Goal: Task Accomplishment & Management: Use online tool/utility

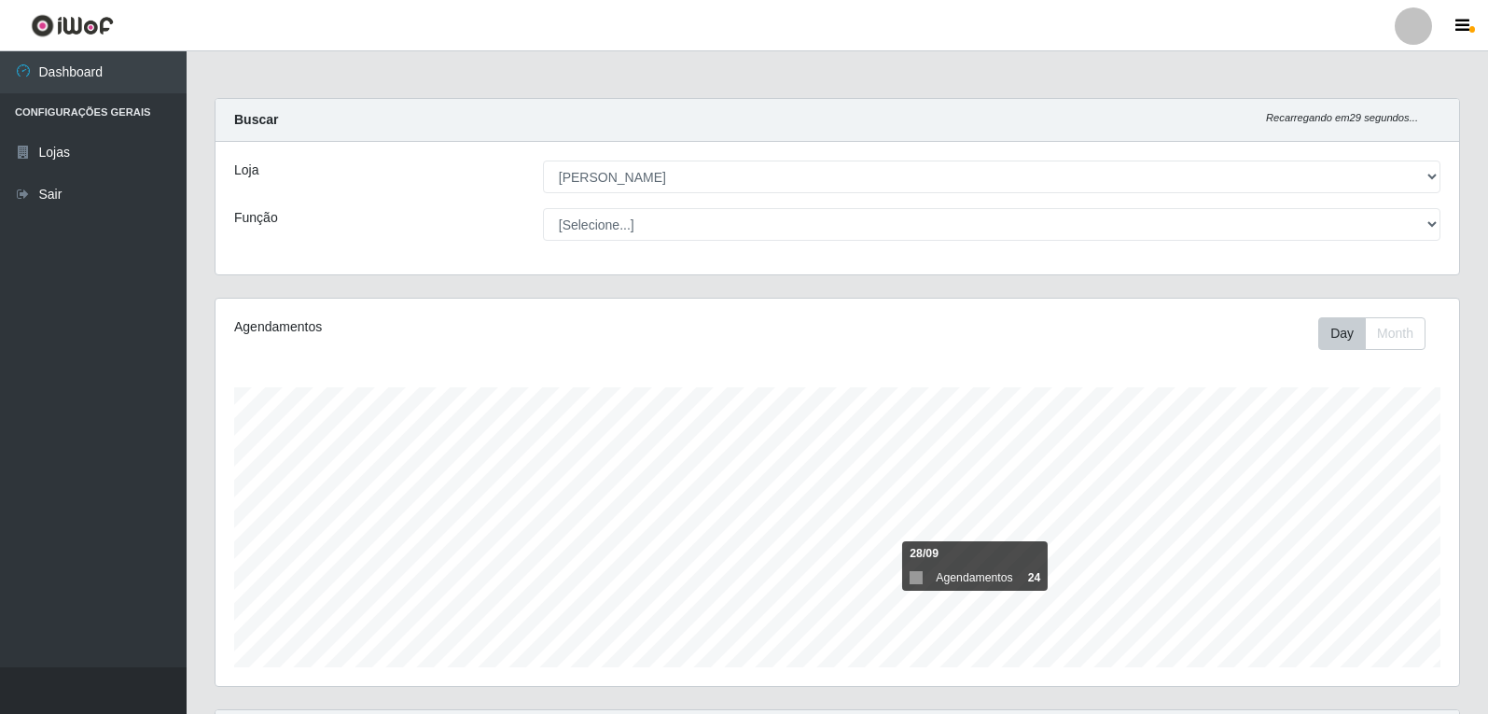
select select "523"
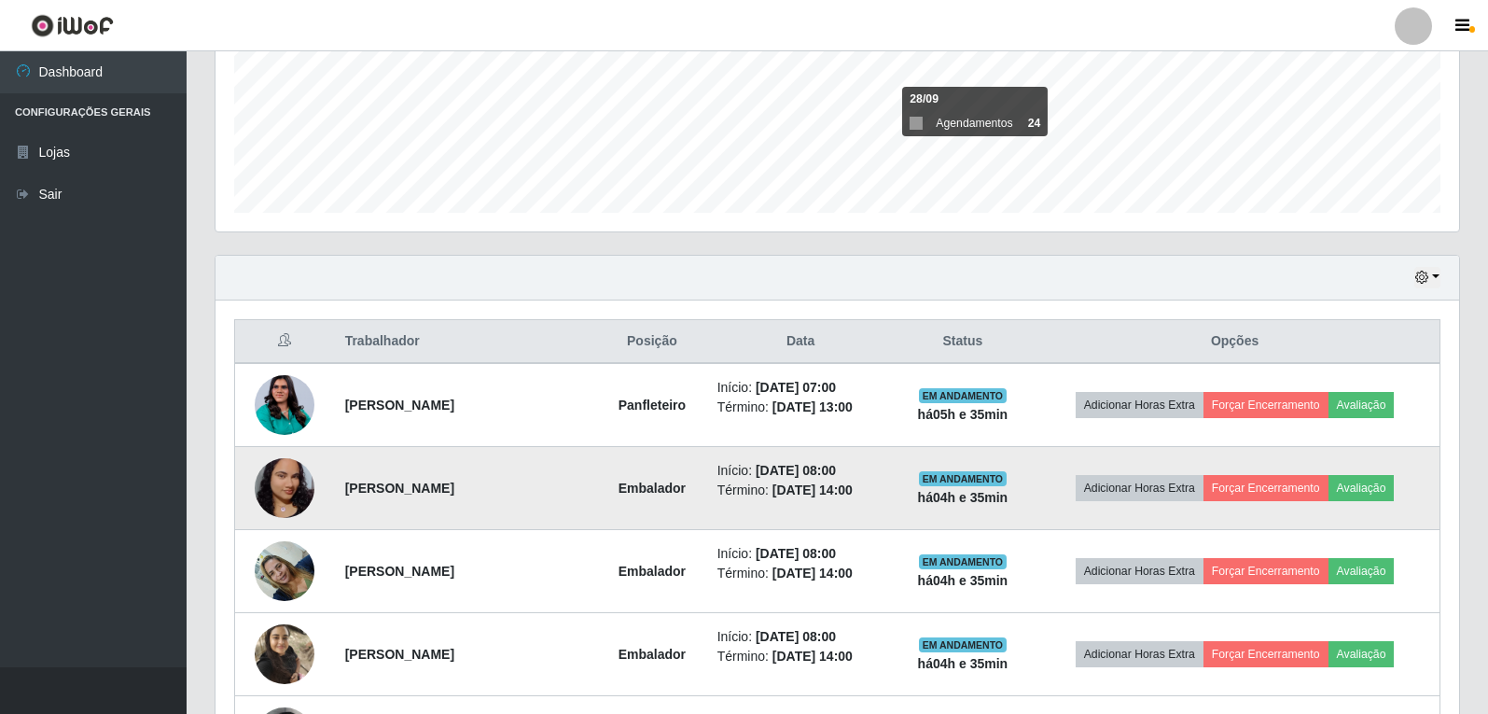
scroll to position [453, 0]
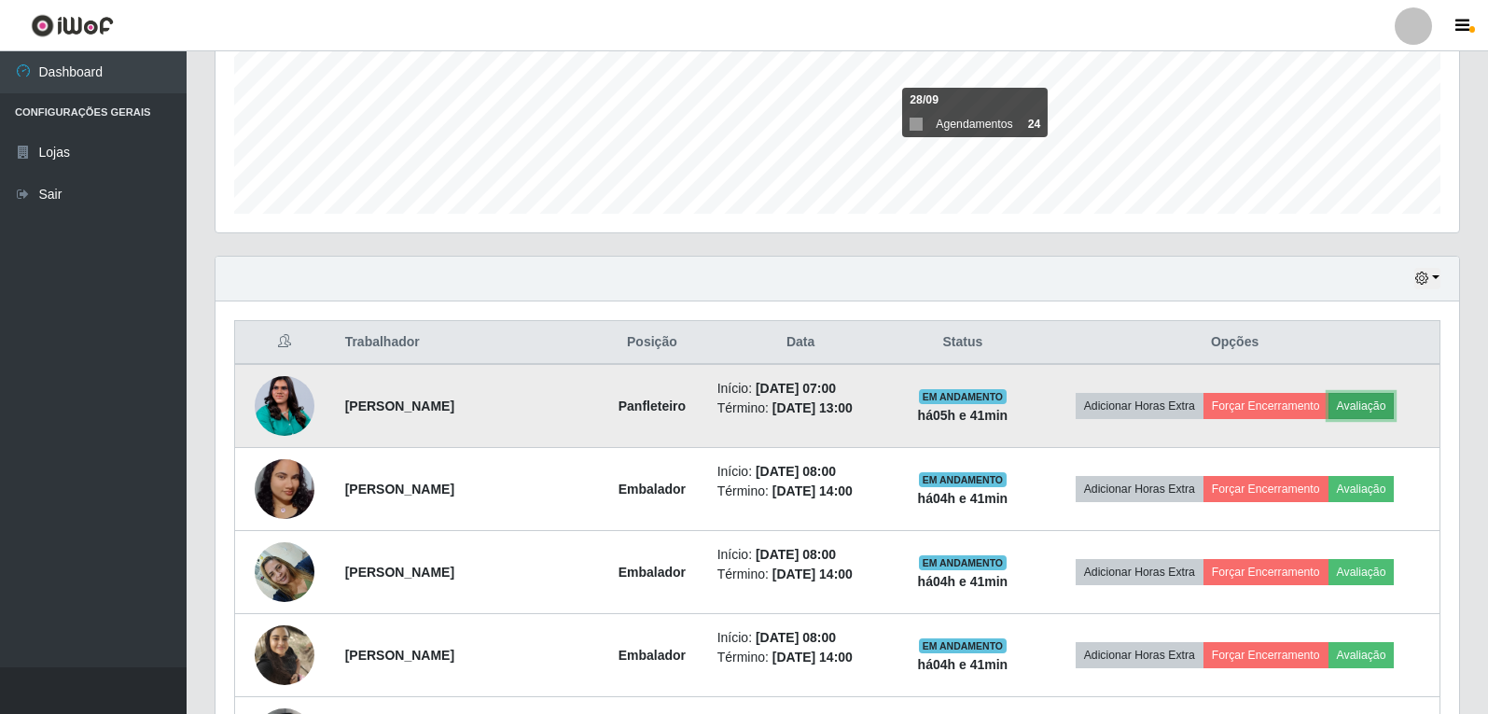
click at [1381, 399] on button "Avaliação" at bounding box center [1362, 406] width 66 height 26
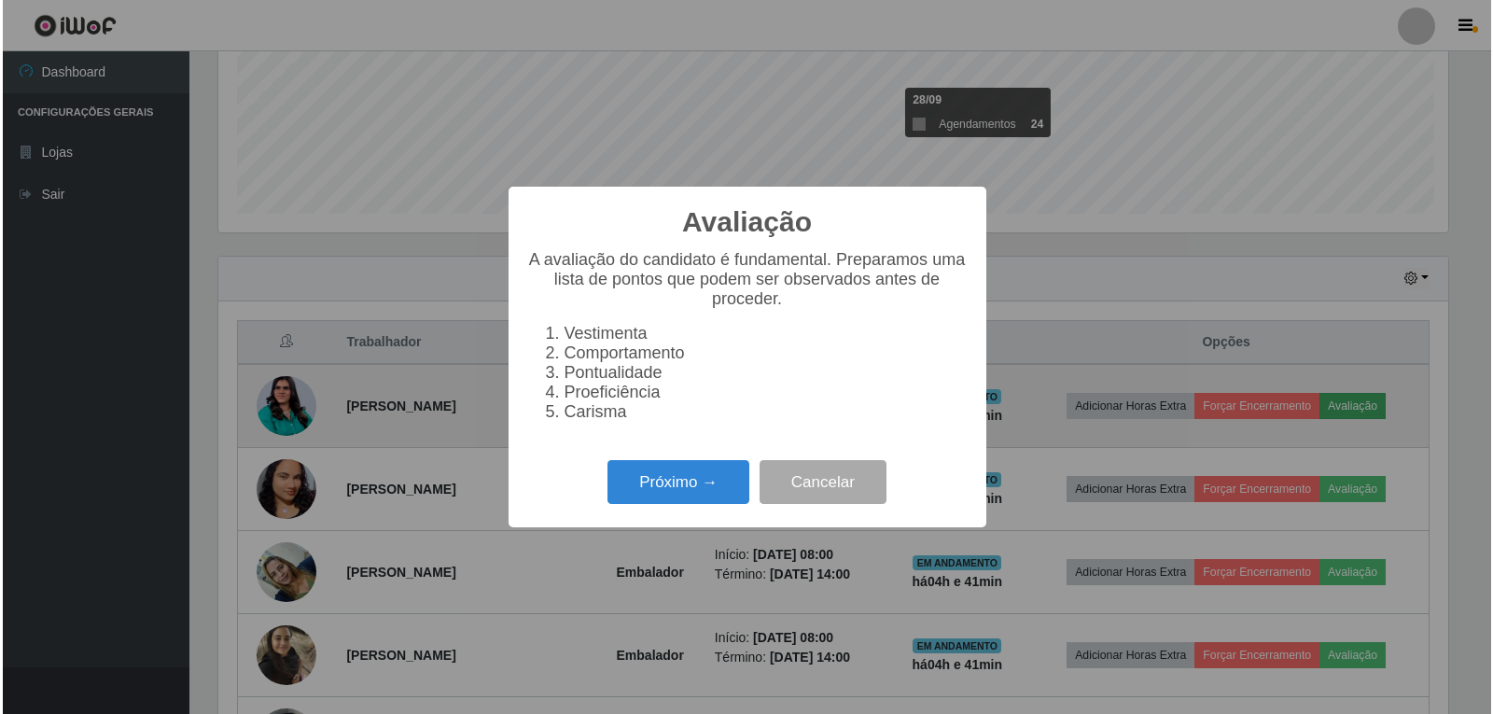
scroll to position [387, 1234]
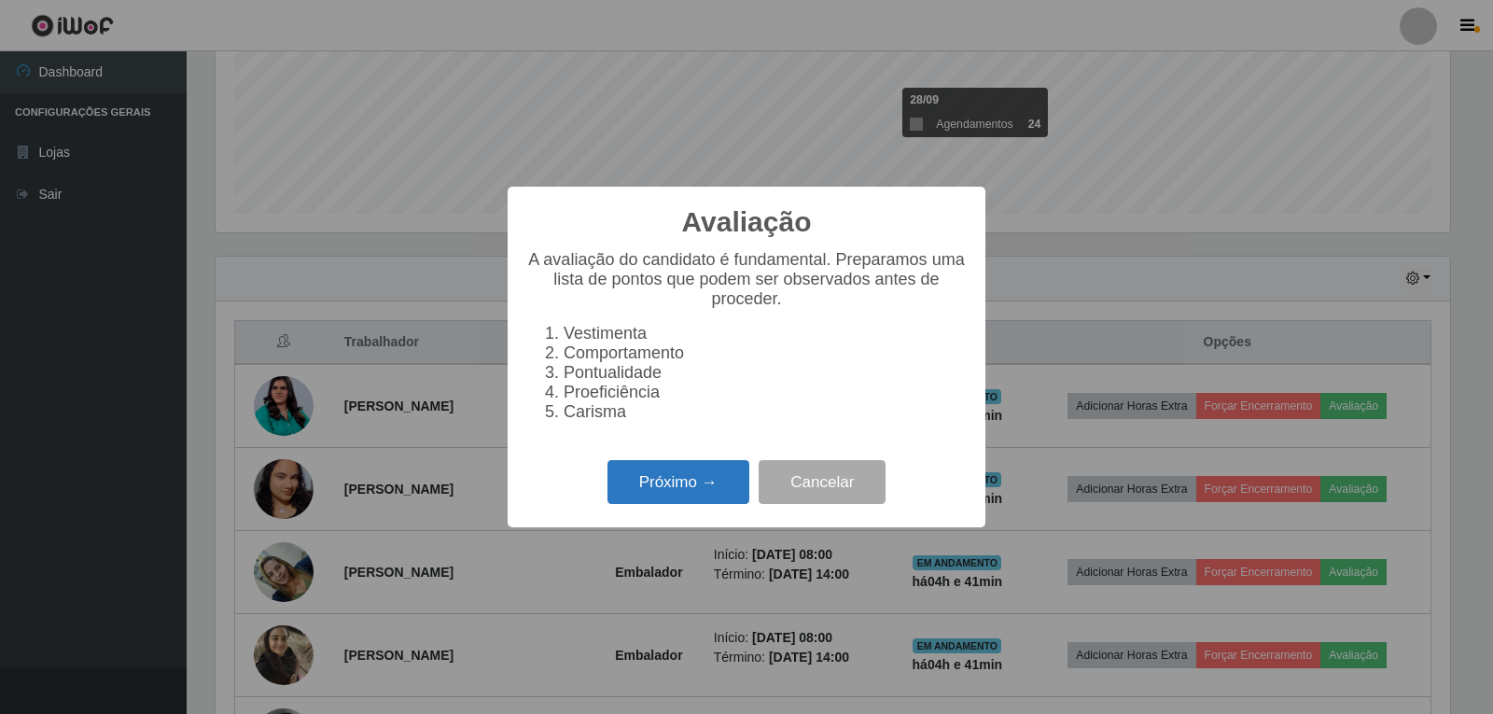
click at [733, 475] on button "Próximo →" at bounding box center [678, 482] width 142 height 44
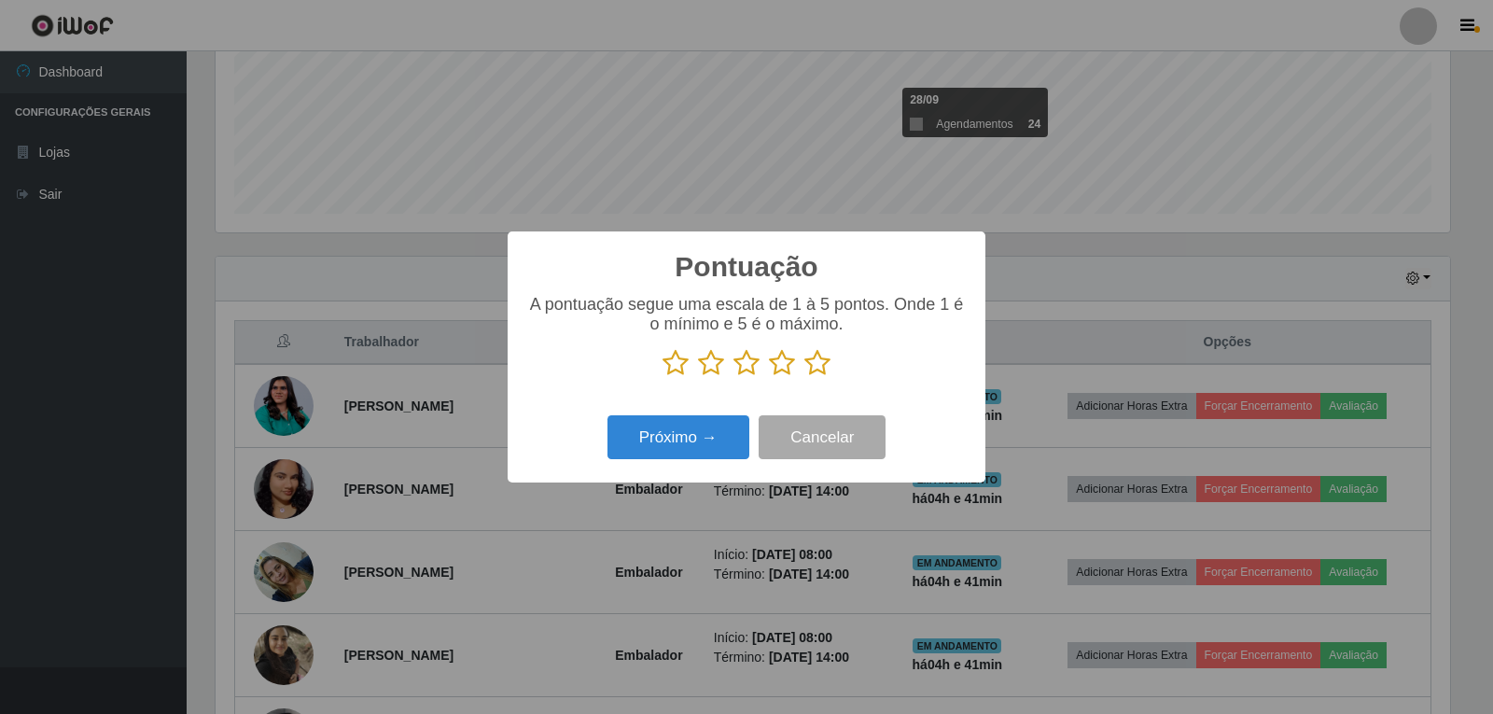
click at [779, 367] on icon at bounding box center [782, 363] width 26 height 28
click at [769, 377] on input "radio" at bounding box center [769, 377] width 0 height 0
click at [702, 448] on button "Próximo →" at bounding box center [678, 437] width 142 height 44
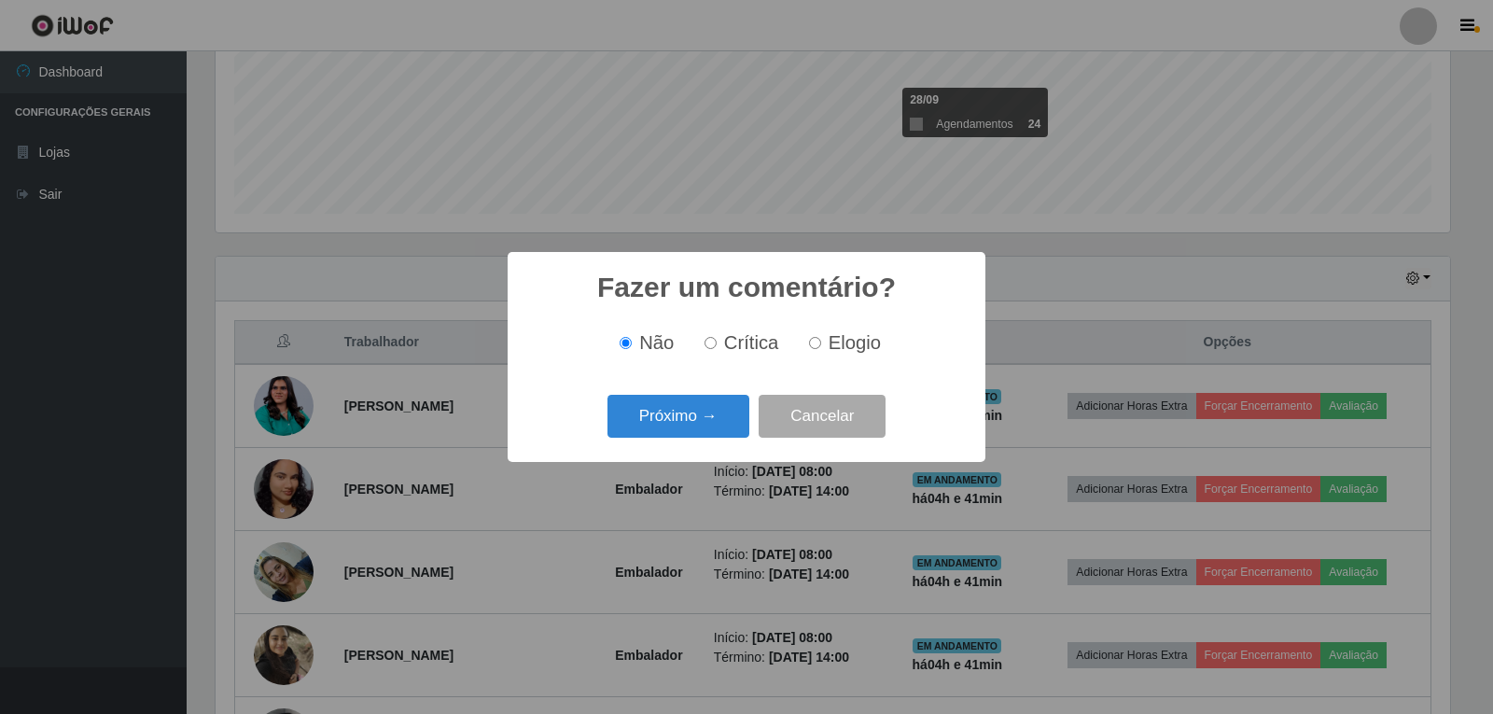
click at [826, 343] on label "Elogio" at bounding box center [840, 342] width 79 height 21
click at [821, 343] on input "Elogio" at bounding box center [815, 343] width 12 height 12
radio input "true"
click at [678, 420] on button "Próximo →" at bounding box center [678, 417] width 142 height 44
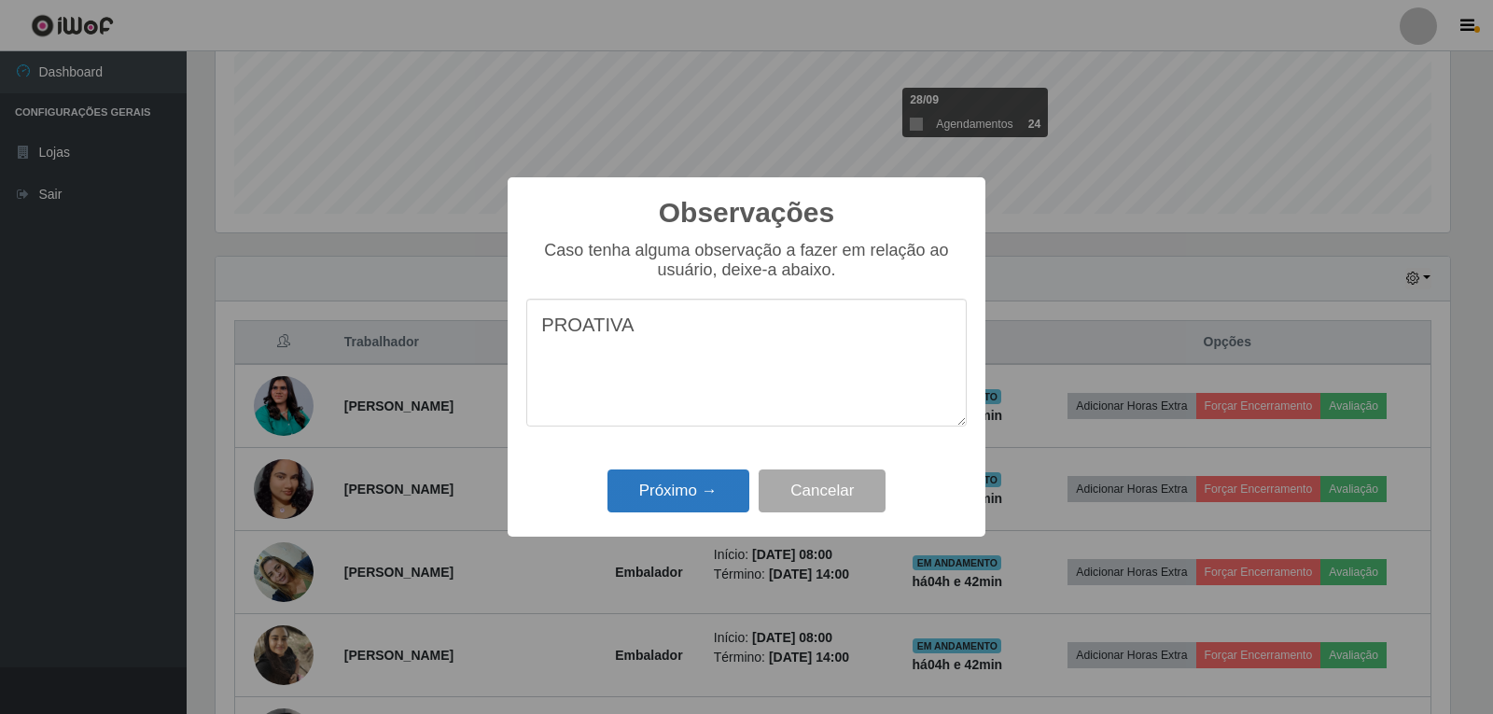
type textarea "PROATIVA"
click at [737, 481] on button "Próximo →" at bounding box center [678, 491] width 142 height 44
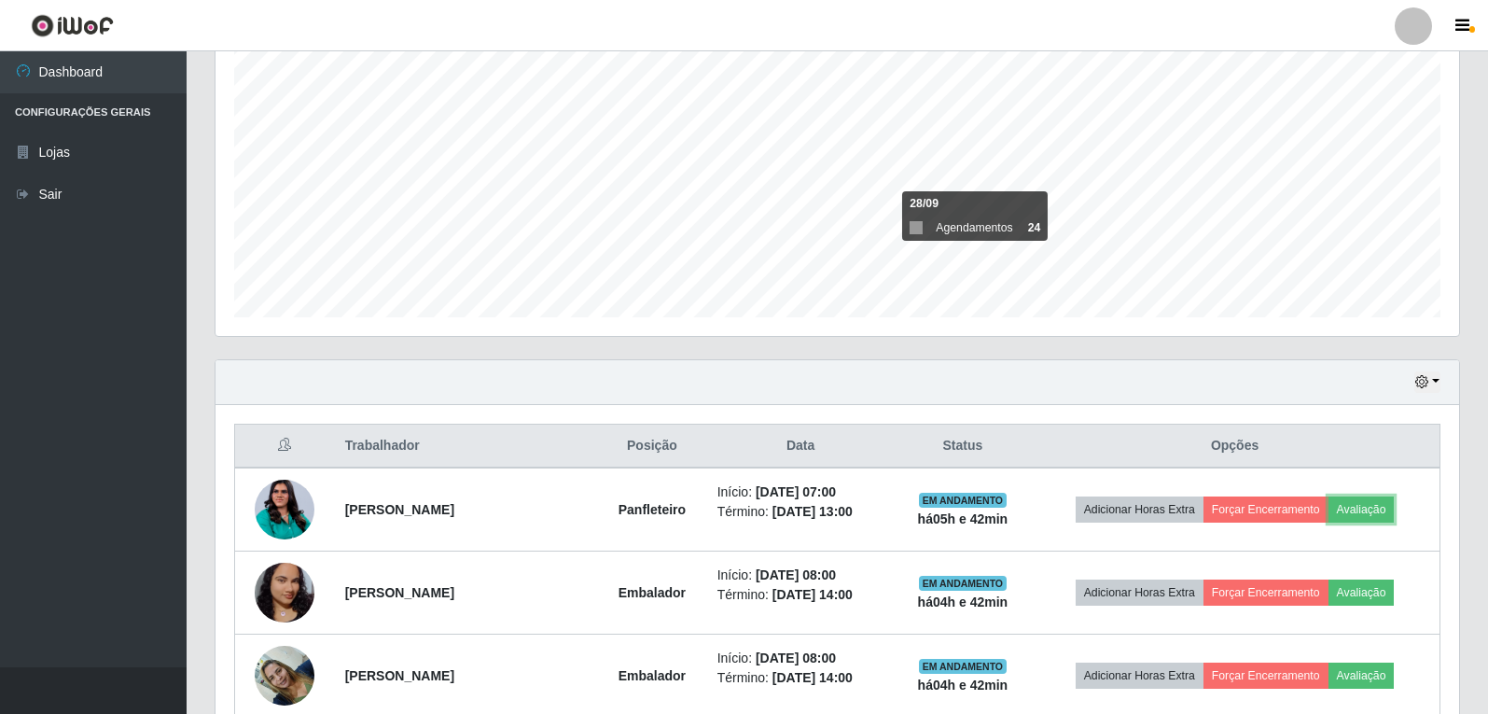
scroll to position [453, 0]
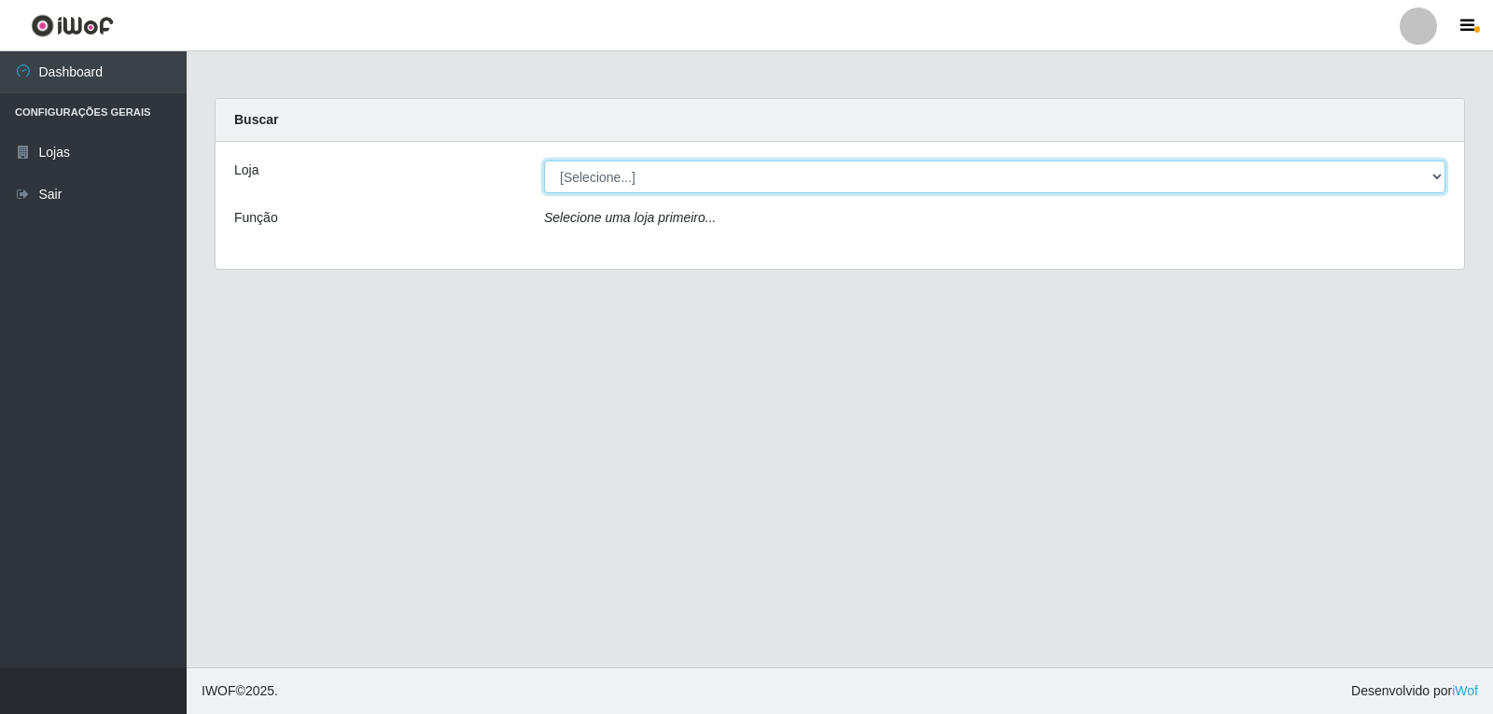
drag, startPoint x: 1439, startPoint y: 174, endPoint x: 1427, endPoint y: 175, distance: 12.2
click at [1431, 175] on select "[Selecione...] [PERSON_NAME]" at bounding box center [994, 176] width 901 height 33
select select "523"
click at [544, 160] on select "[Selecione...] [PERSON_NAME]" at bounding box center [994, 176] width 901 height 33
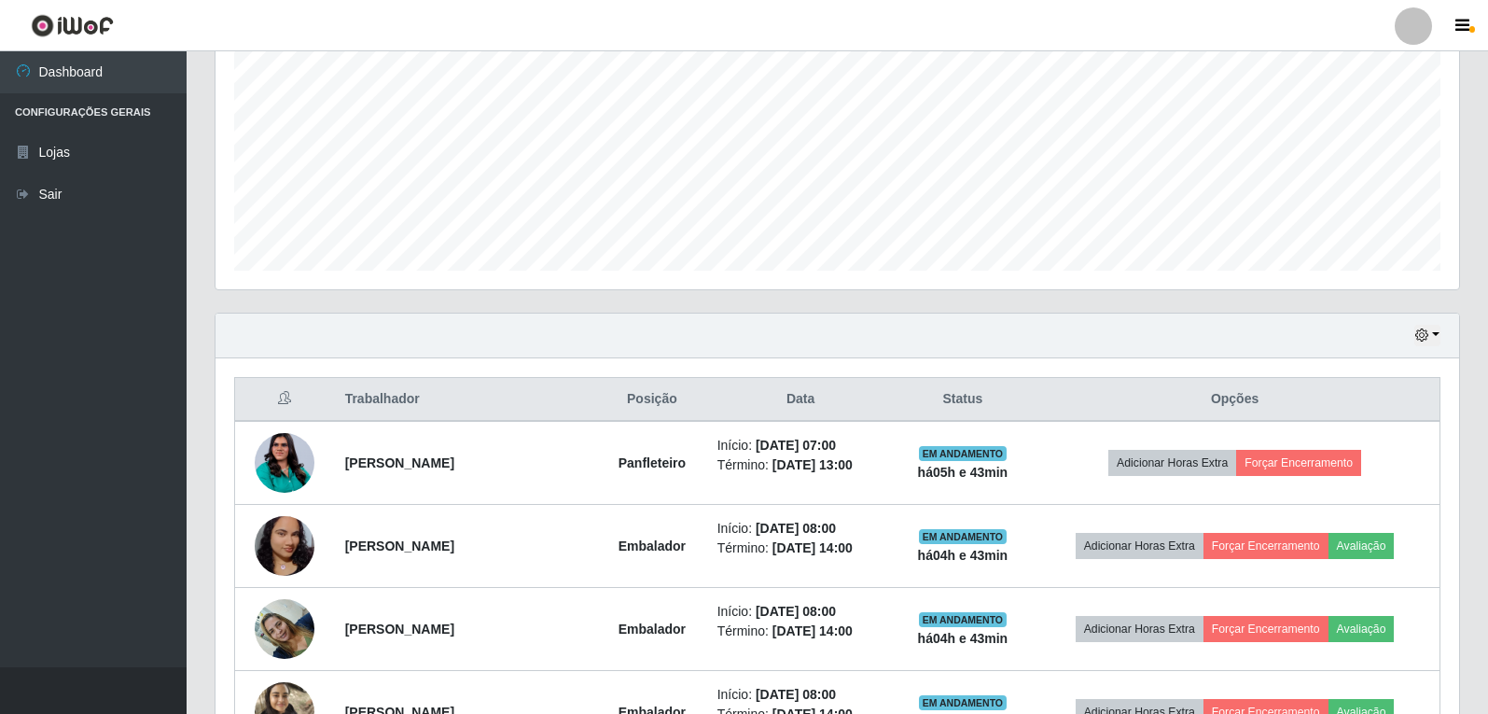
scroll to position [560, 0]
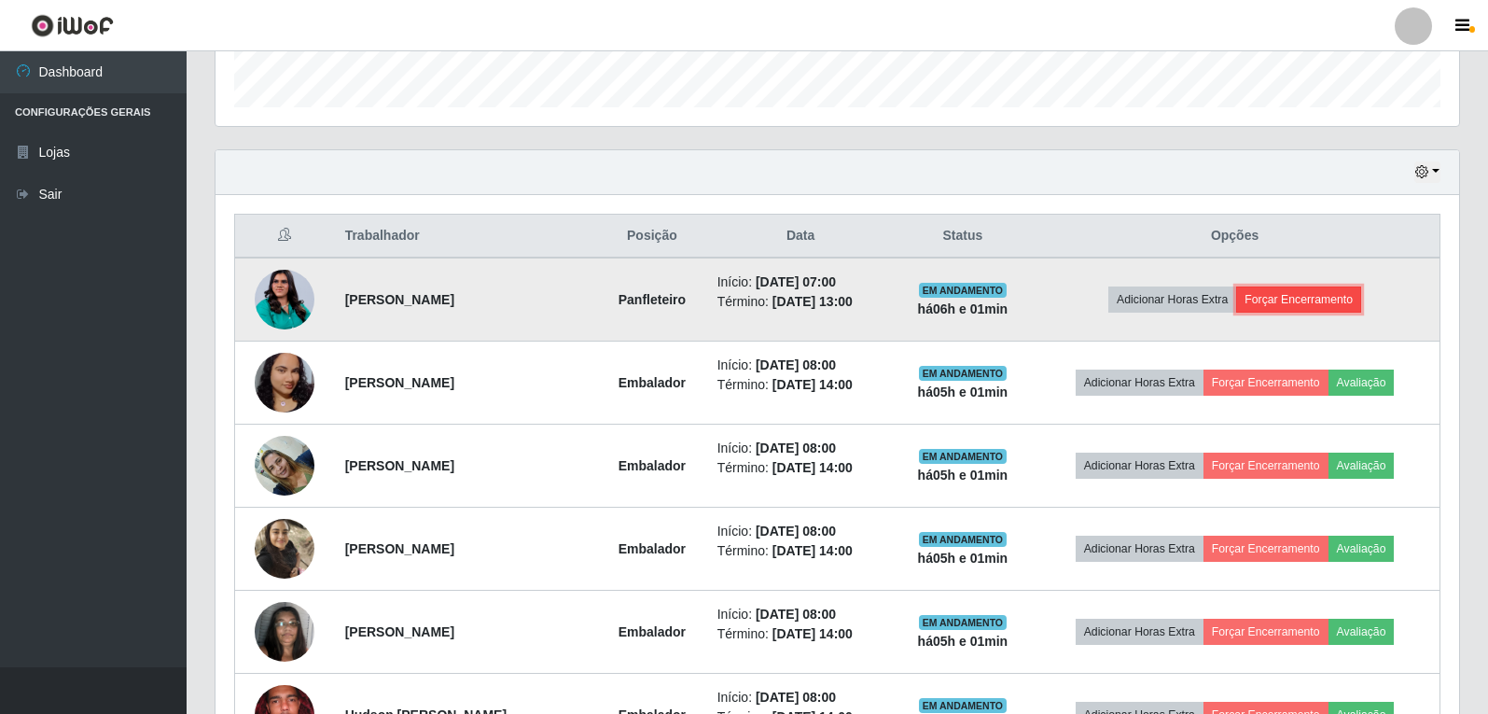
click at [1274, 294] on button "Forçar Encerramento" at bounding box center [1298, 299] width 125 height 26
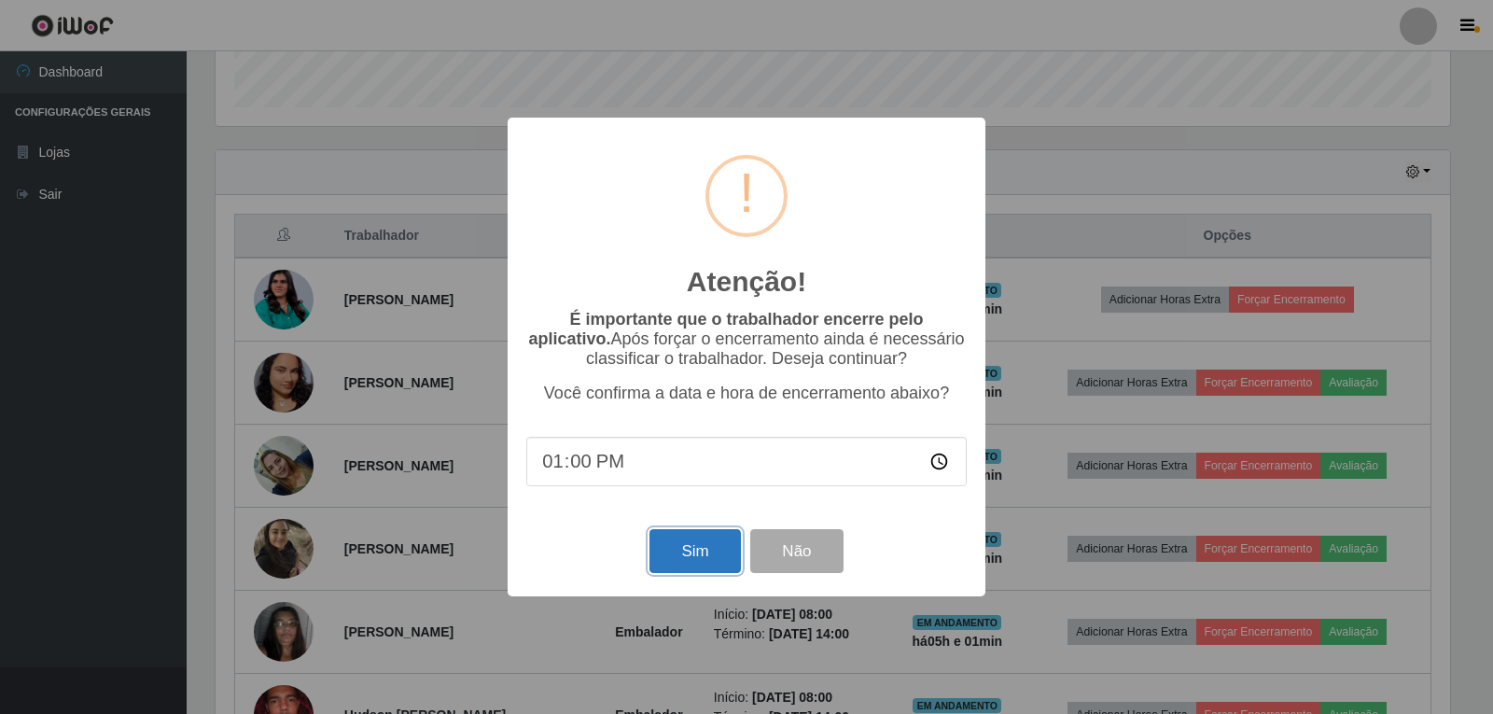
click at [724, 551] on button "Sim" at bounding box center [694, 551] width 90 height 44
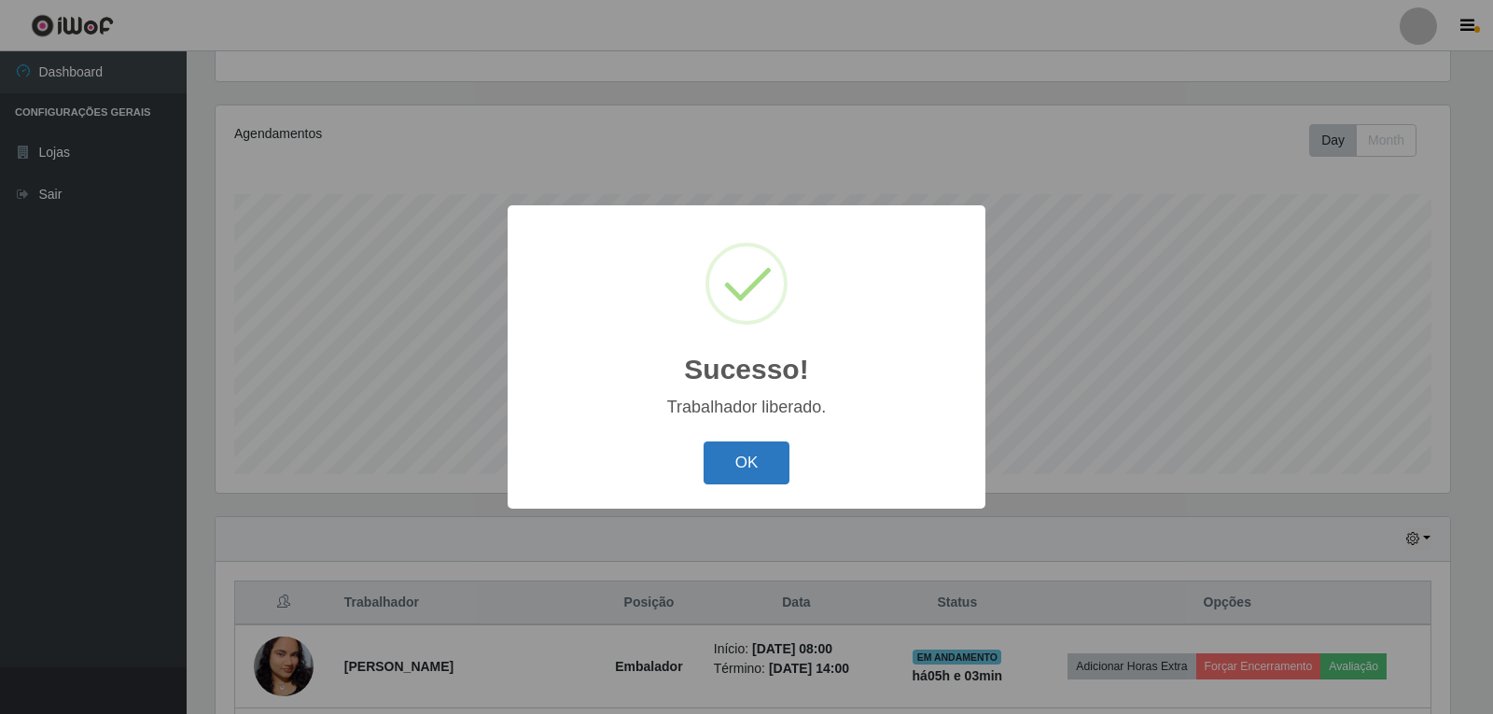
click at [738, 455] on button "OK" at bounding box center [746, 463] width 87 height 44
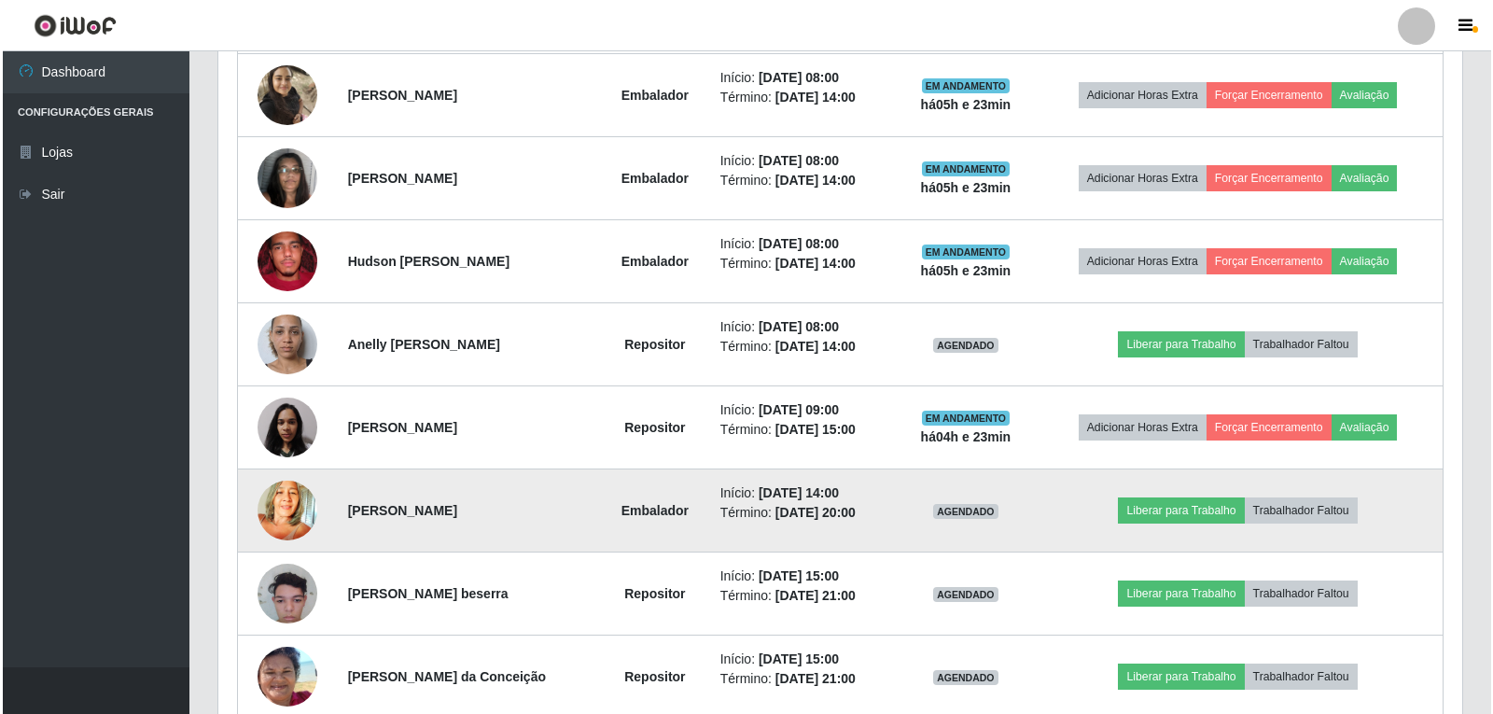
scroll to position [1023, 0]
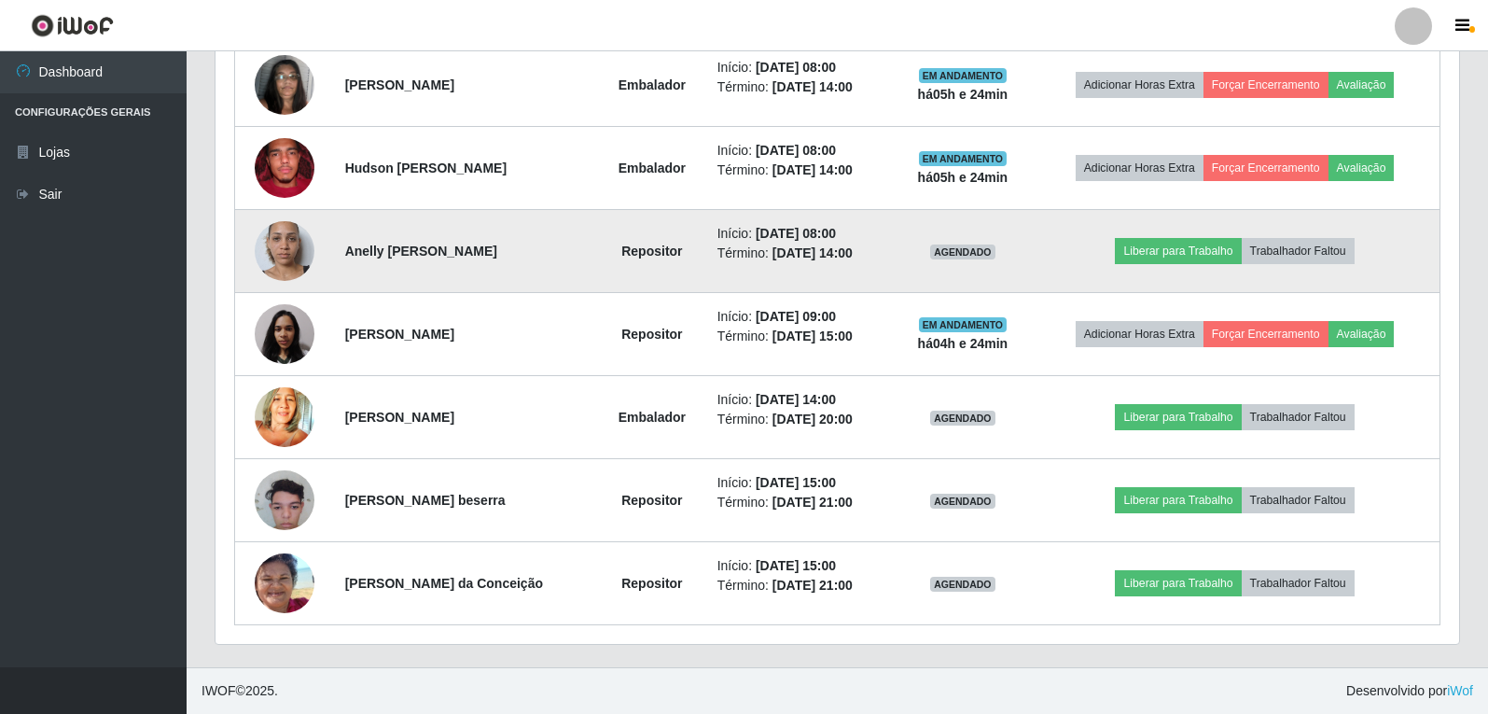
click at [287, 265] on img at bounding box center [285, 251] width 60 height 106
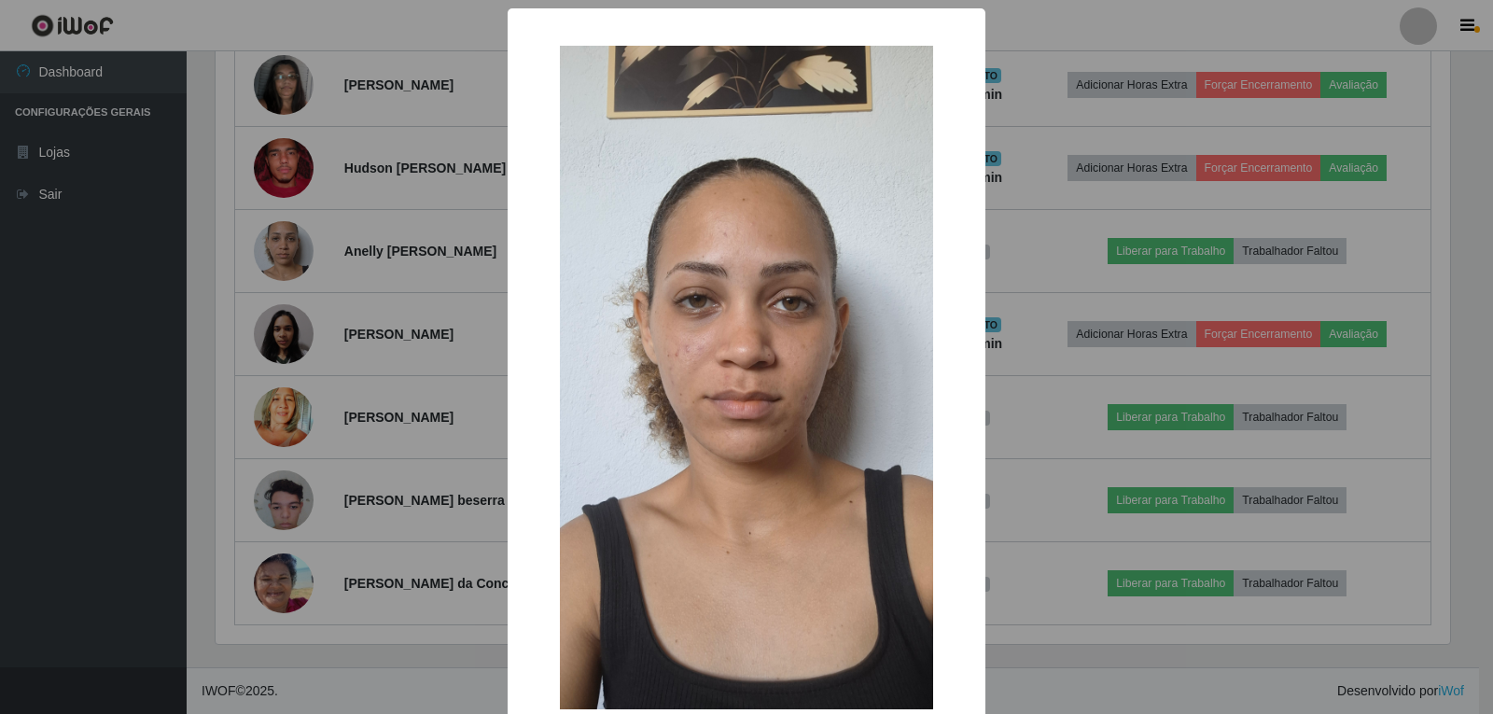
click at [614, 349] on img at bounding box center [746, 377] width 373 height 663
click at [383, 283] on div "× OK Cancel" at bounding box center [746, 357] width 1493 height 714
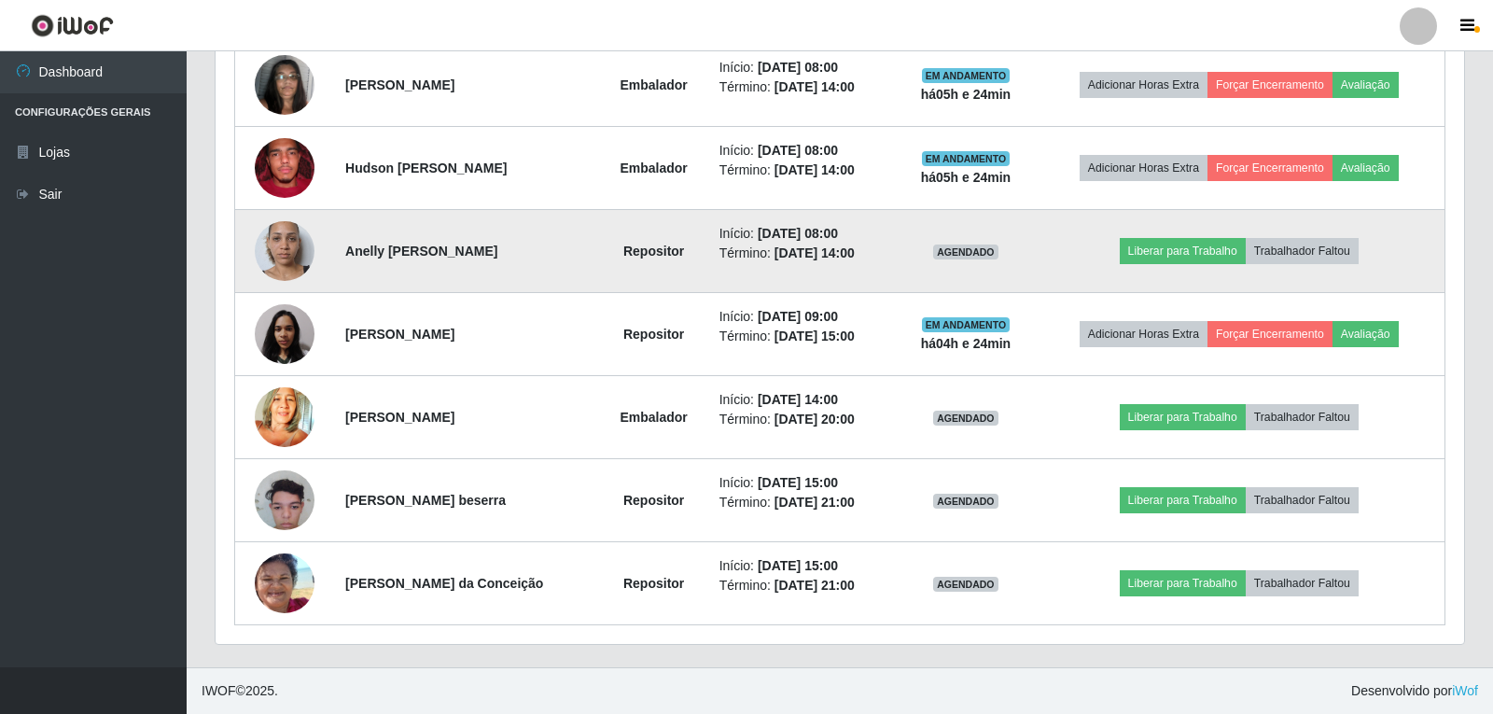
scroll to position [387, 1244]
click at [1337, 255] on button "Trabalhador Faltou" at bounding box center [1298, 251] width 113 height 26
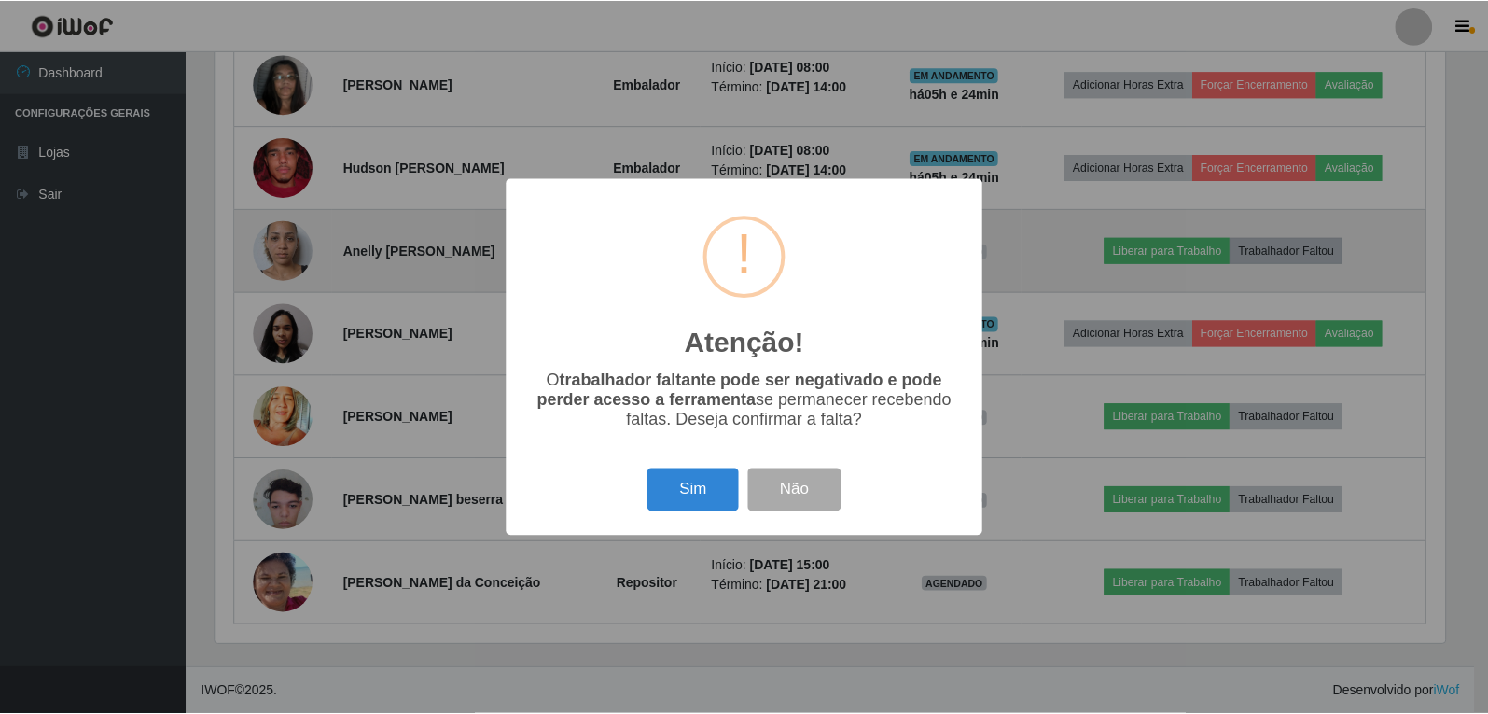
scroll to position [387, 1234]
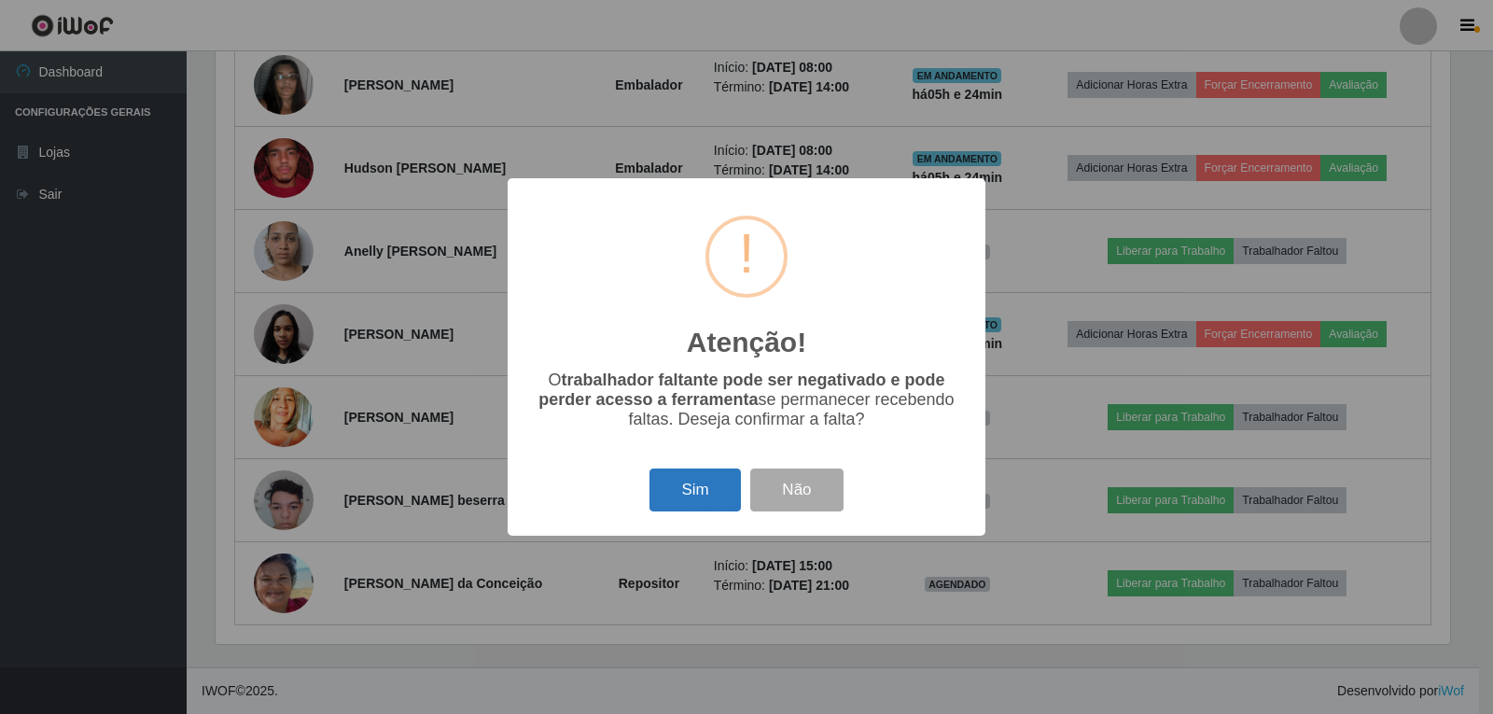
click at [705, 483] on button "Sim" at bounding box center [694, 490] width 90 height 44
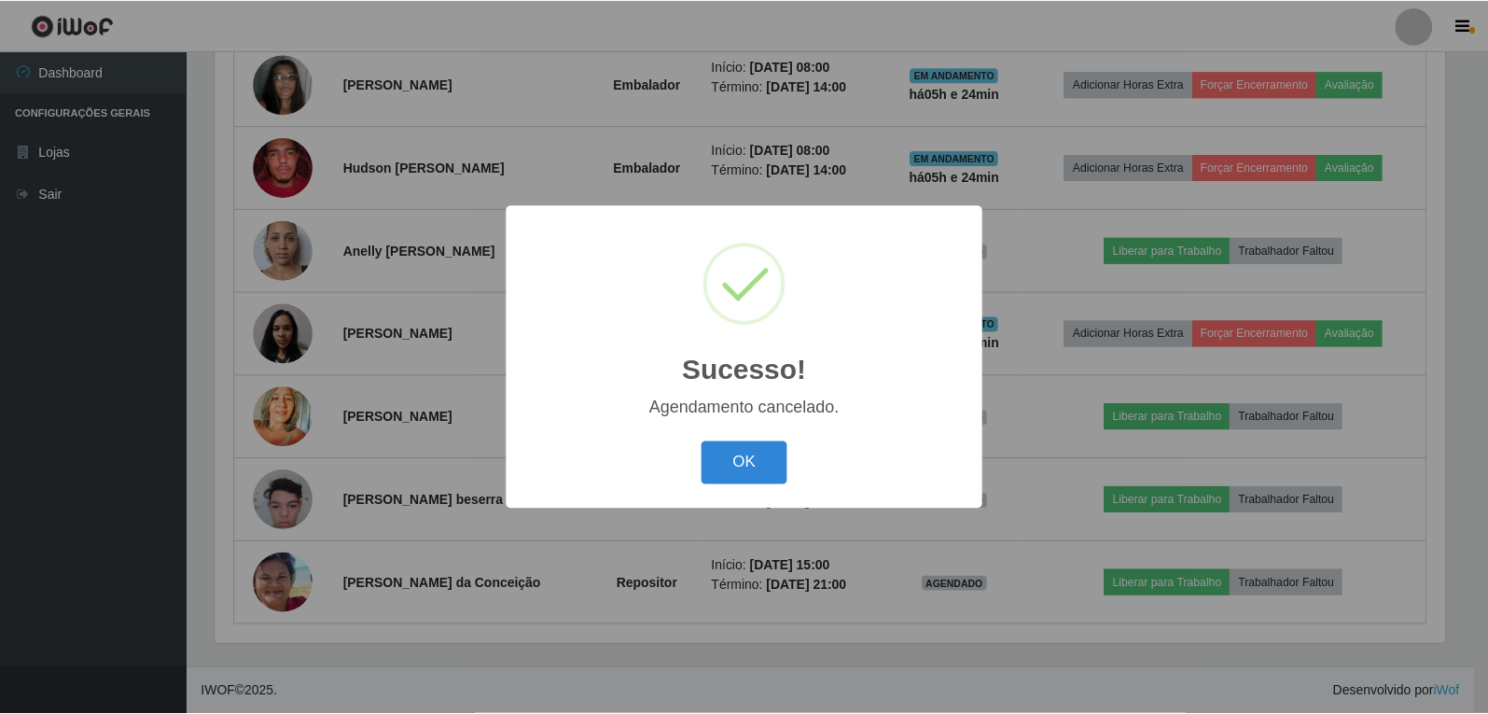
scroll to position [940, 0]
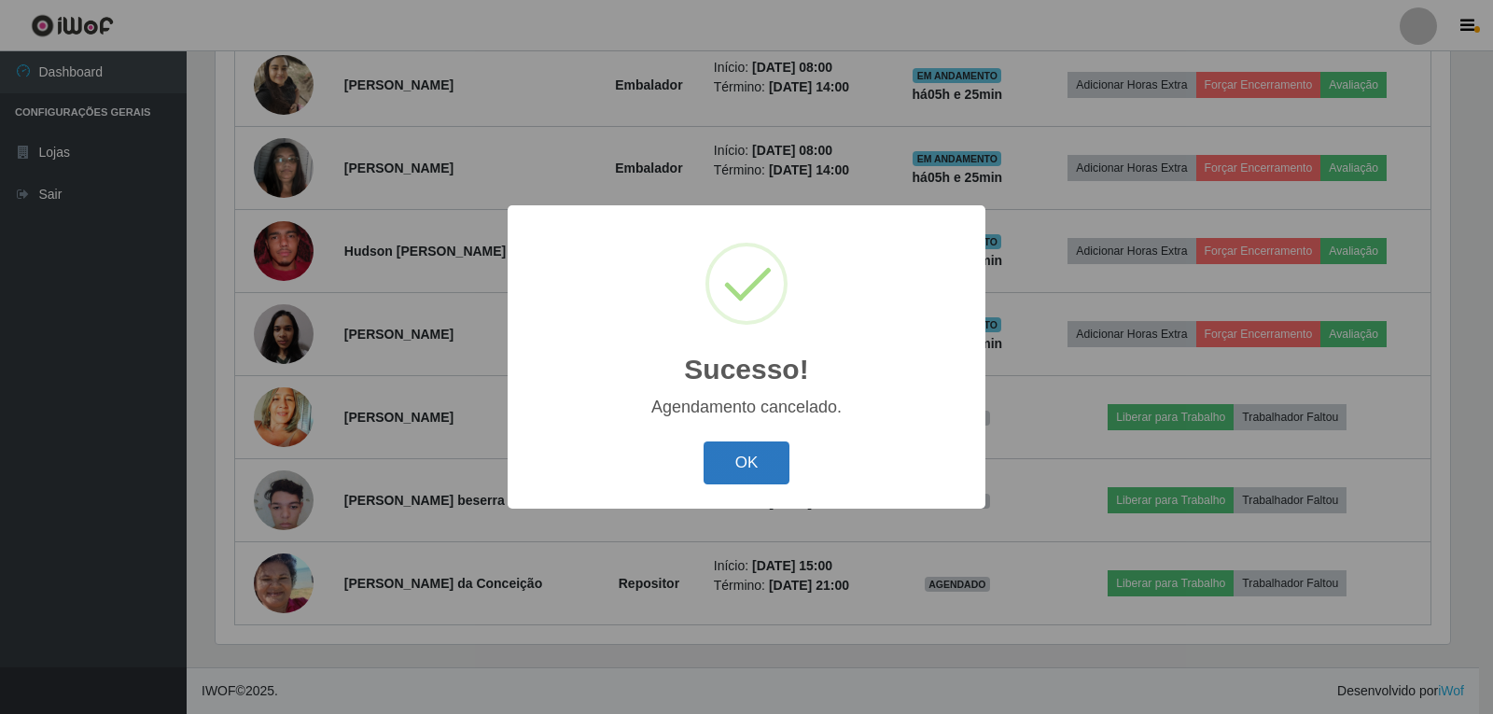
click at [740, 473] on button "OK" at bounding box center [746, 463] width 87 height 44
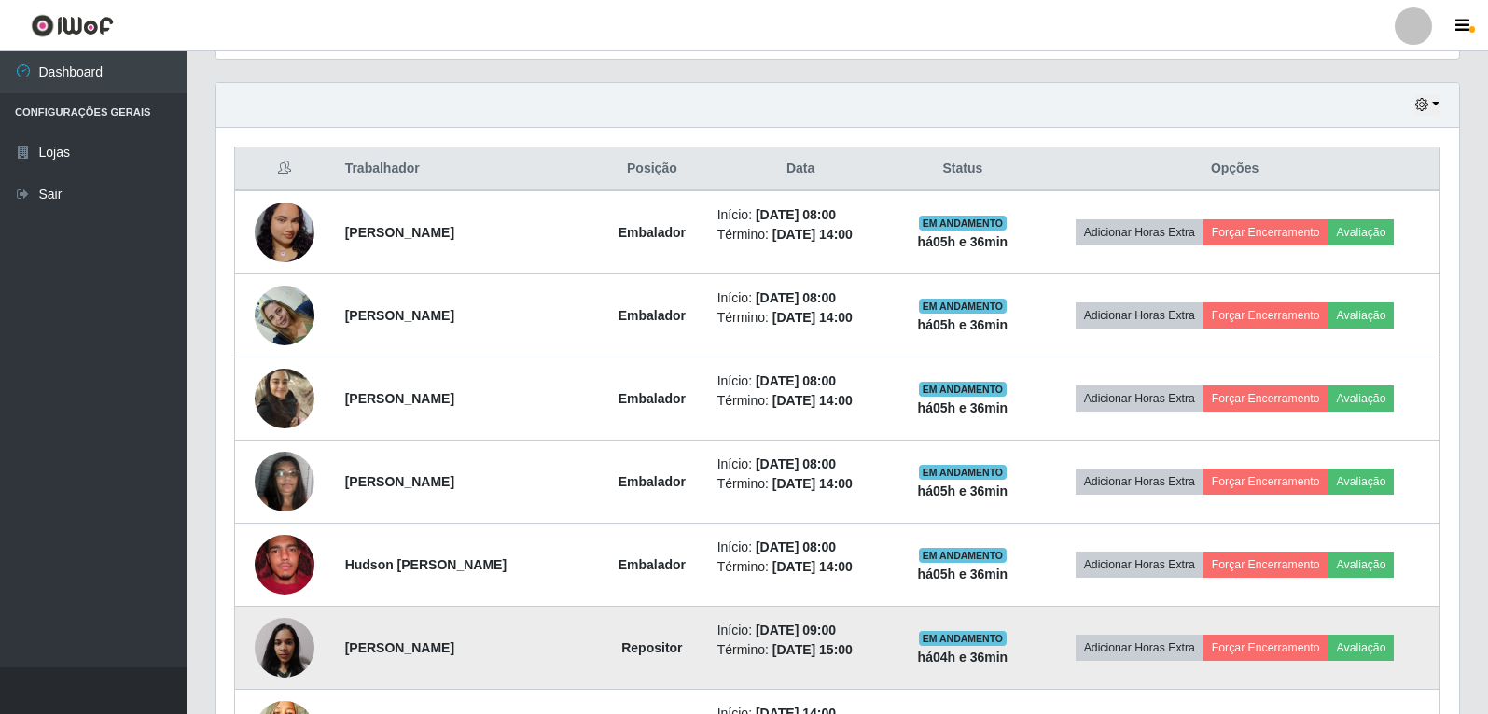
scroll to position [661, 0]
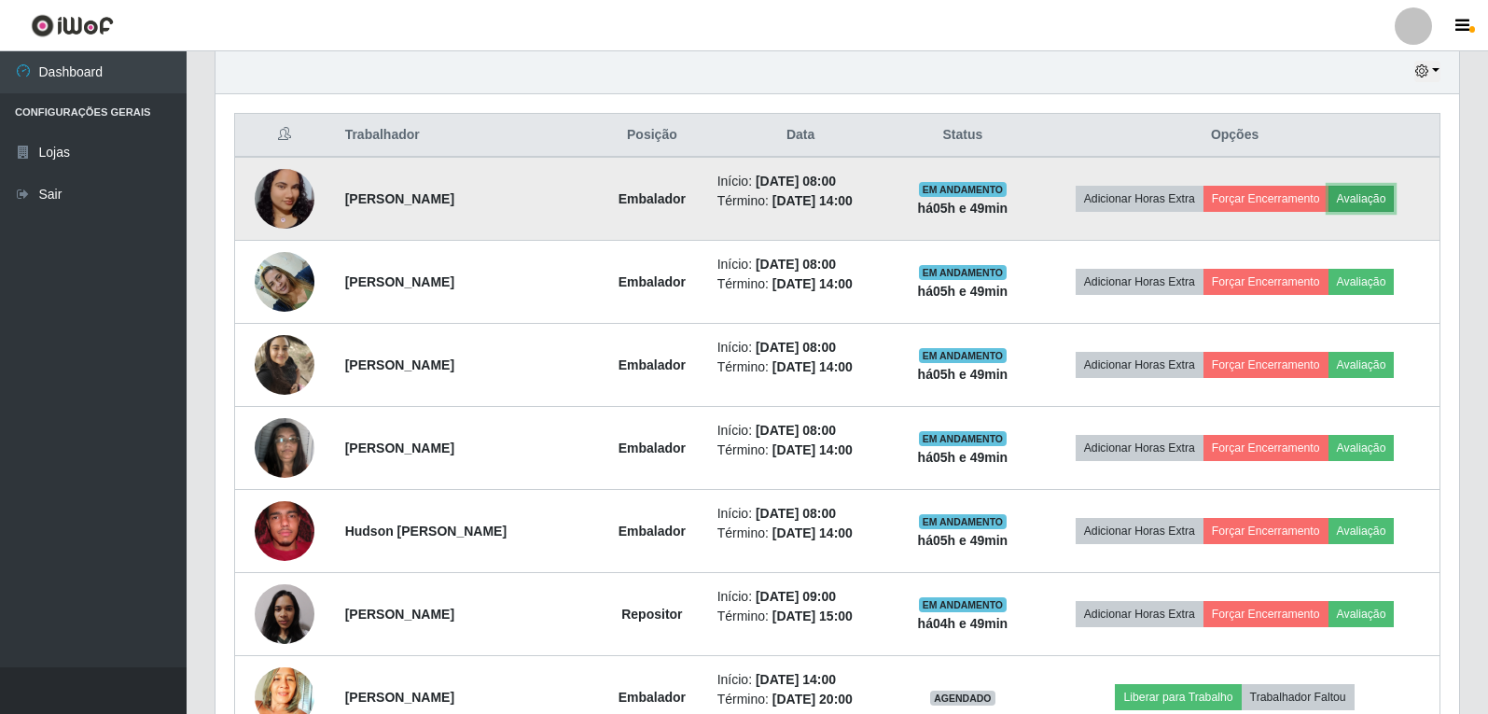
click at [1386, 200] on button "Avaliação" at bounding box center [1362, 199] width 66 height 26
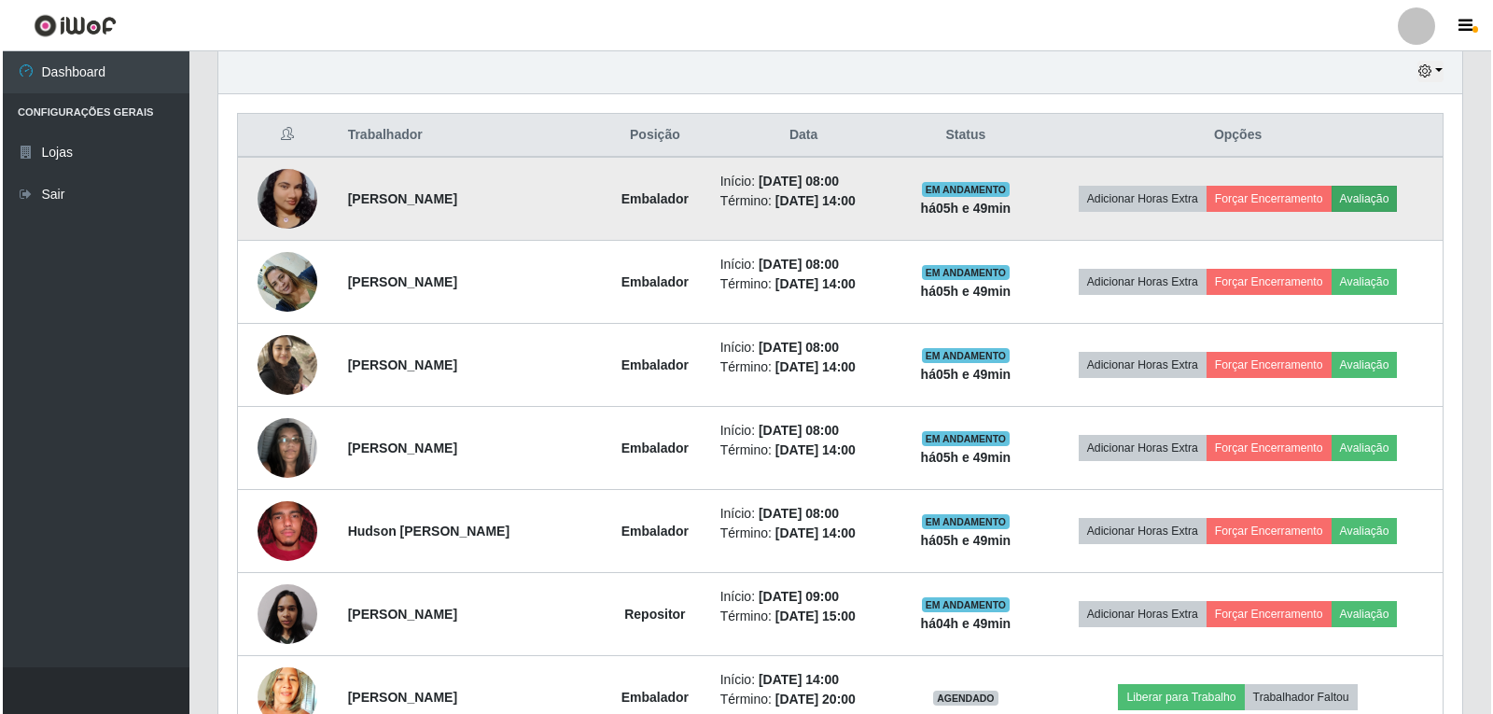
scroll to position [387, 1234]
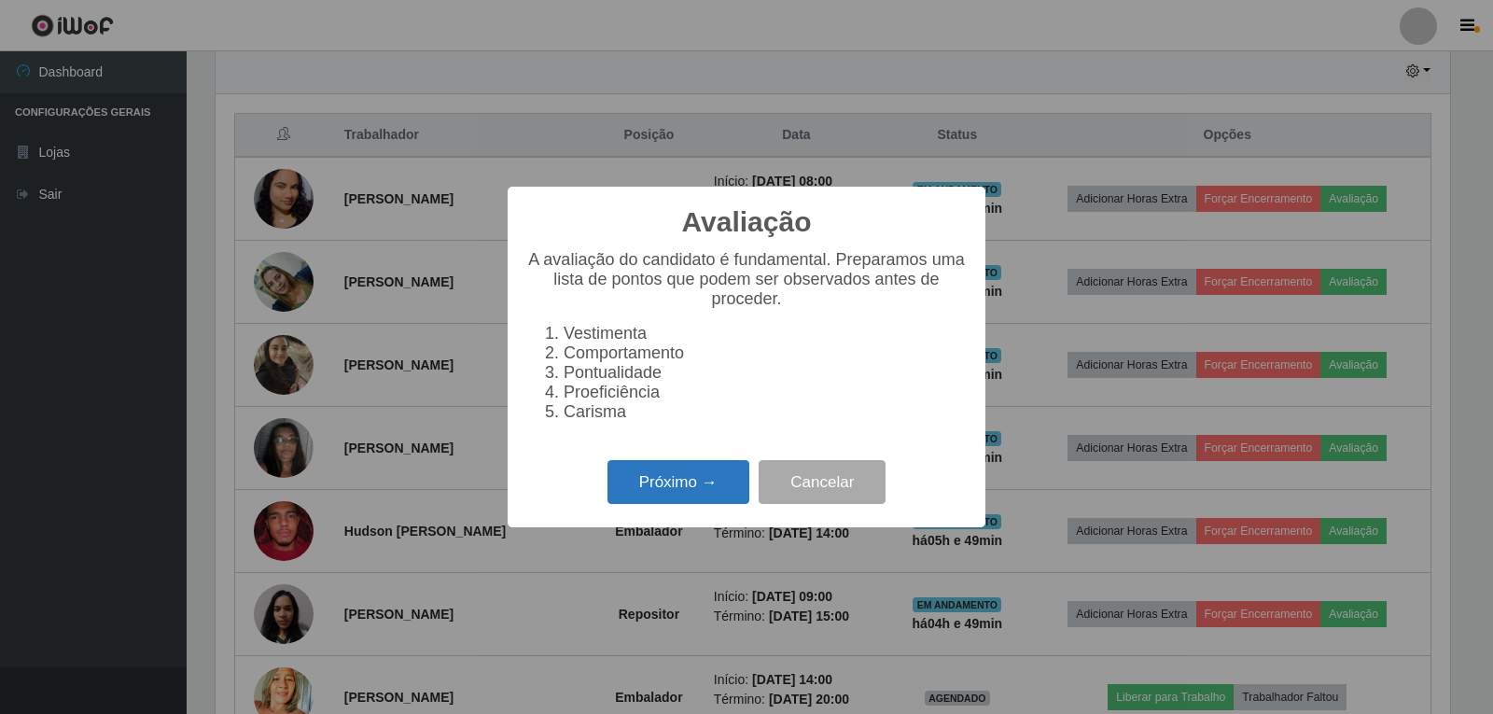
click at [713, 493] on button "Próximo →" at bounding box center [678, 482] width 142 height 44
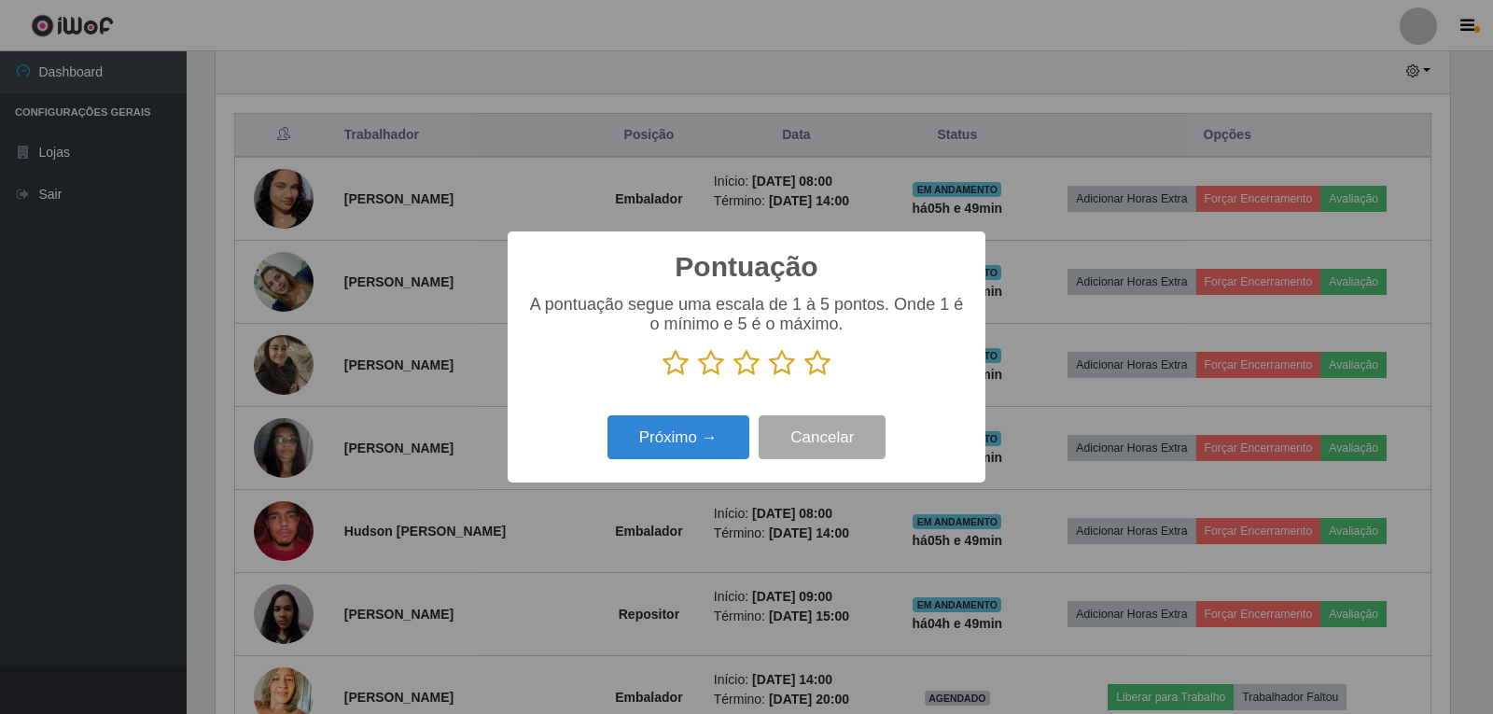
click at [779, 360] on icon at bounding box center [782, 363] width 26 height 28
click at [769, 377] on input "radio" at bounding box center [769, 377] width 0 height 0
click at [702, 439] on button "Próximo →" at bounding box center [678, 437] width 142 height 44
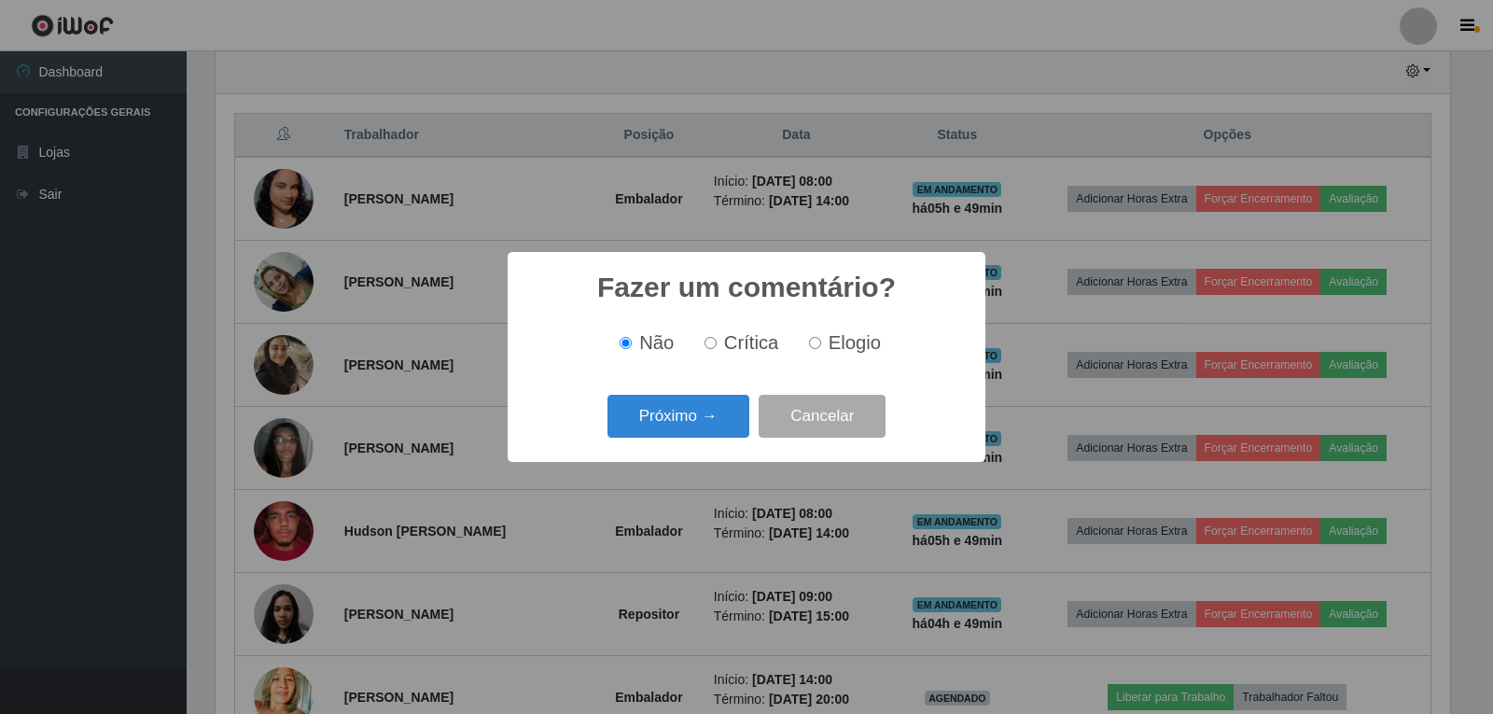
click at [815, 347] on input "Elogio" at bounding box center [815, 343] width 12 height 12
radio input "true"
click at [708, 419] on button "Próximo →" at bounding box center [678, 417] width 142 height 44
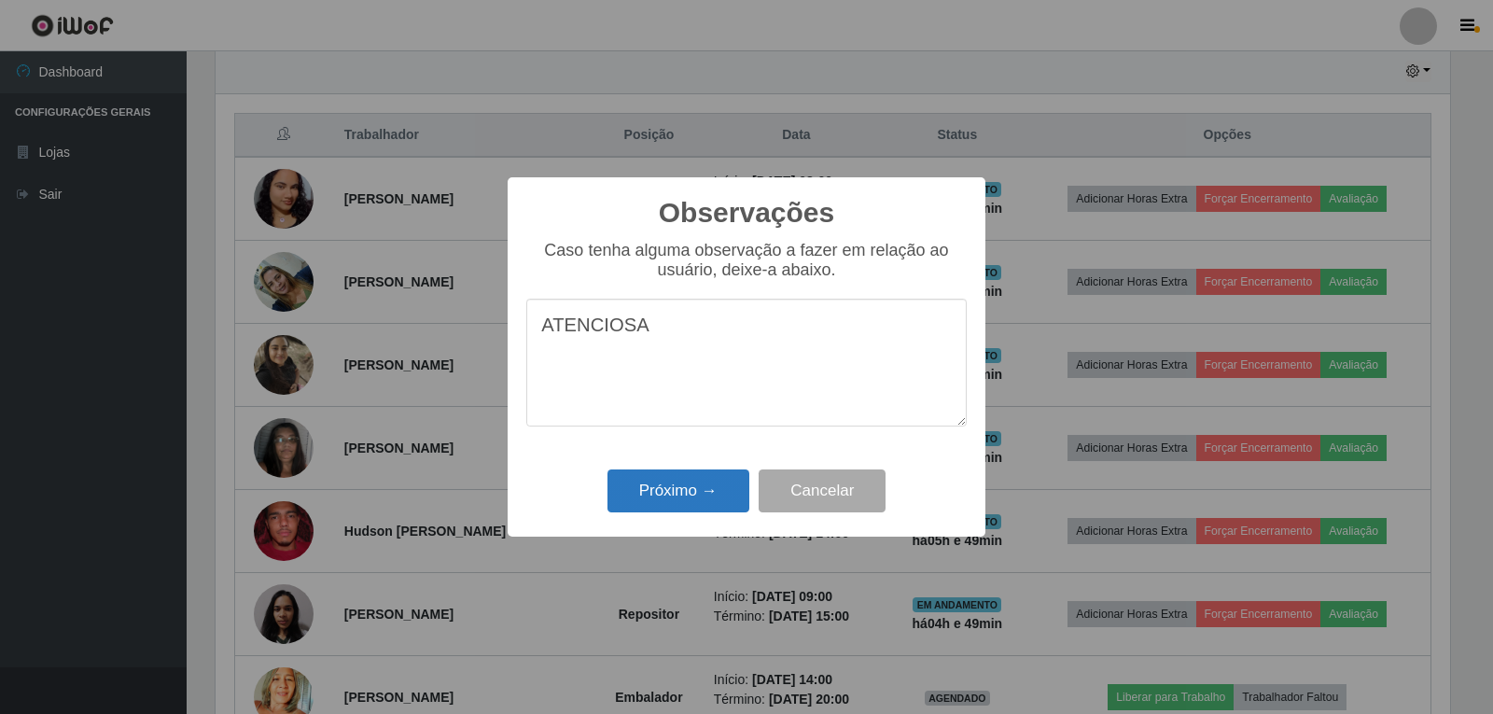
type textarea "ATENCIOSA"
click at [711, 504] on button "Próximo →" at bounding box center [678, 491] width 142 height 44
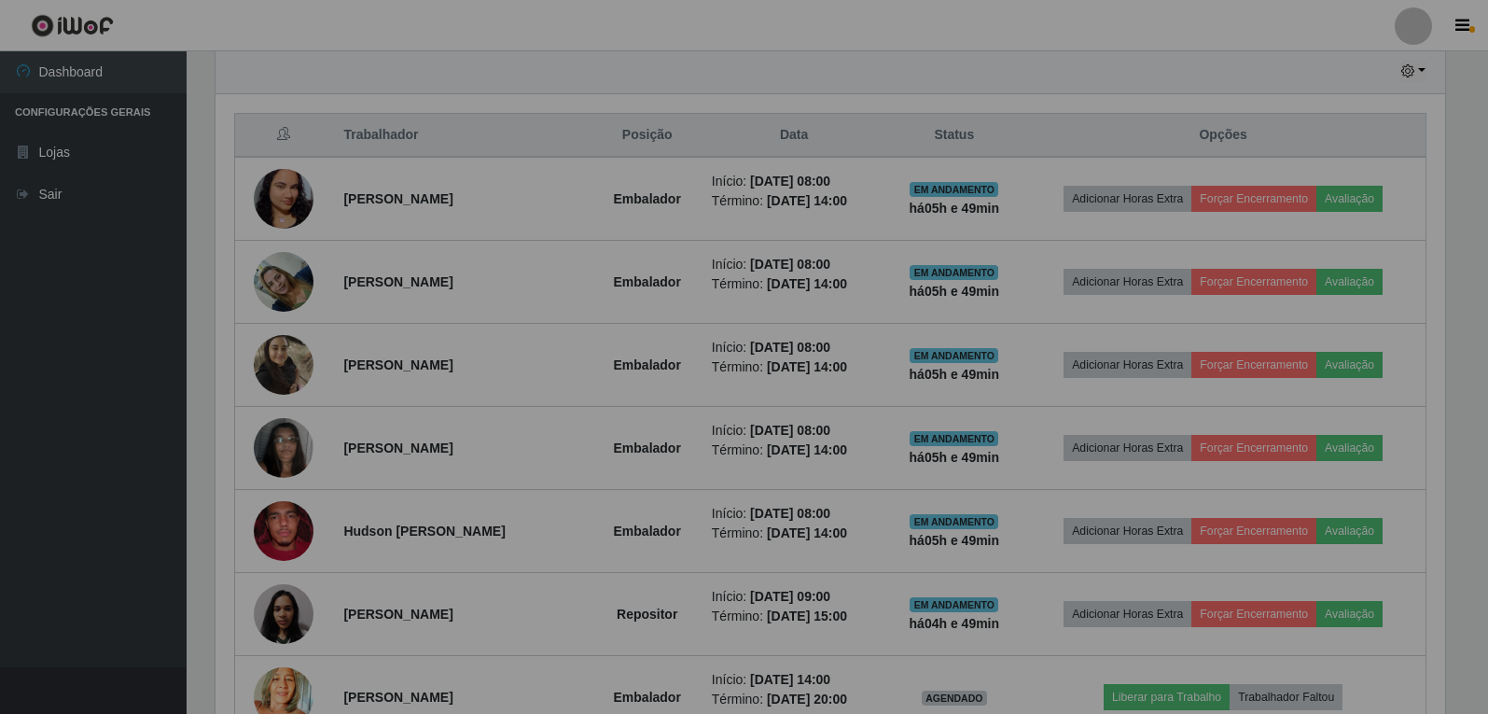
scroll to position [387, 1244]
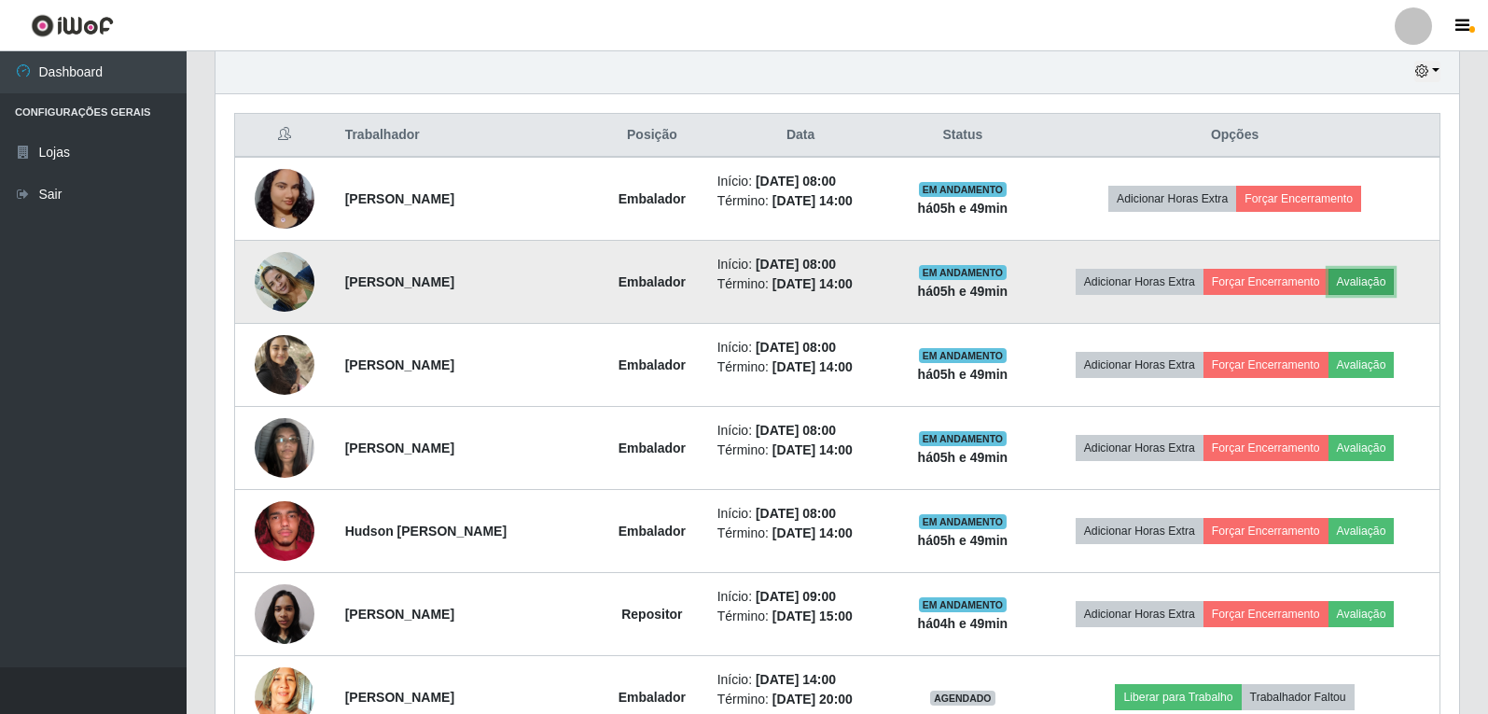
click at [1376, 279] on button "Avaliação" at bounding box center [1362, 282] width 66 height 26
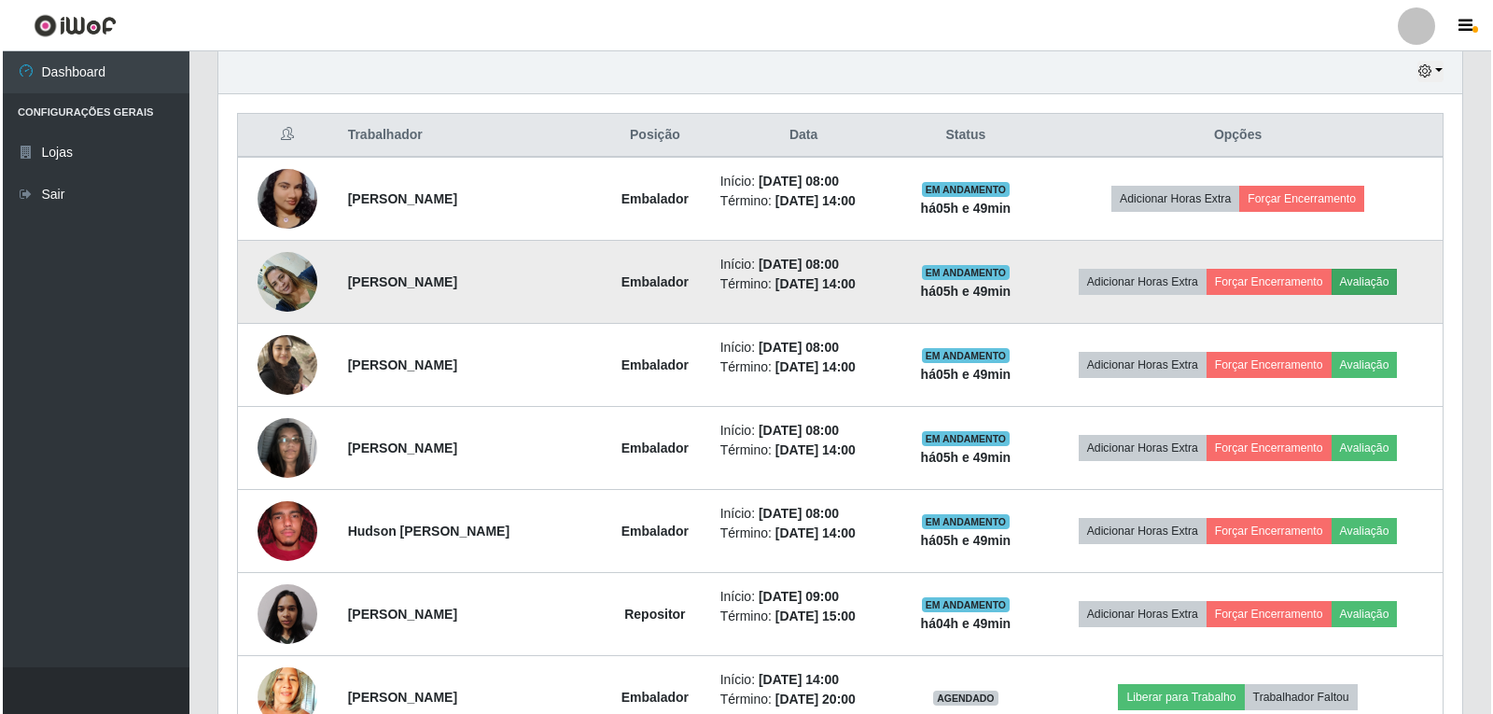
scroll to position [387, 1234]
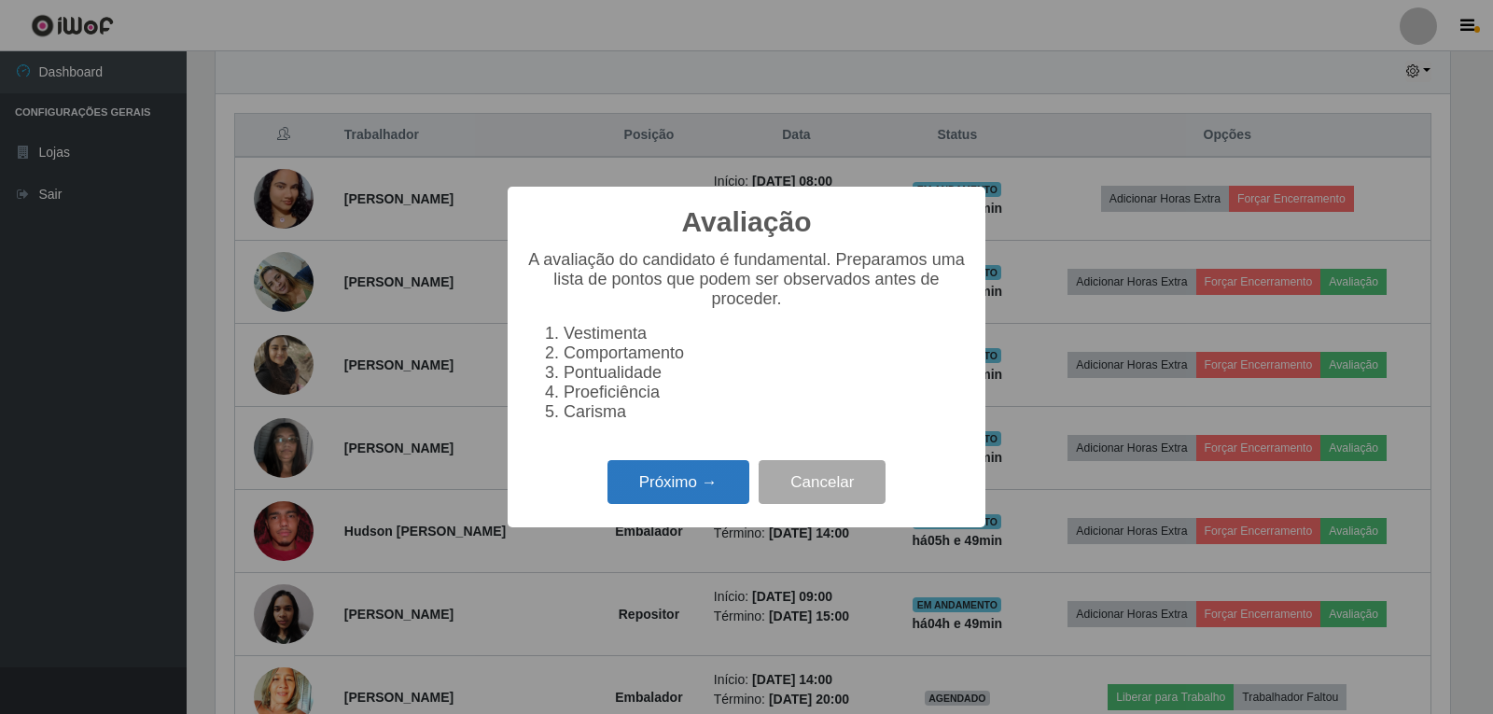
click at [713, 488] on button "Próximo →" at bounding box center [678, 482] width 142 height 44
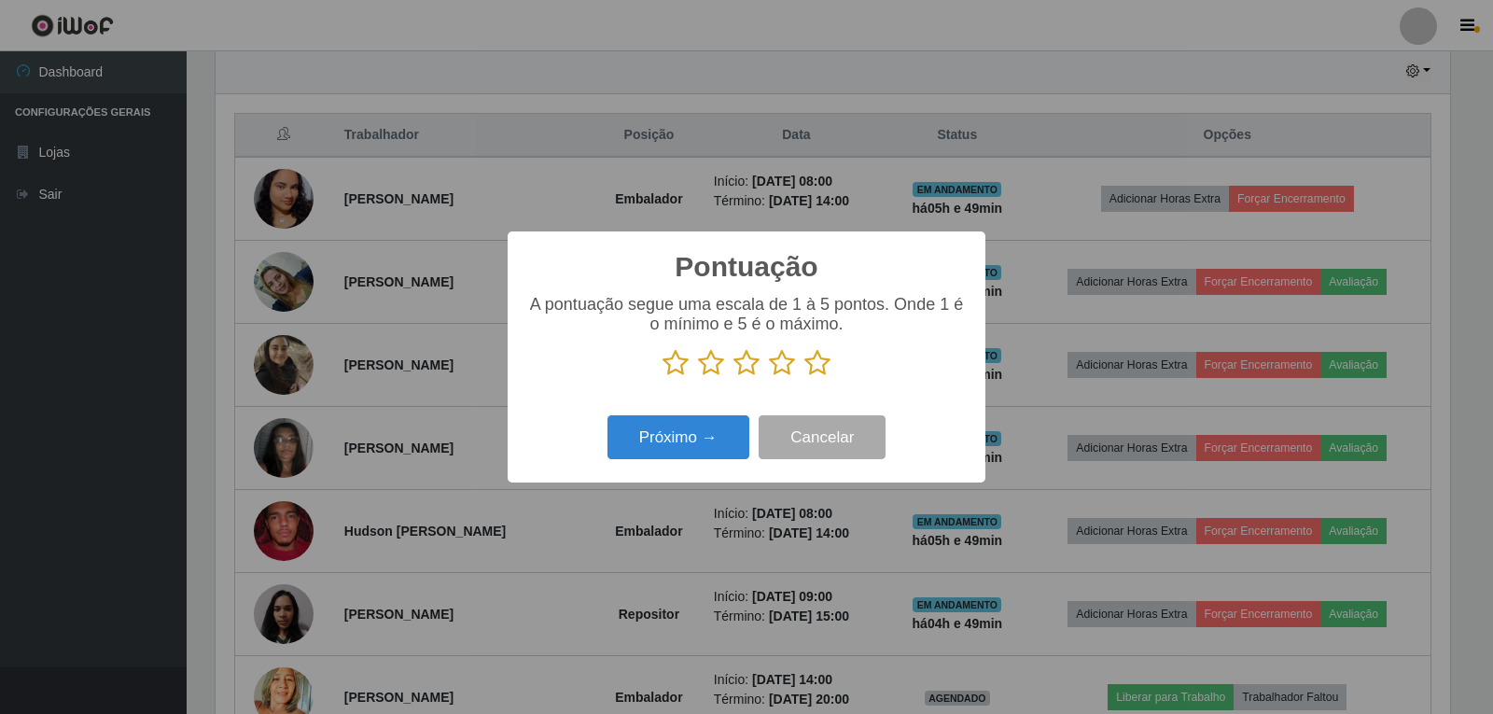
click at [783, 361] on icon at bounding box center [782, 363] width 26 height 28
click at [769, 377] on input "radio" at bounding box center [769, 377] width 0 height 0
click at [646, 453] on button "Próximo →" at bounding box center [678, 437] width 142 height 44
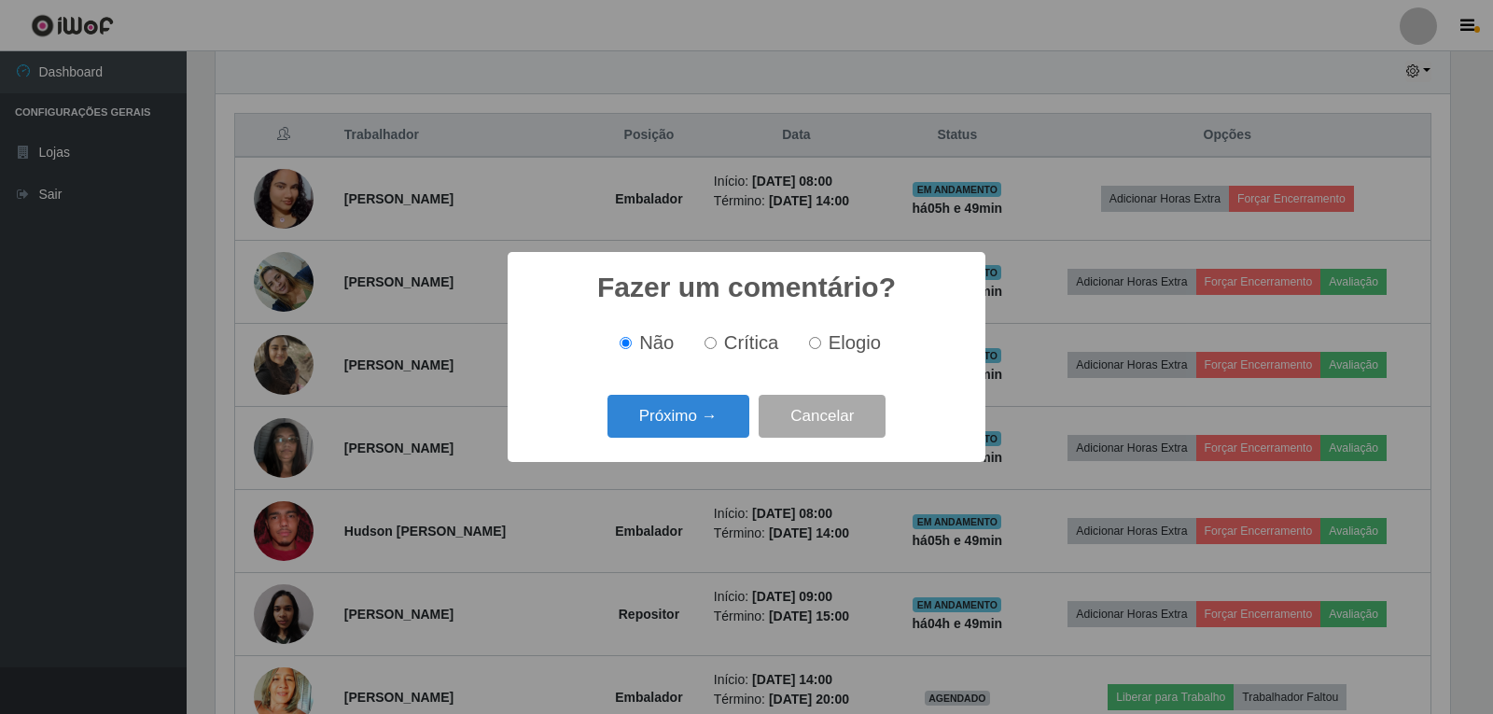
click at [814, 344] on input "Elogio" at bounding box center [815, 343] width 12 height 12
radio input "true"
click at [657, 410] on button "Próximo →" at bounding box center [678, 417] width 142 height 44
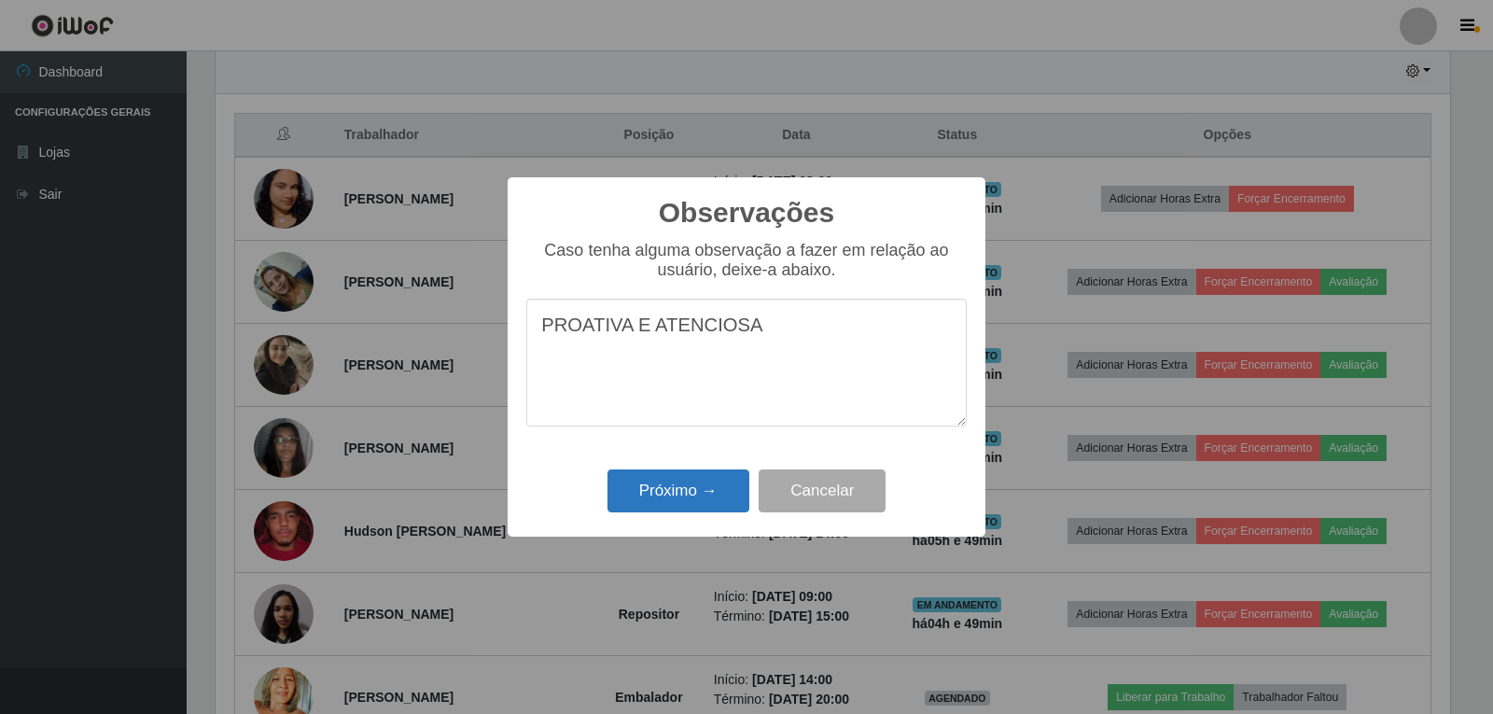
type textarea "PROATIVA E ATENCIOSA"
click at [681, 496] on button "Próximo →" at bounding box center [678, 491] width 142 height 44
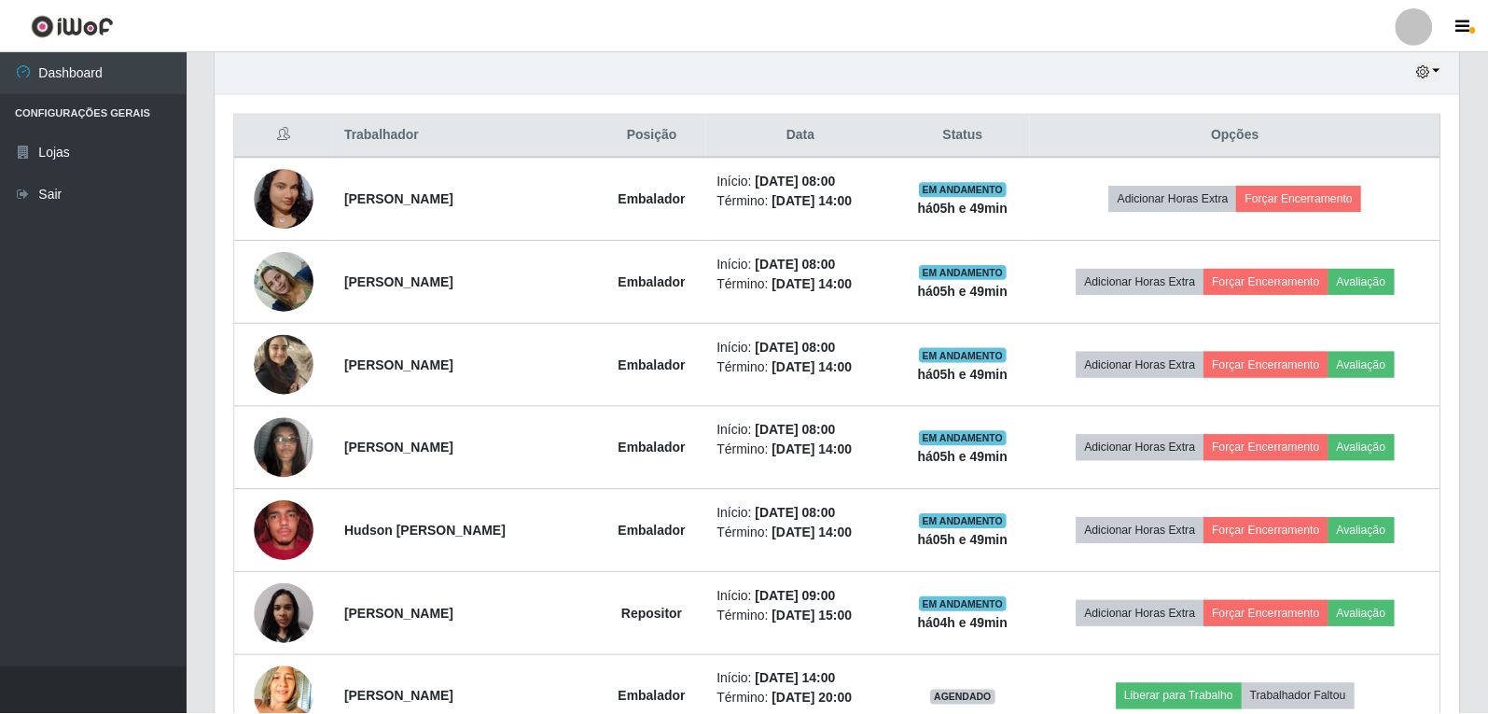
scroll to position [387, 1244]
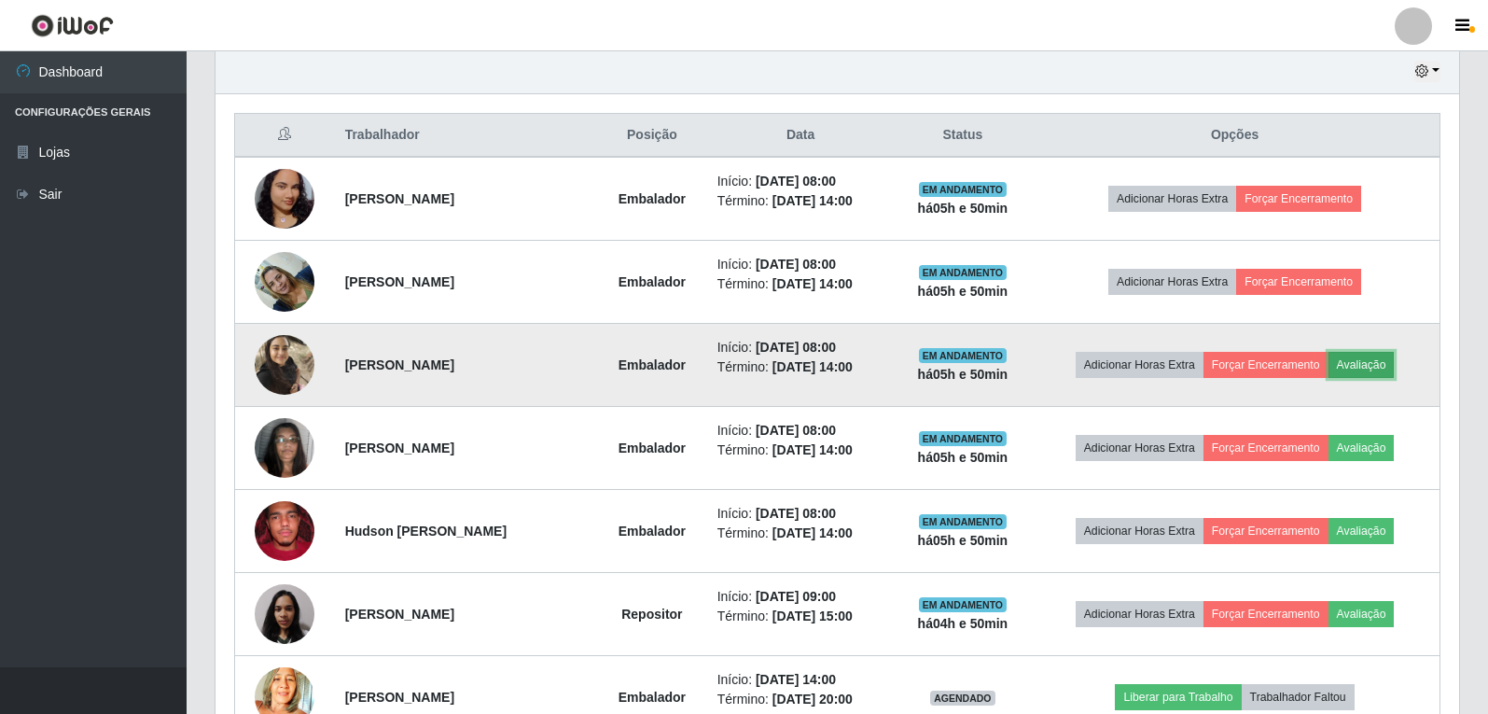
click at [1374, 368] on button "Avaliação" at bounding box center [1362, 365] width 66 height 26
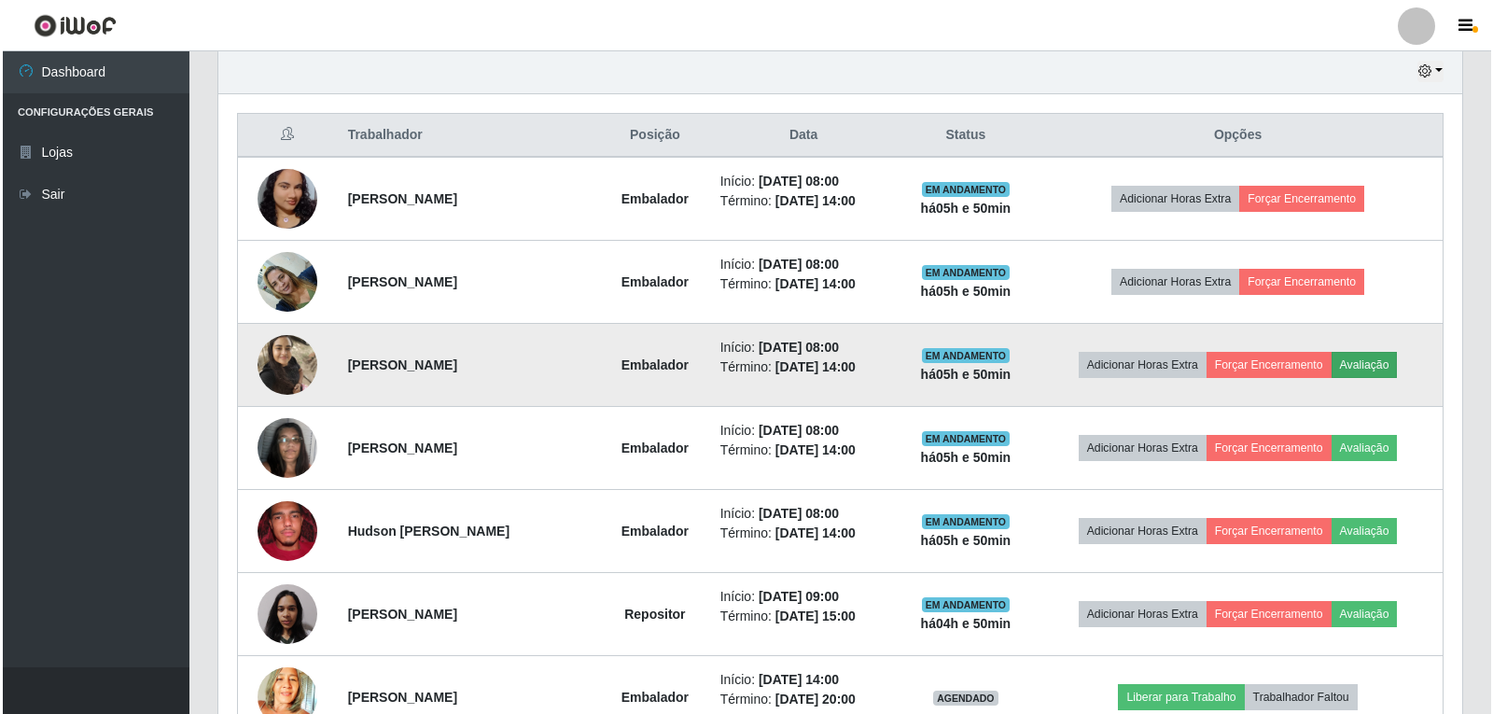
scroll to position [387, 1234]
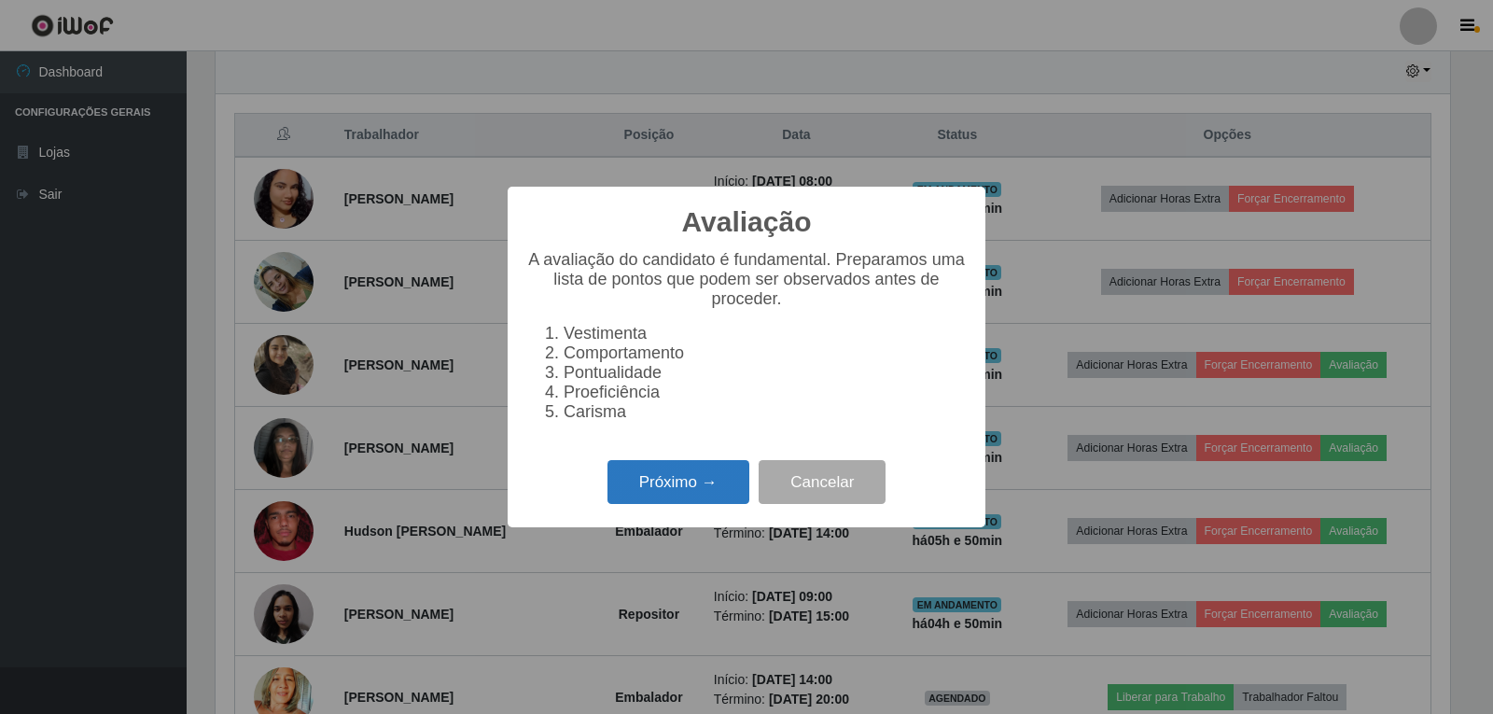
click at [706, 494] on button "Próximo →" at bounding box center [678, 482] width 142 height 44
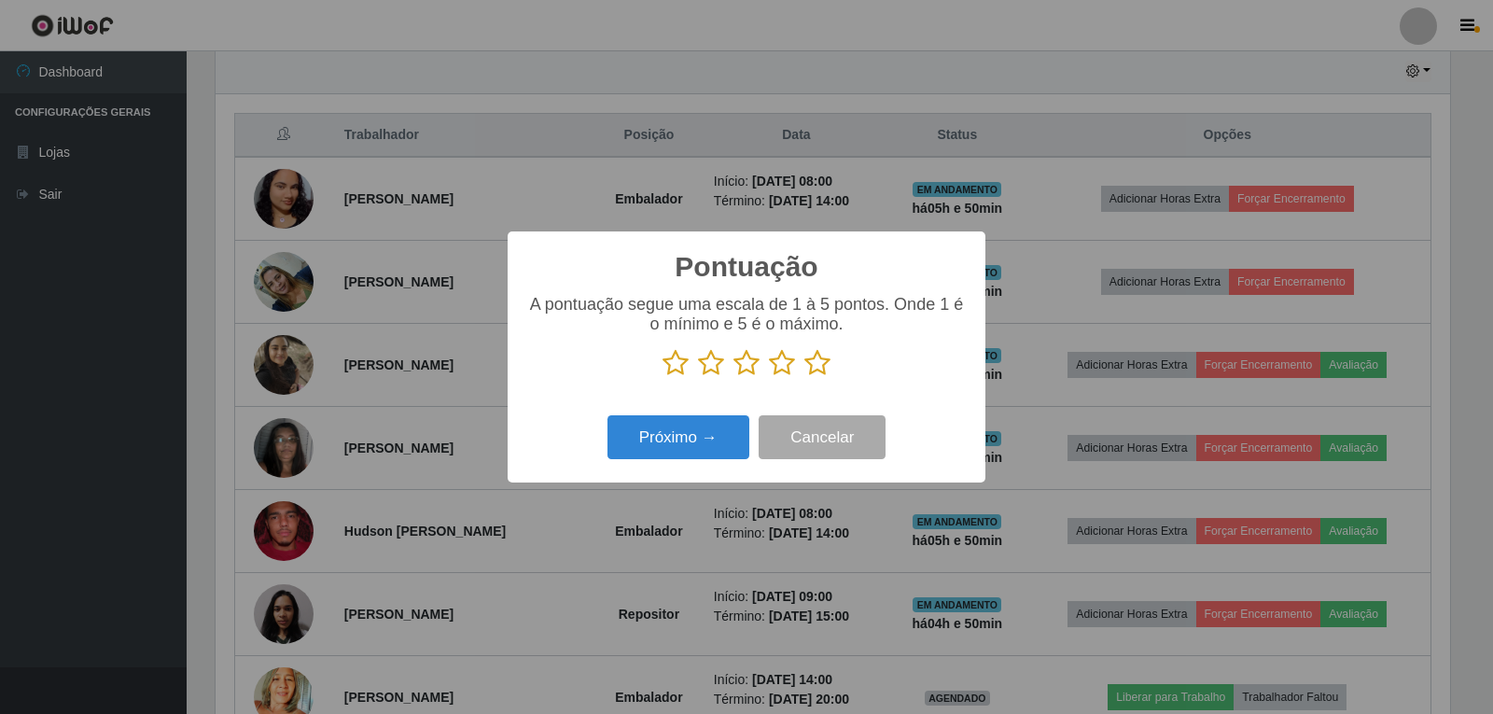
scroll to position [932592, 931745]
click at [784, 369] on icon at bounding box center [782, 363] width 26 height 28
click at [769, 377] on input "radio" at bounding box center [769, 377] width 0 height 0
click at [707, 429] on button "Próximo →" at bounding box center [678, 437] width 142 height 44
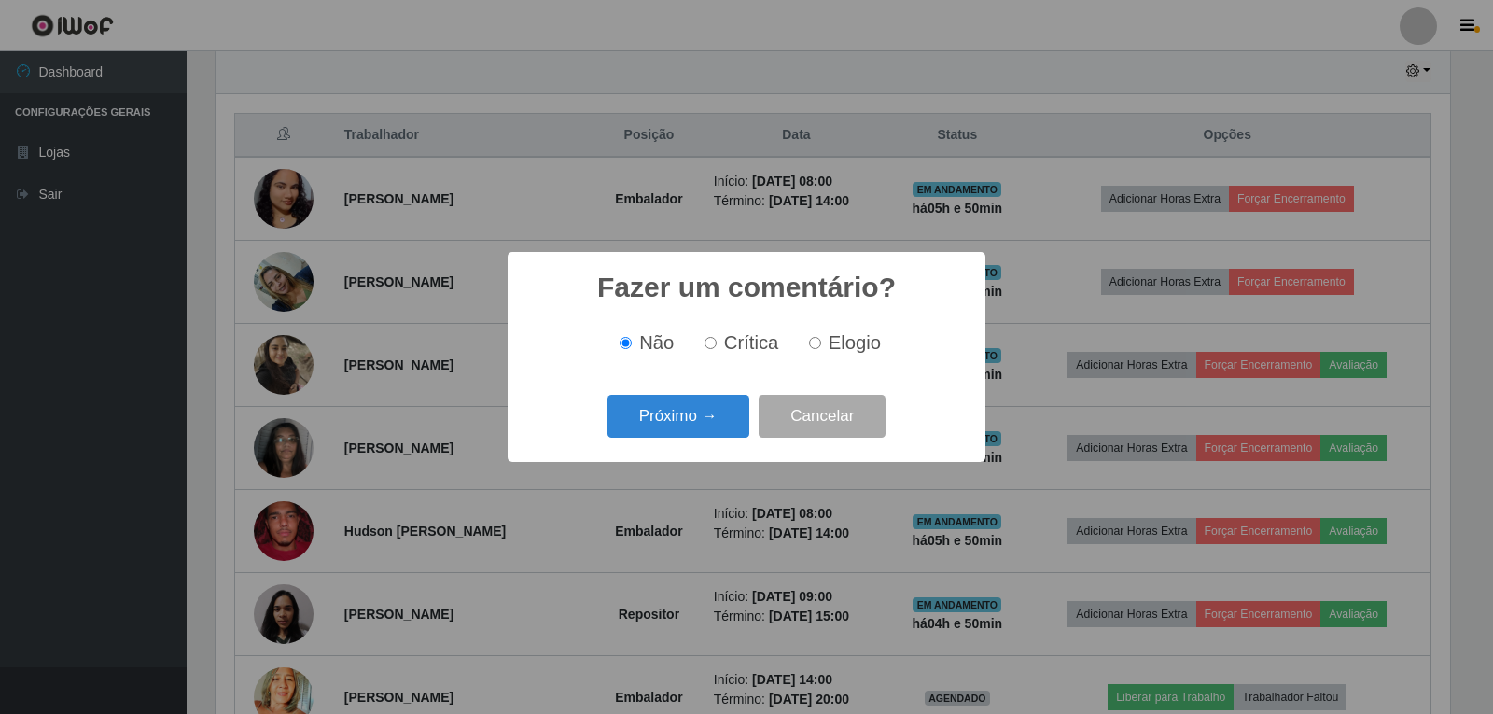
click at [814, 345] on input "Elogio" at bounding box center [815, 343] width 12 height 12
radio input "true"
click at [681, 416] on button "Próximo →" at bounding box center [678, 417] width 142 height 44
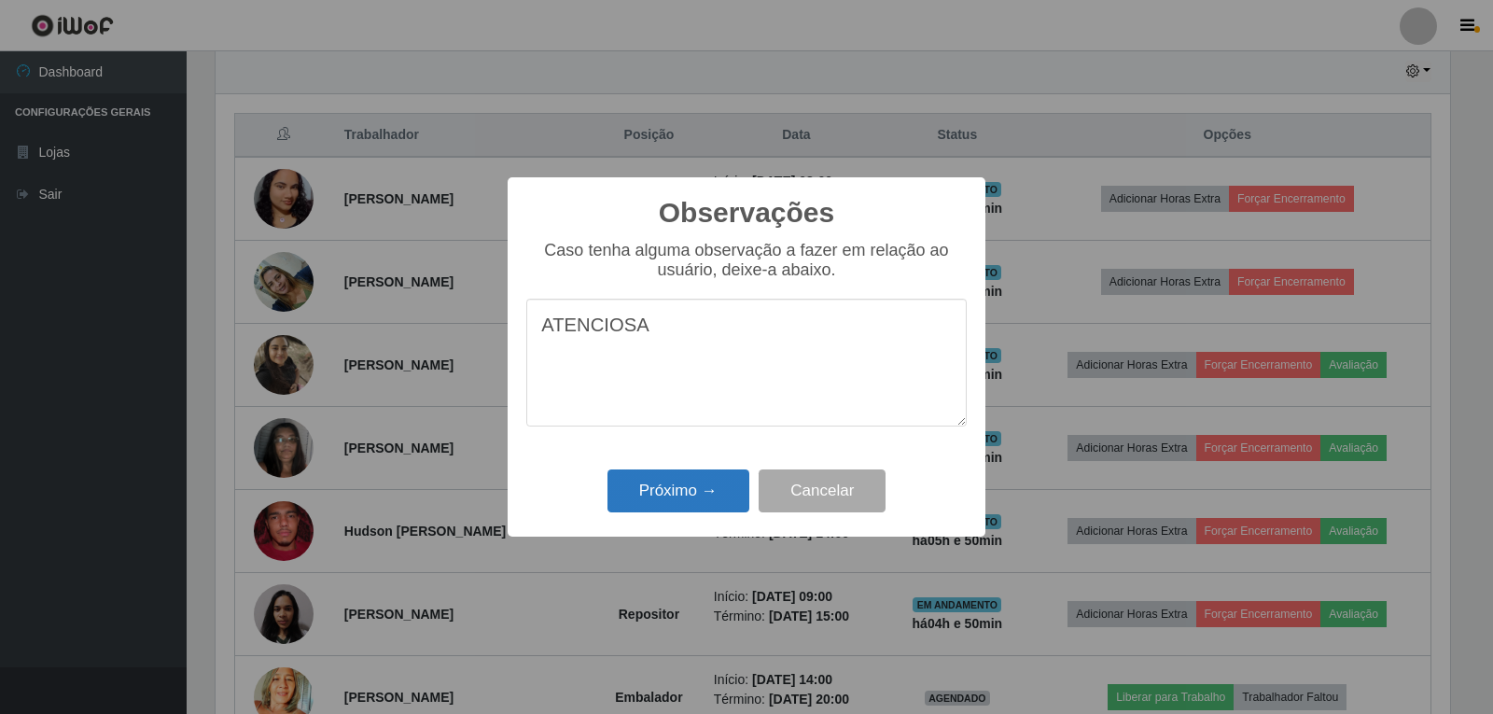
type textarea "ATENCIOSA"
click at [656, 493] on button "Próximo →" at bounding box center [678, 491] width 142 height 44
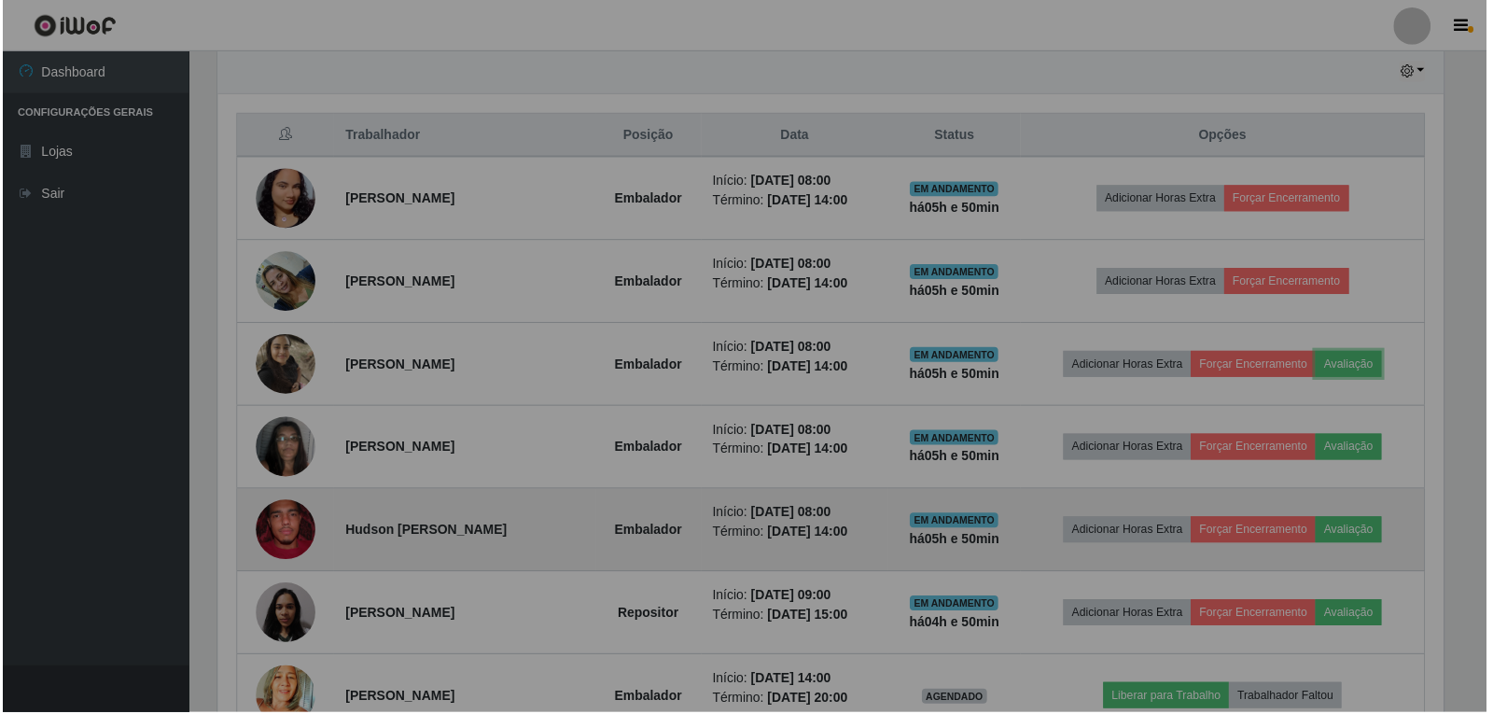
scroll to position [387, 1244]
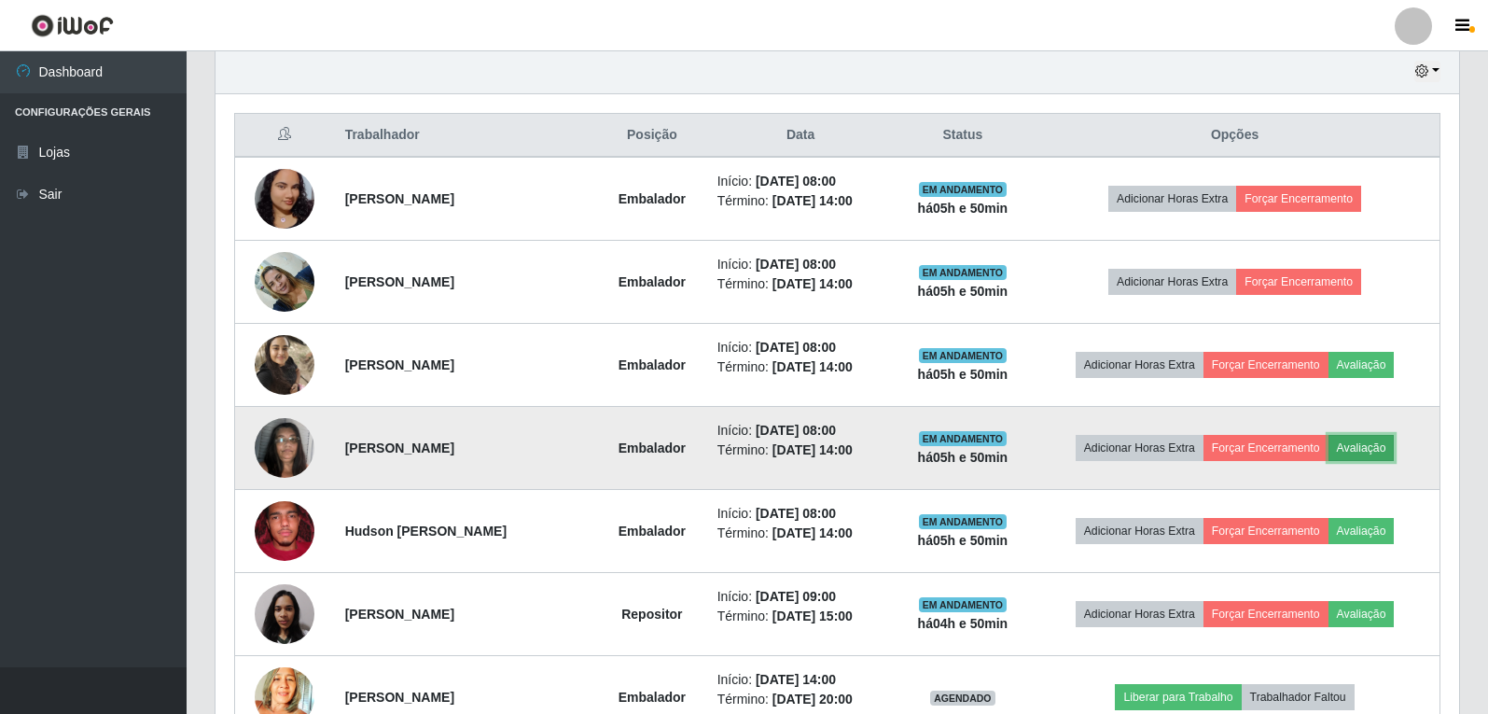
click at [1366, 440] on button "Avaliação" at bounding box center [1362, 448] width 66 height 26
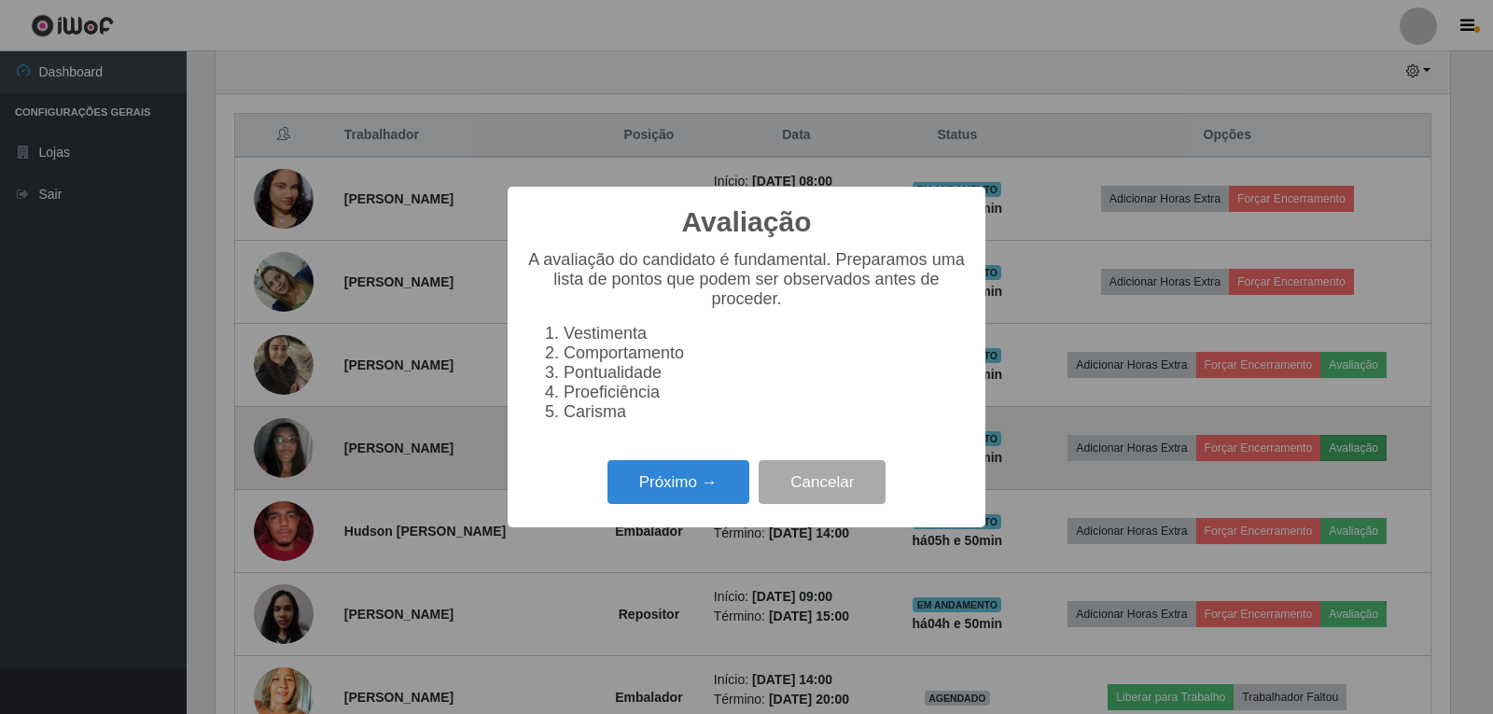
scroll to position [387, 1234]
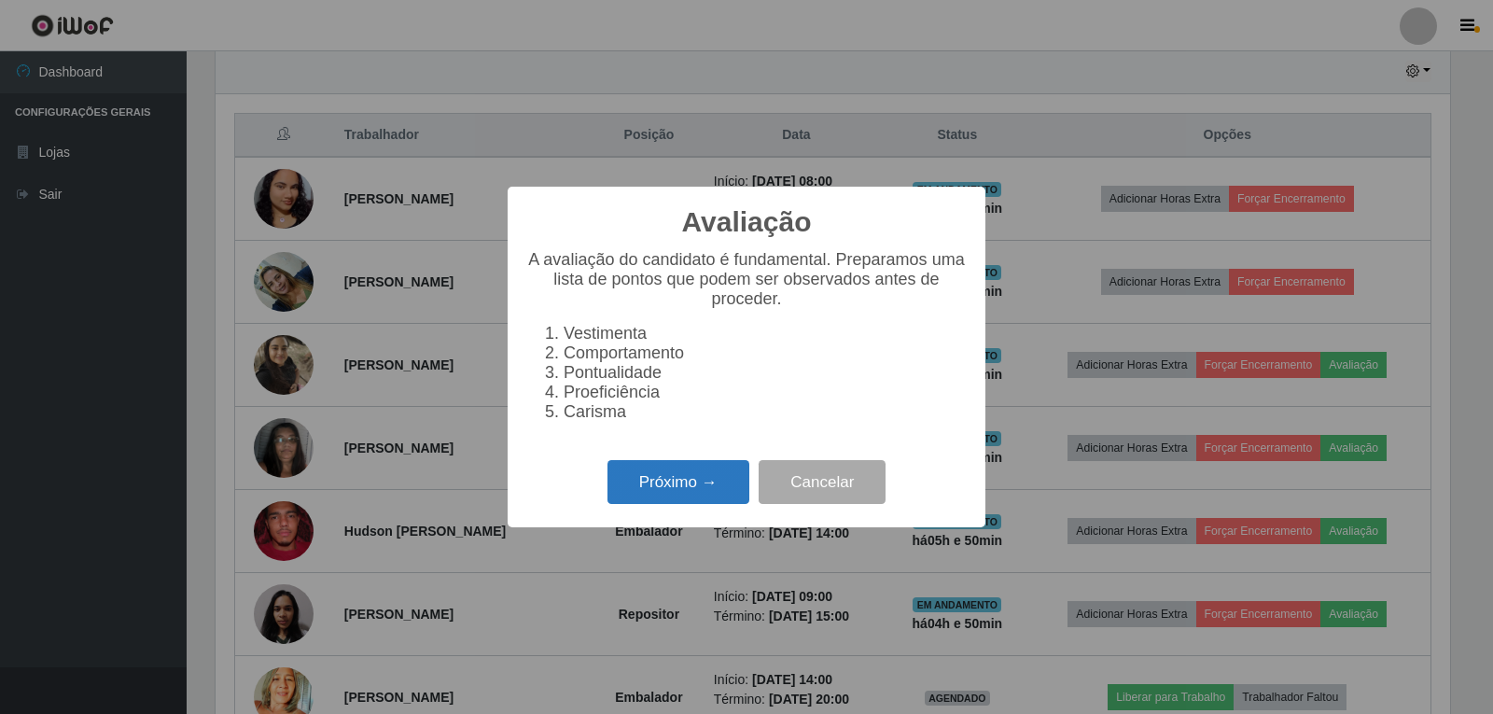
click at [698, 487] on button "Próximo →" at bounding box center [678, 482] width 142 height 44
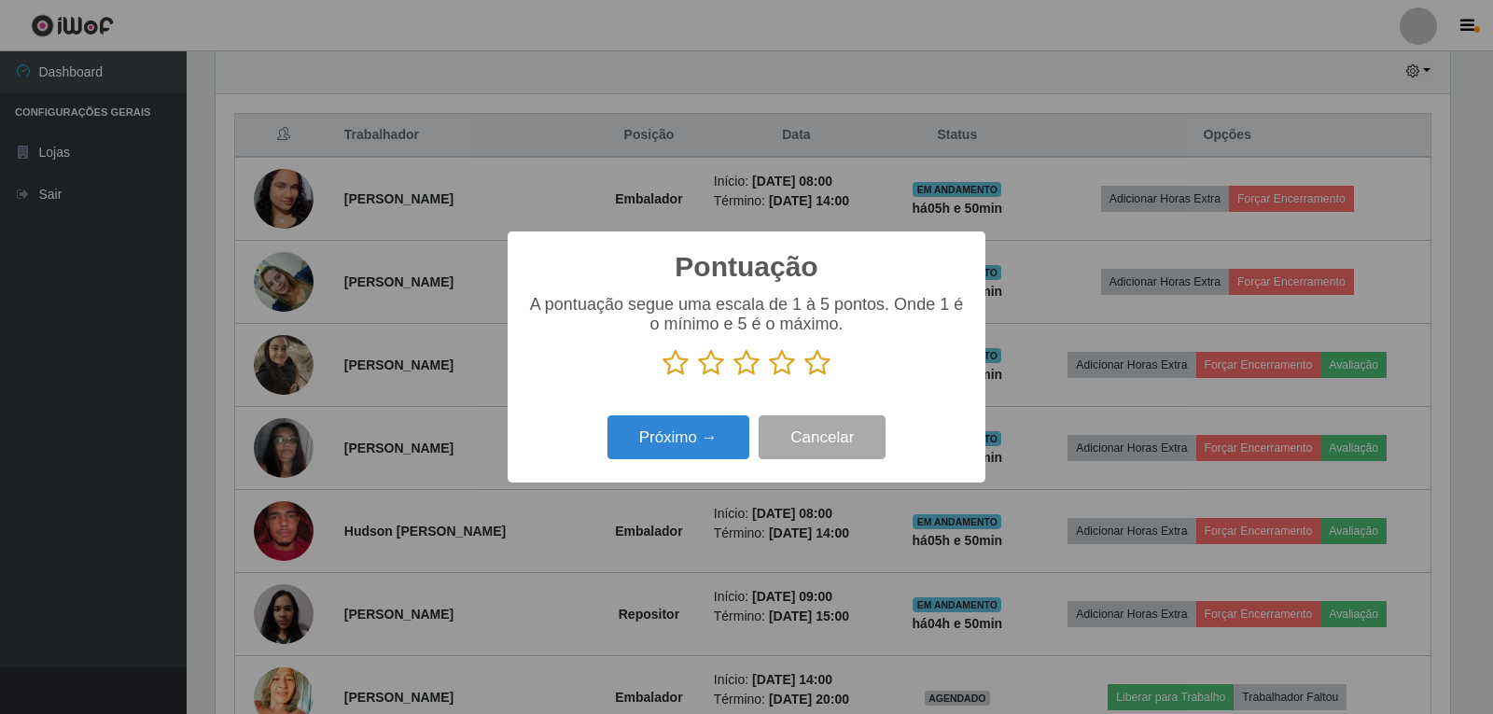
scroll to position [932592, 931745]
click at [808, 366] on icon at bounding box center [817, 363] width 26 height 28
click at [804, 377] on input "radio" at bounding box center [804, 377] width 0 height 0
click at [675, 448] on button "Próximo →" at bounding box center [678, 437] width 142 height 44
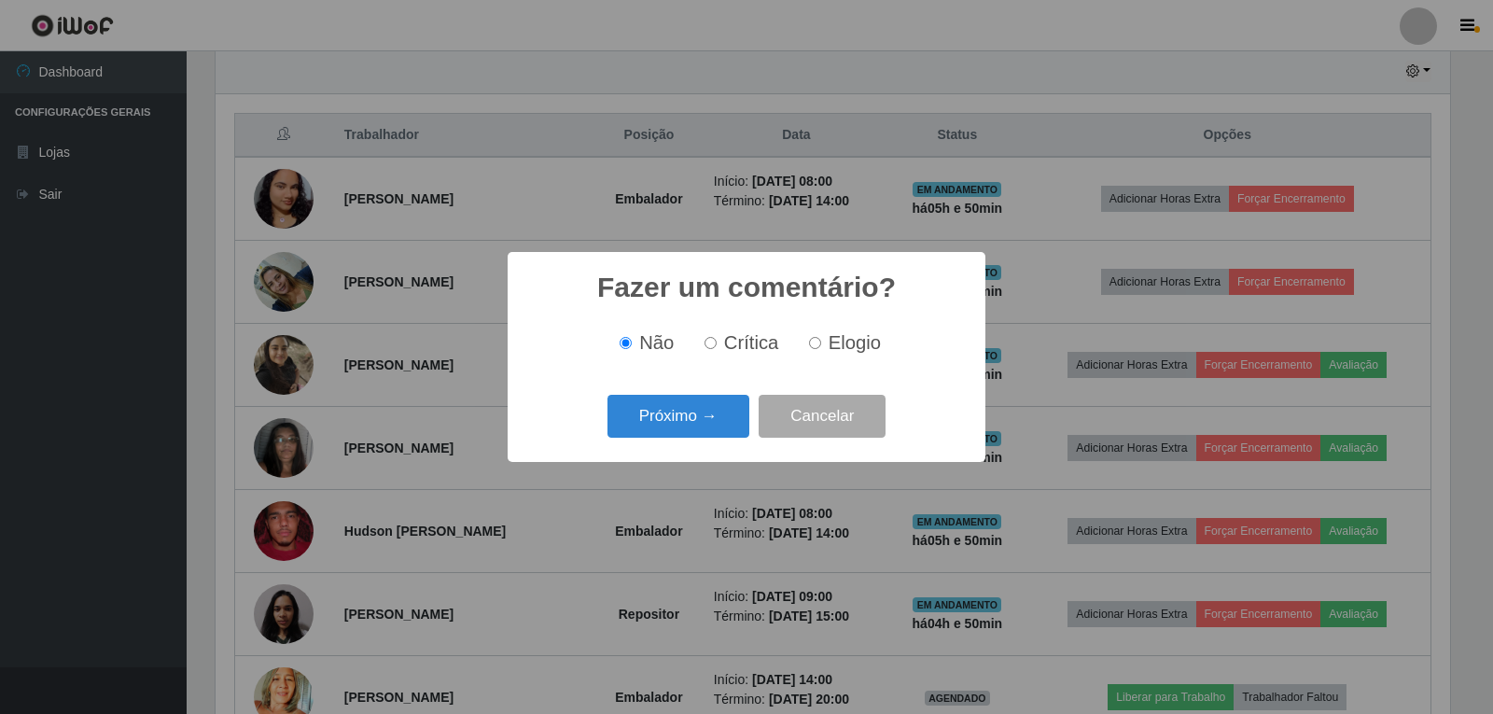
click at [814, 346] on input "Elogio" at bounding box center [815, 343] width 12 height 12
radio input "true"
click at [708, 419] on button "Próximo →" at bounding box center [678, 417] width 142 height 44
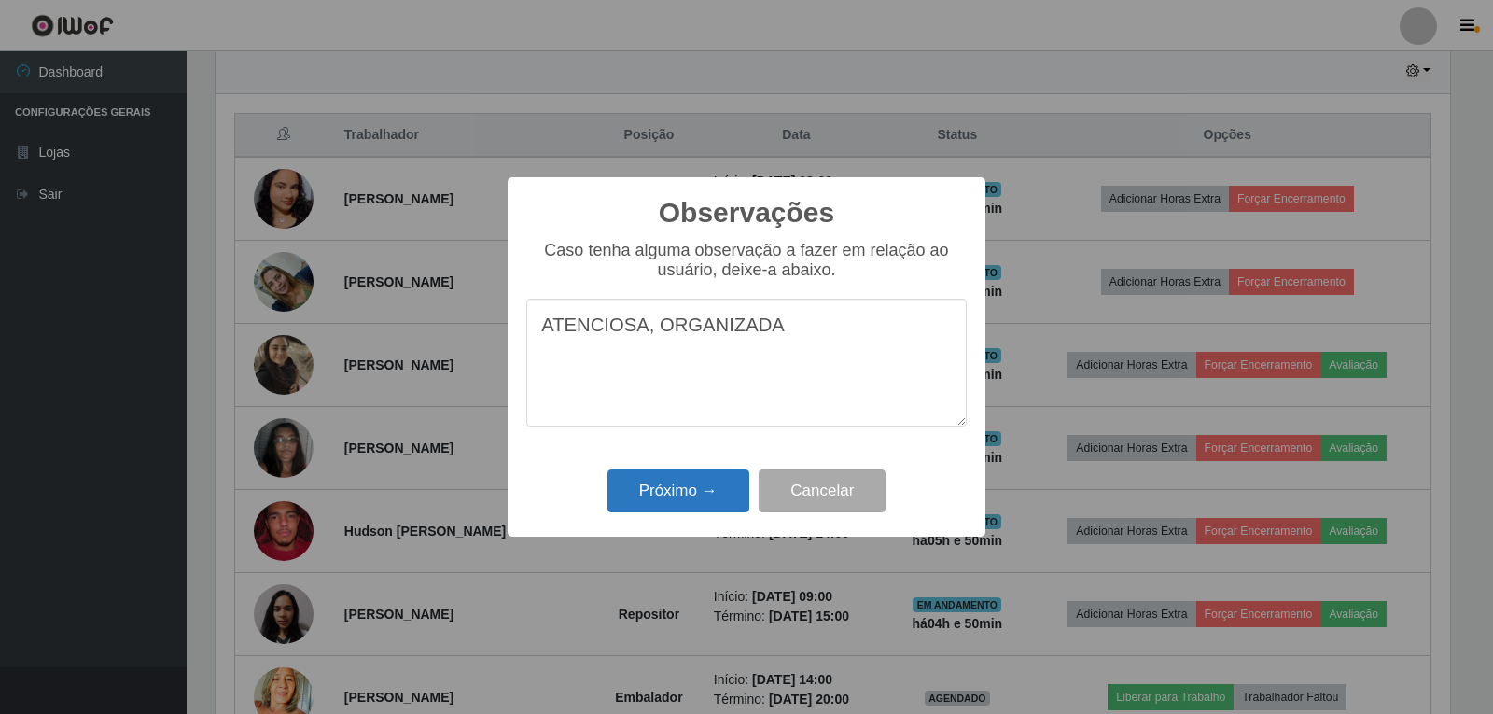
type textarea "ATENCIOSA, ORGANIZADA"
click at [661, 478] on button "Próximo →" at bounding box center [678, 491] width 142 height 44
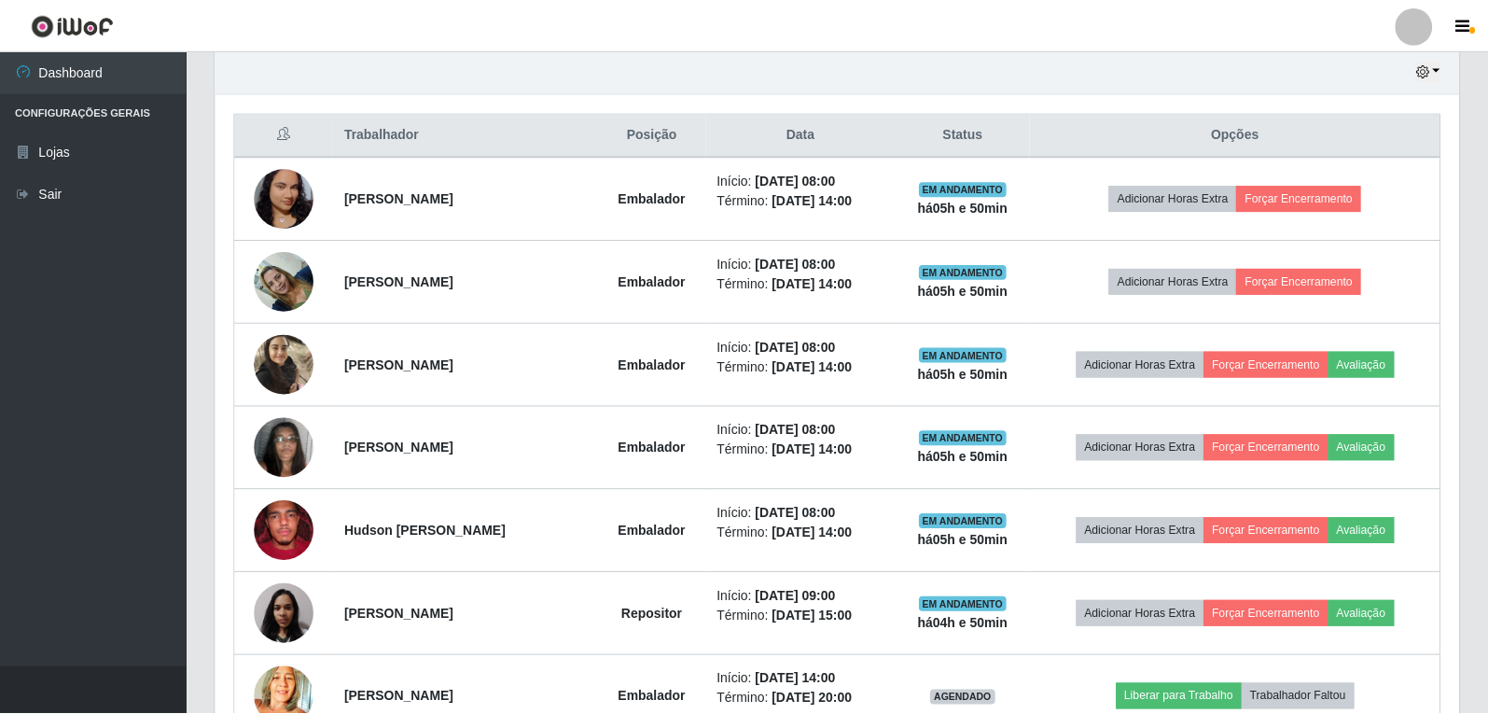
scroll to position [387, 1244]
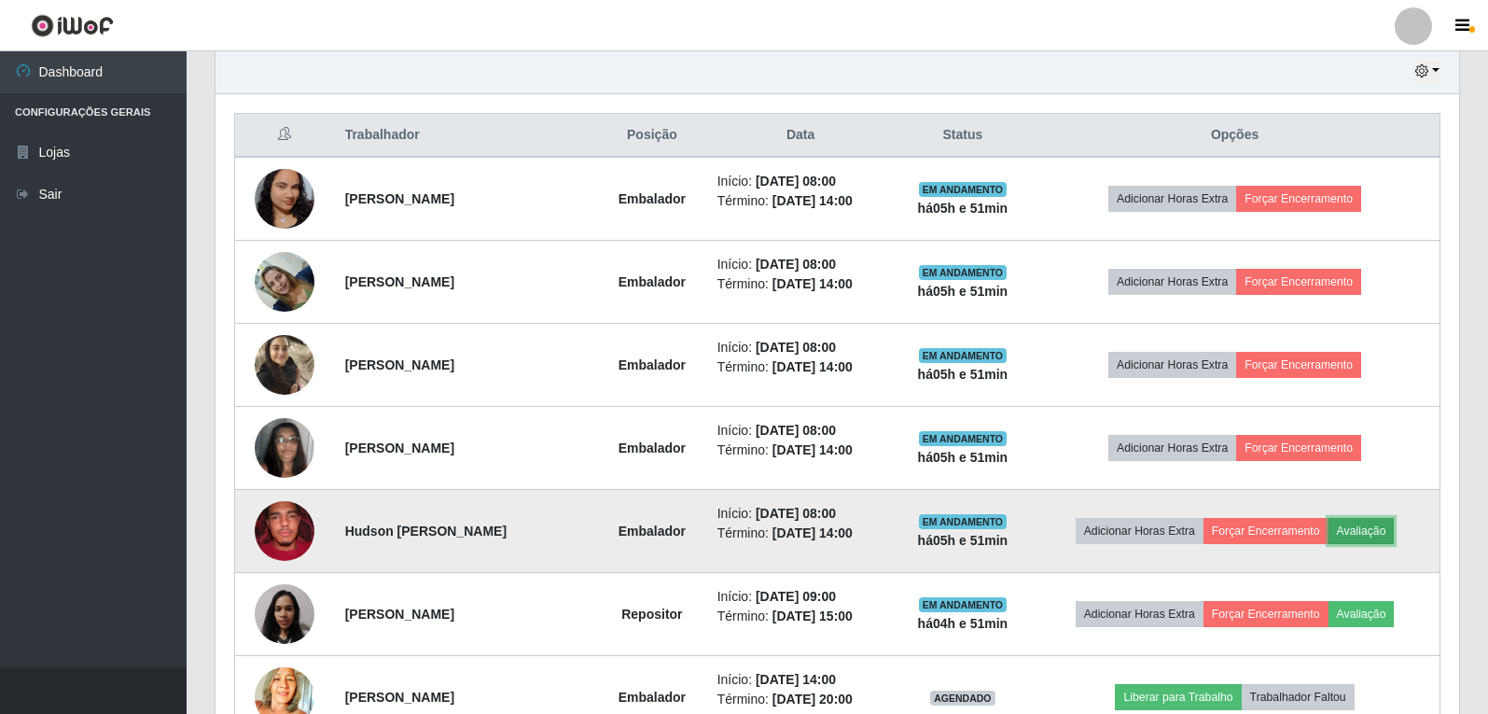
click at [1363, 532] on button "Avaliação" at bounding box center [1362, 531] width 66 height 26
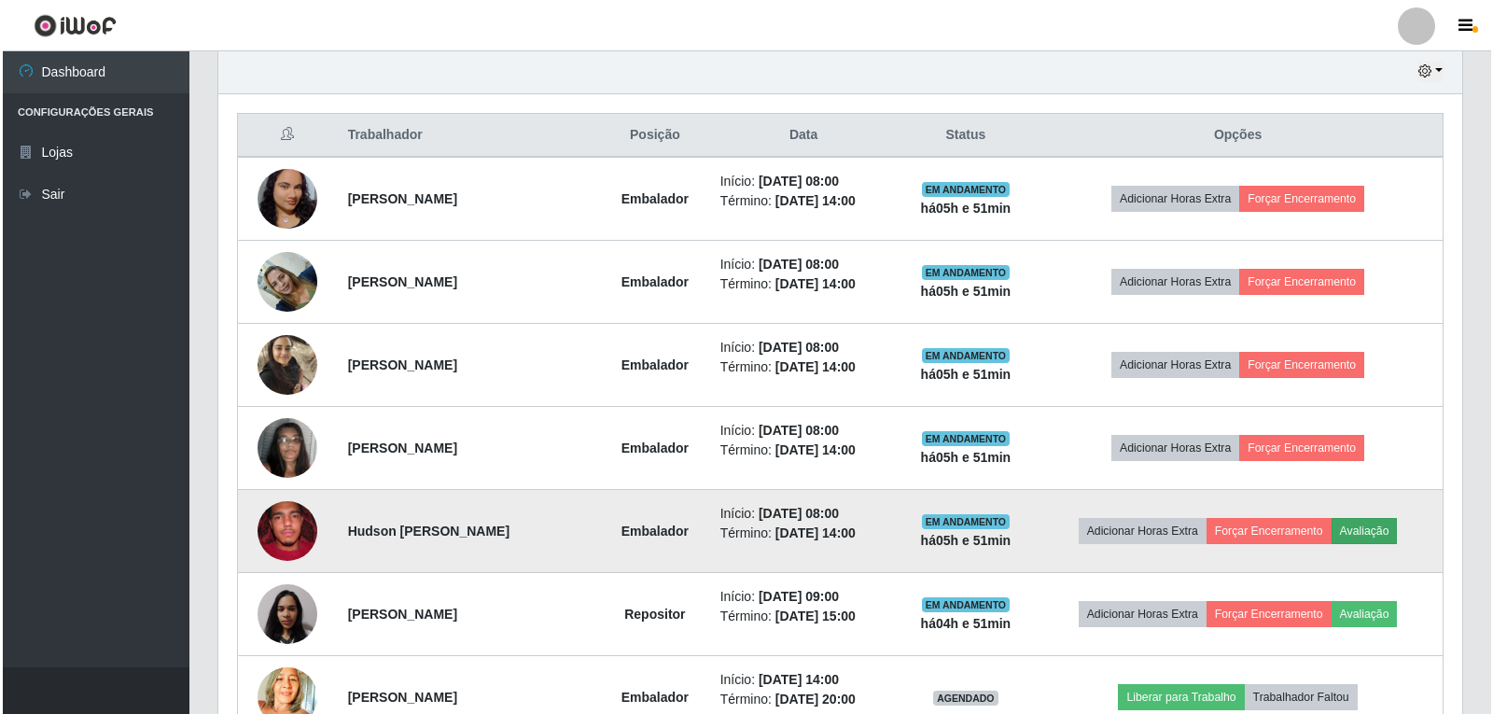
scroll to position [387, 1234]
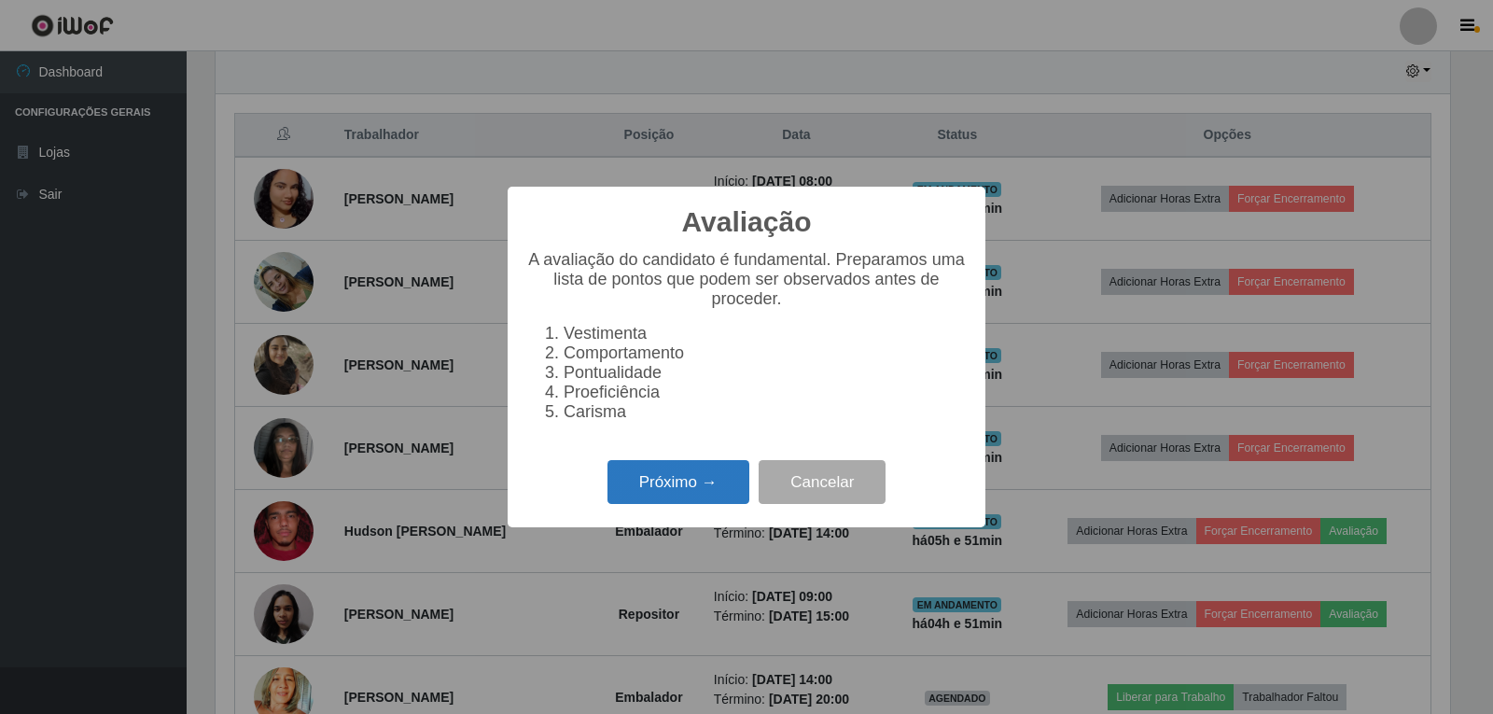
click at [703, 504] on button "Próximo →" at bounding box center [678, 482] width 142 height 44
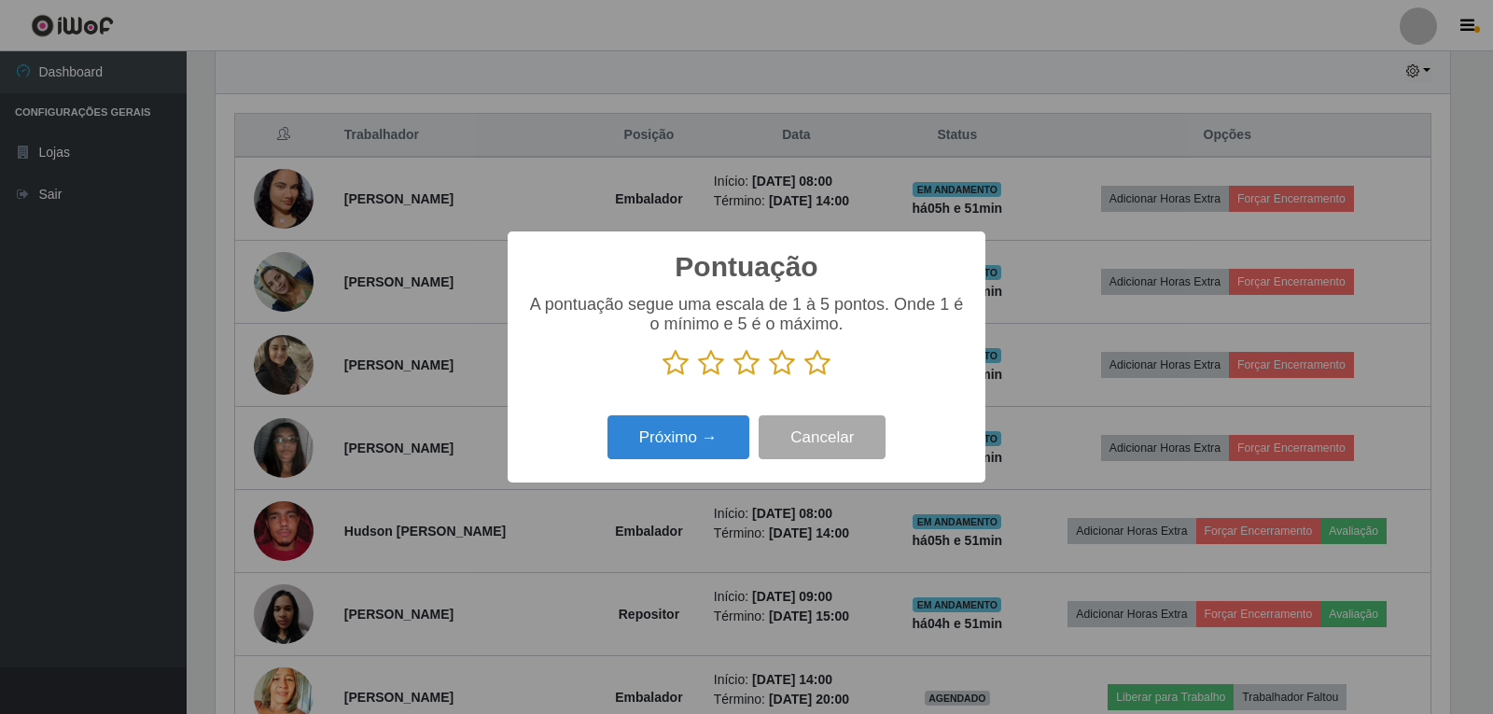
click at [814, 364] on icon at bounding box center [817, 363] width 26 height 28
click at [804, 377] on input "radio" at bounding box center [804, 377] width 0 height 0
click at [724, 439] on button "Próximo →" at bounding box center [678, 437] width 142 height 44
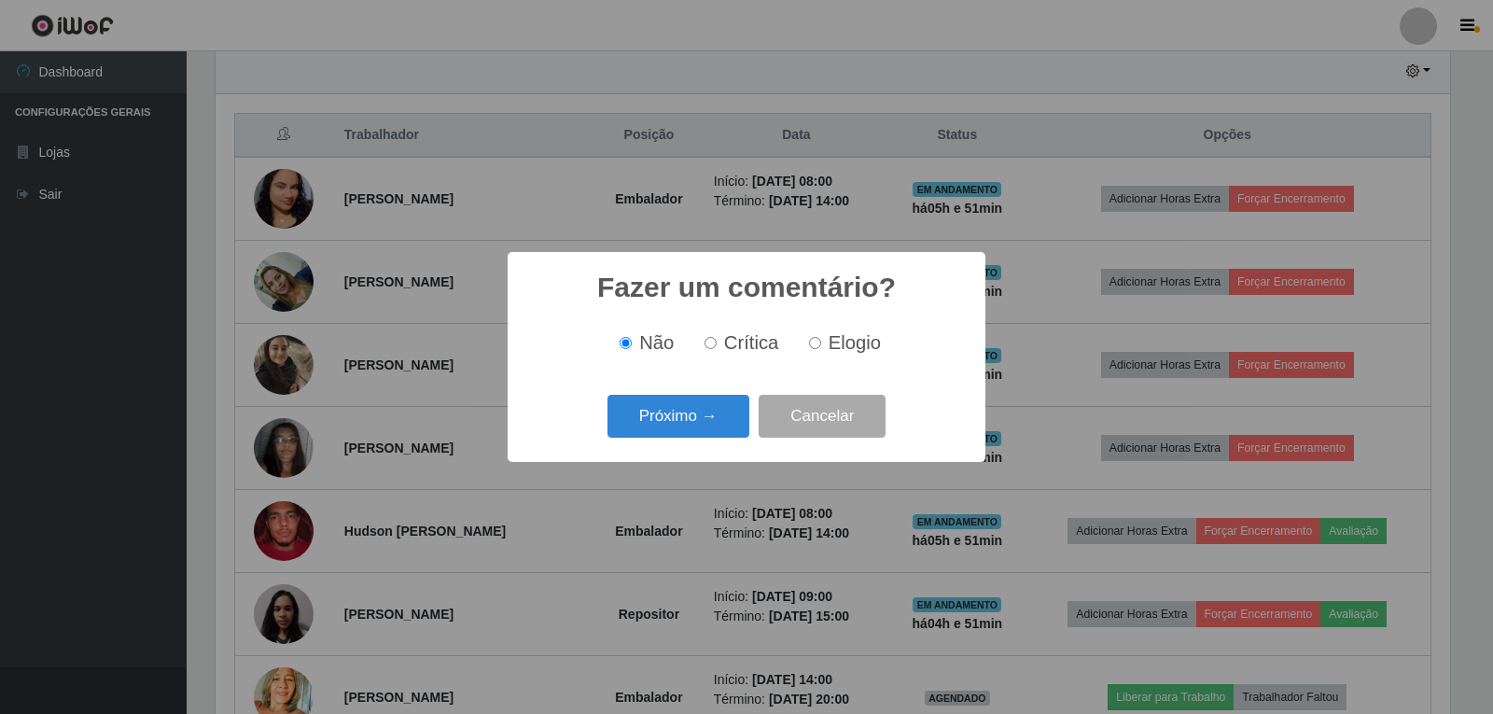
click at [809, 345] on input "Elogio" at bounding box center [815, 343] width 12 height 12
radio input "true"
click at [724, 412] on button "Próximo →" at bounding box center [678, 417] width 142 height 44
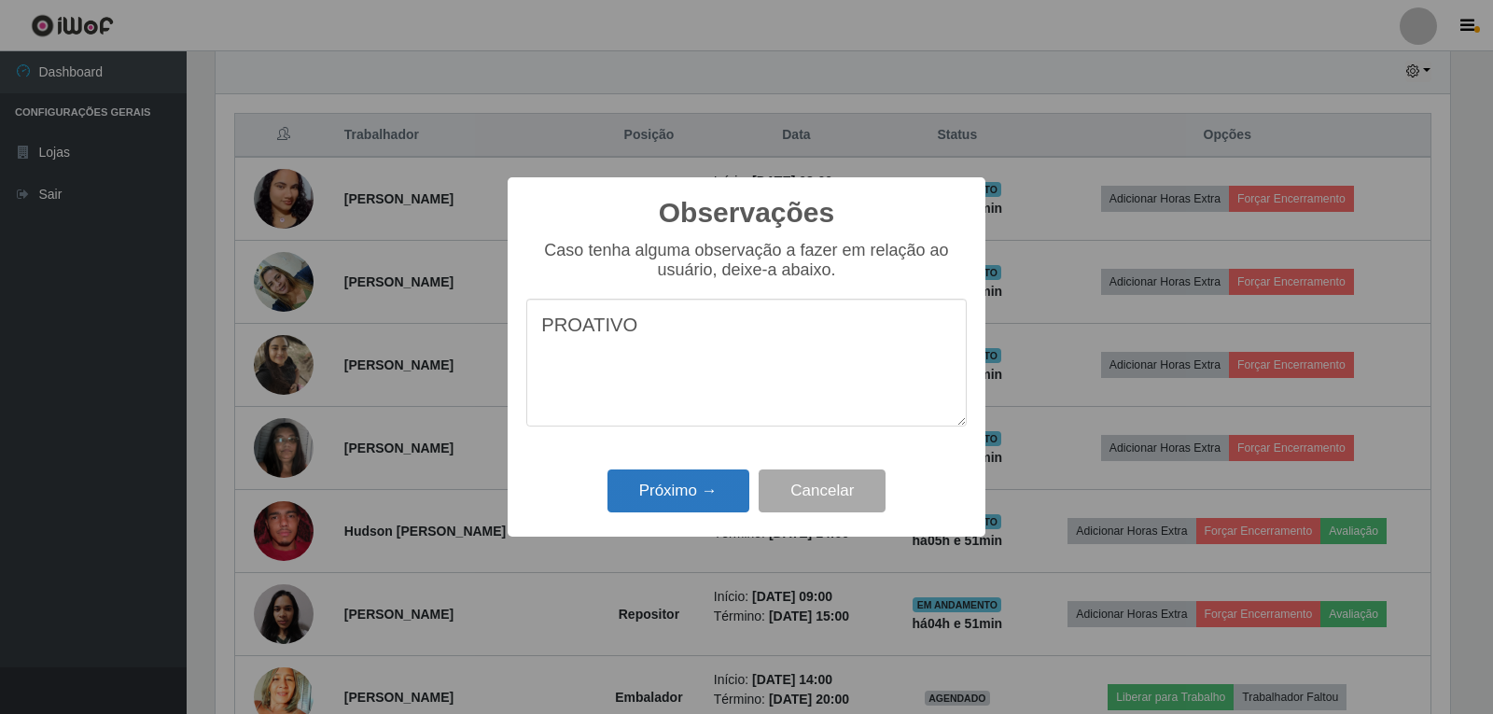
type textarea "PROATIVO"
drag, startPoint x: 734, startPoint y: 497, endPoint x: 747, endPoint y: 481, distance: 20.5
click at [739, 489] on button "Próximo →" at bounding box center [678, 491] width 142 height 44
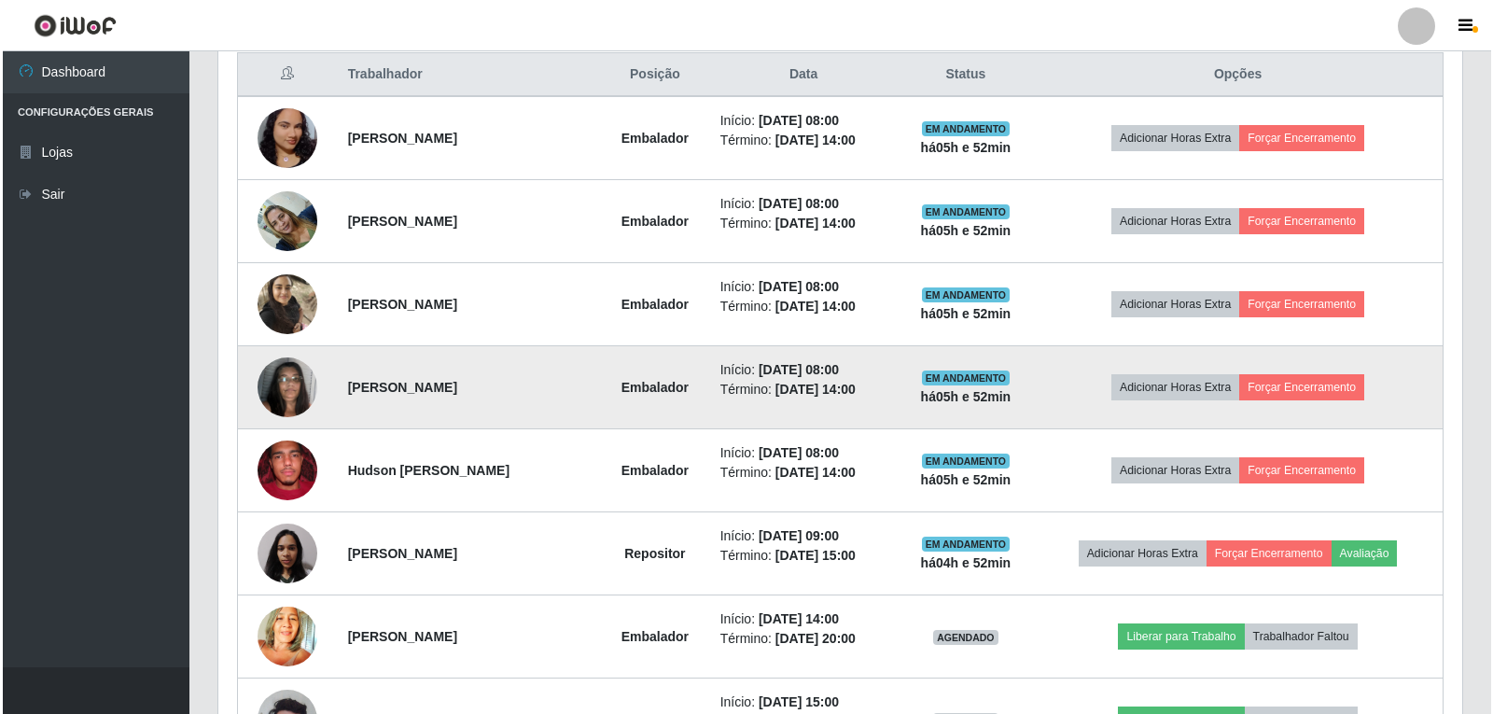
scroll to position [754, 0]
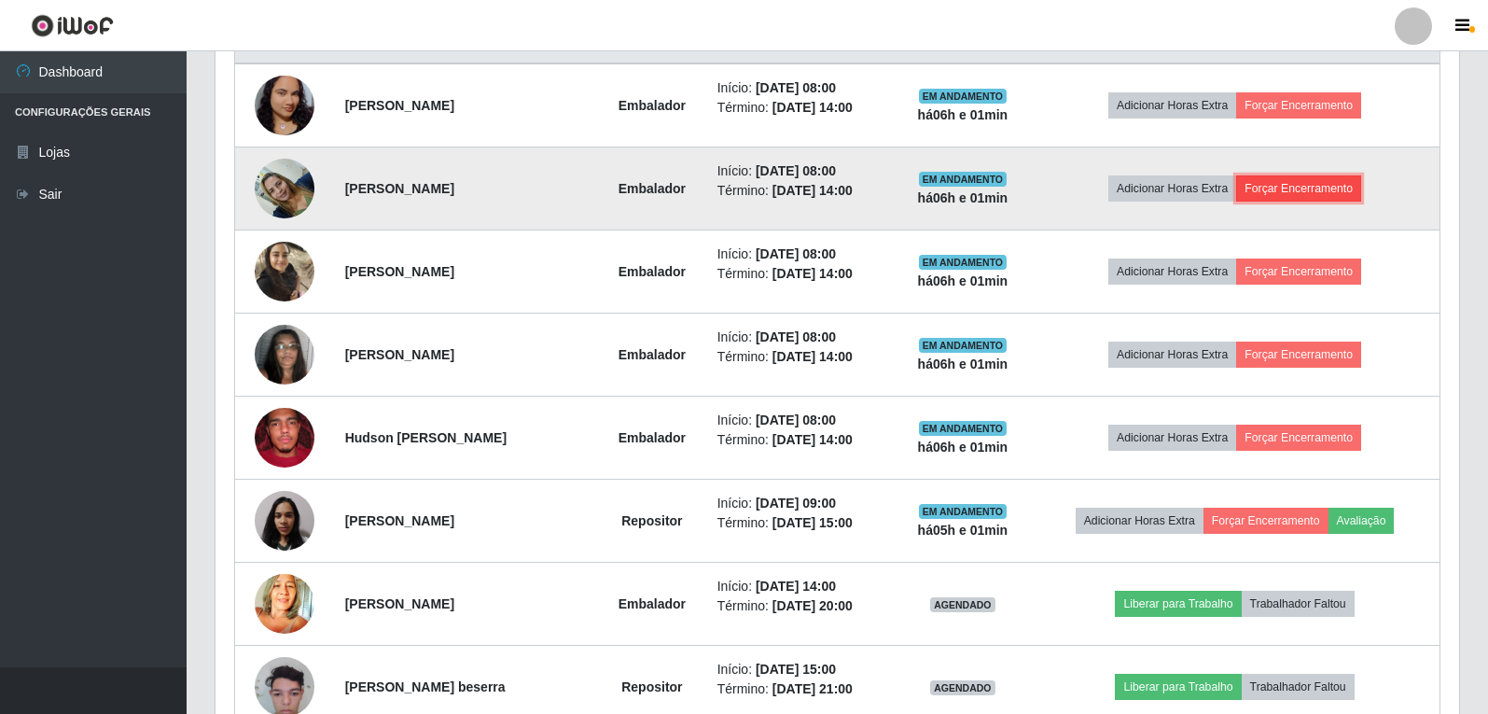
click at [1322, 184] on button "Forçar Encerramento" at bounding box center [1298, 188] width 125 height 26
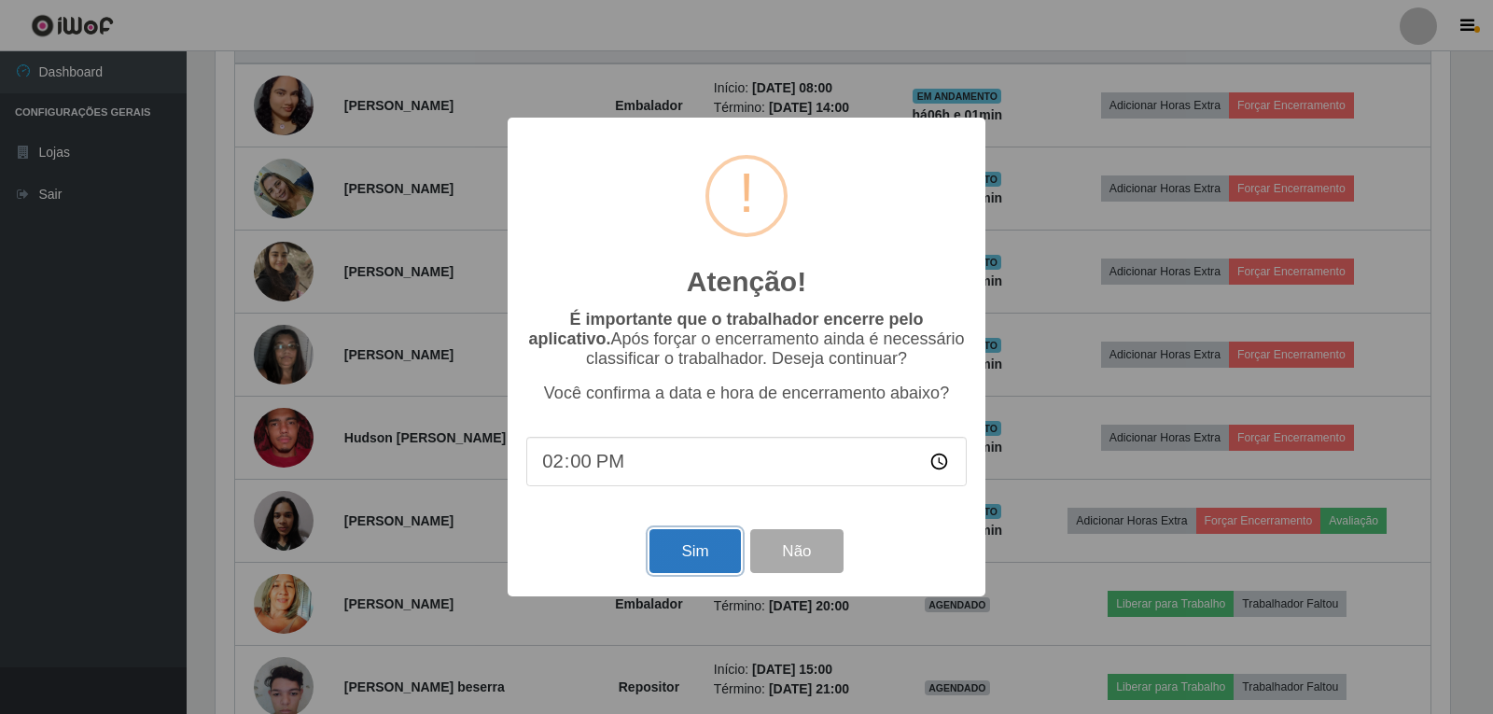
click at [705, 547] on button "Sim" at bounding box center [694, 551] width 90 height 44
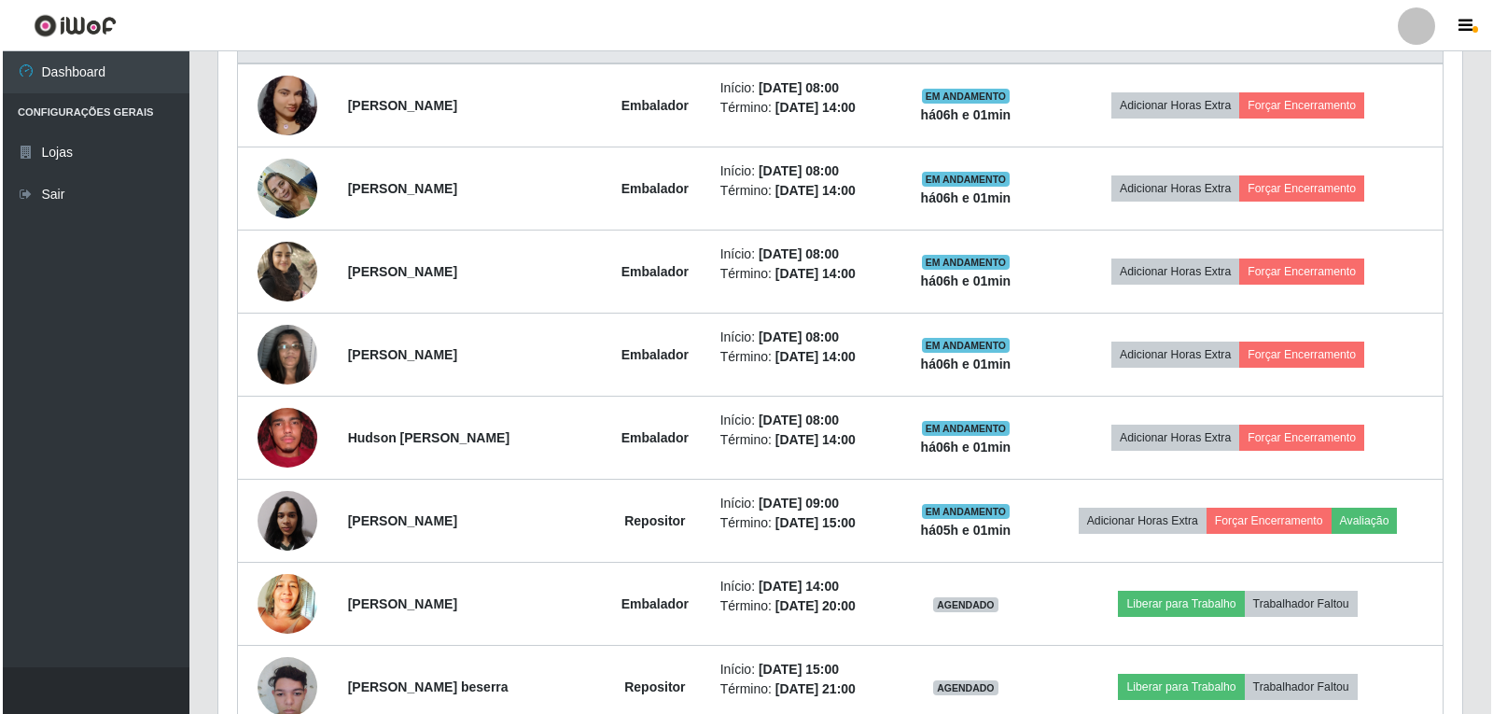
scroll to position [387, 1244]
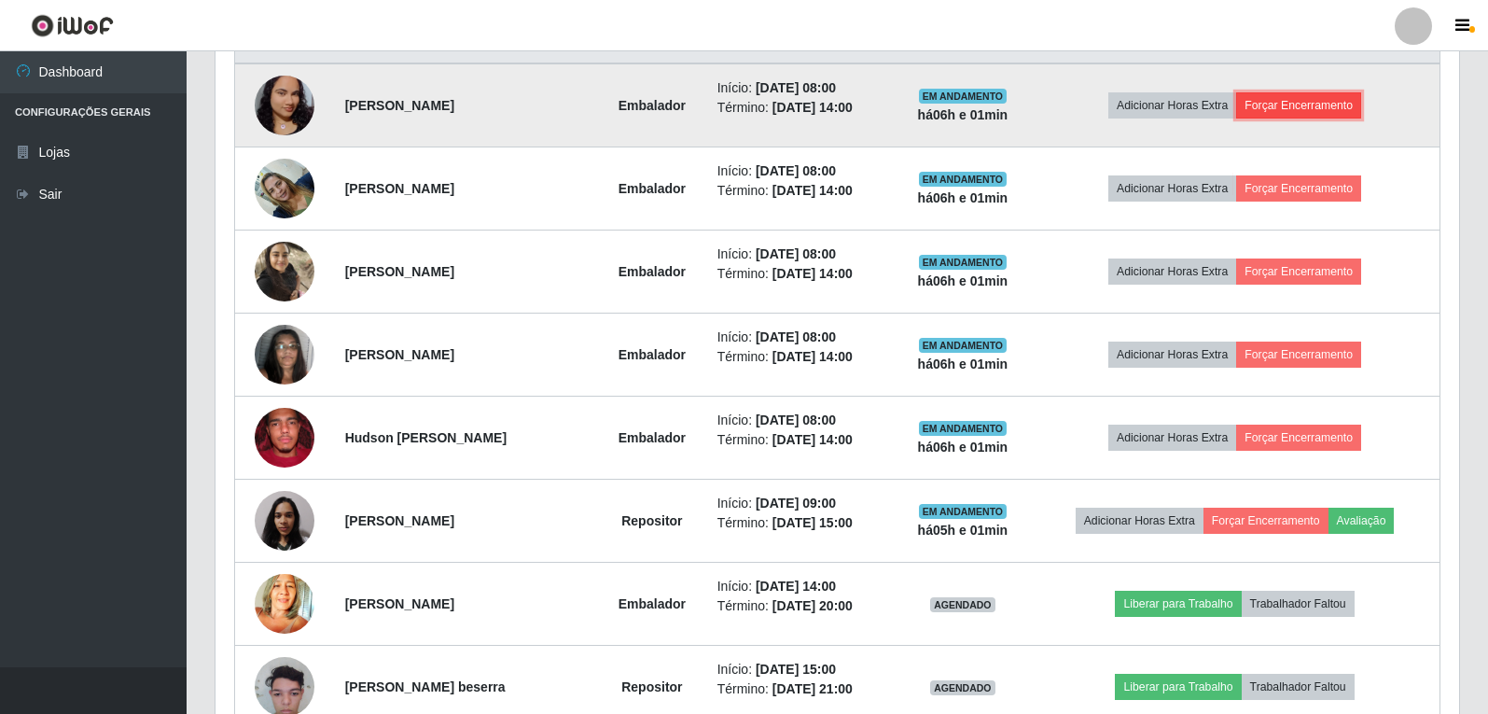
click at [1284, 106] on button "Forçar Encerramento" at bounding box center [1298, 105] width 125 height 26
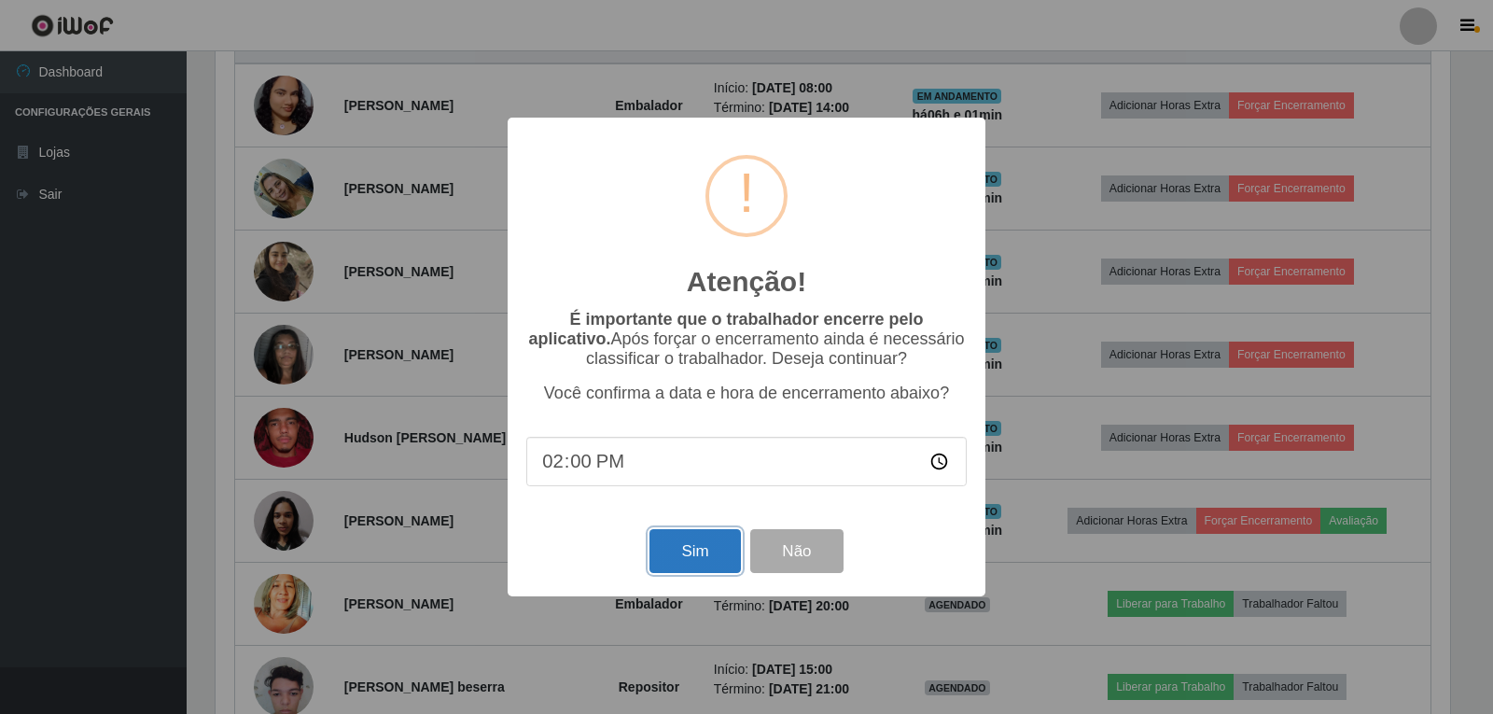
click at [724, 551] on button "Sim" at bounding box center [694, 551] width 90 height 44
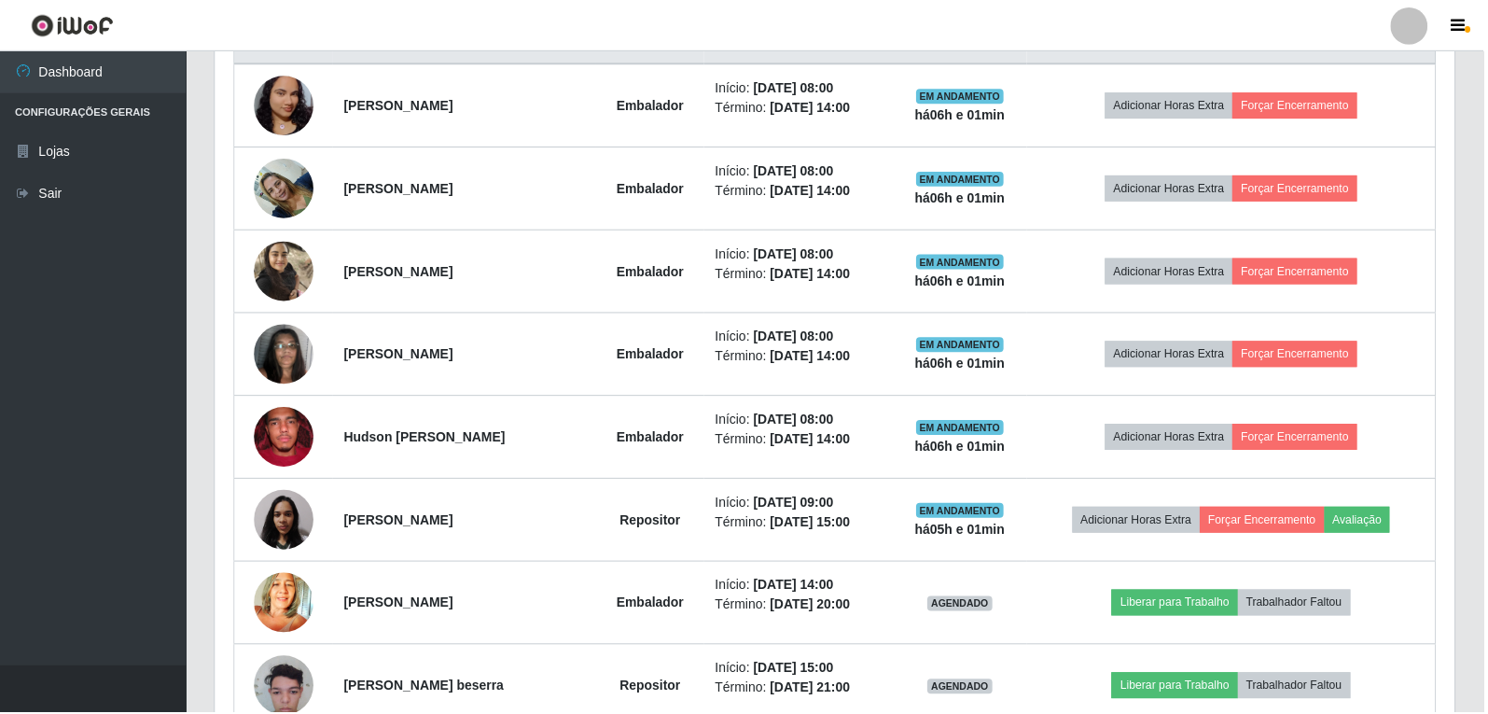
scroll to position [387, 1244]
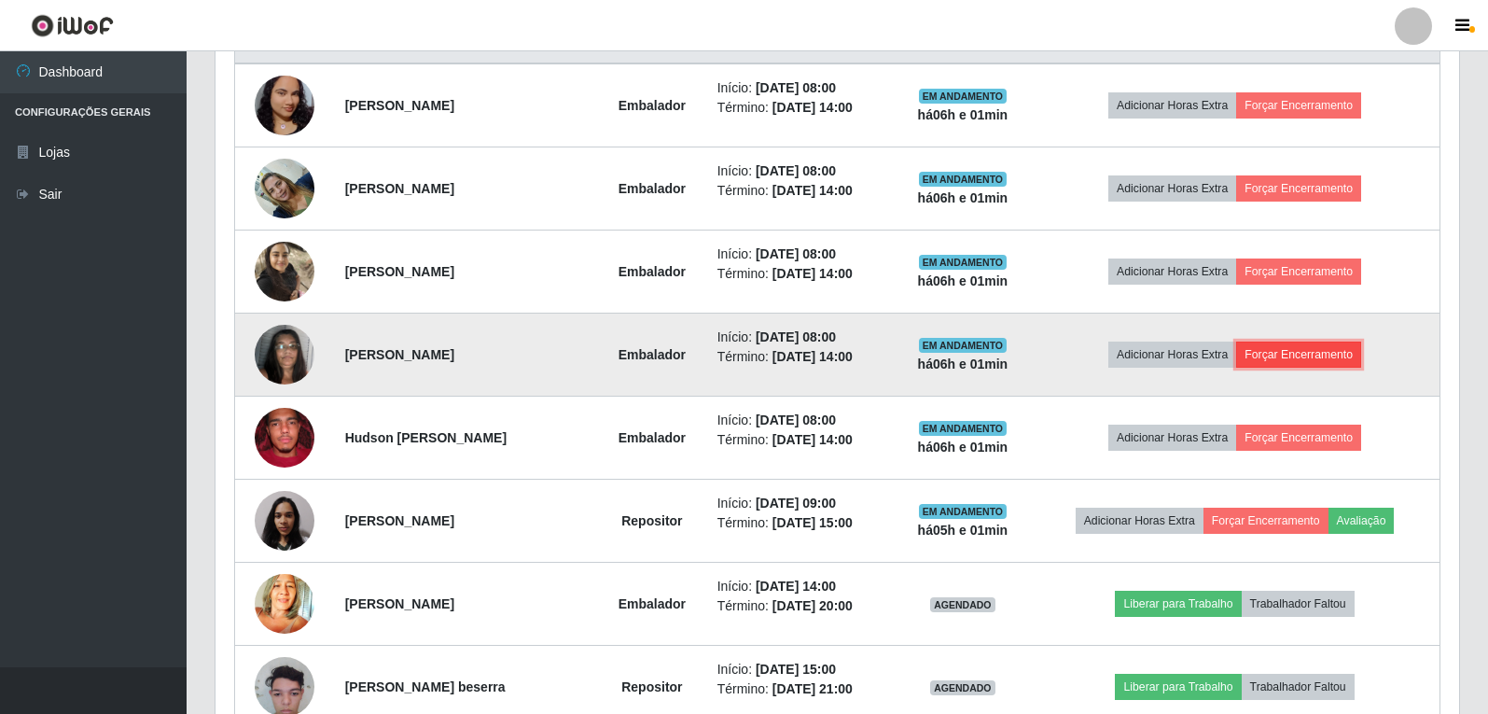
click at [1309, 349] on button "Forçar Encerramento" at bounding box center [1298, 354] width 125 height 26
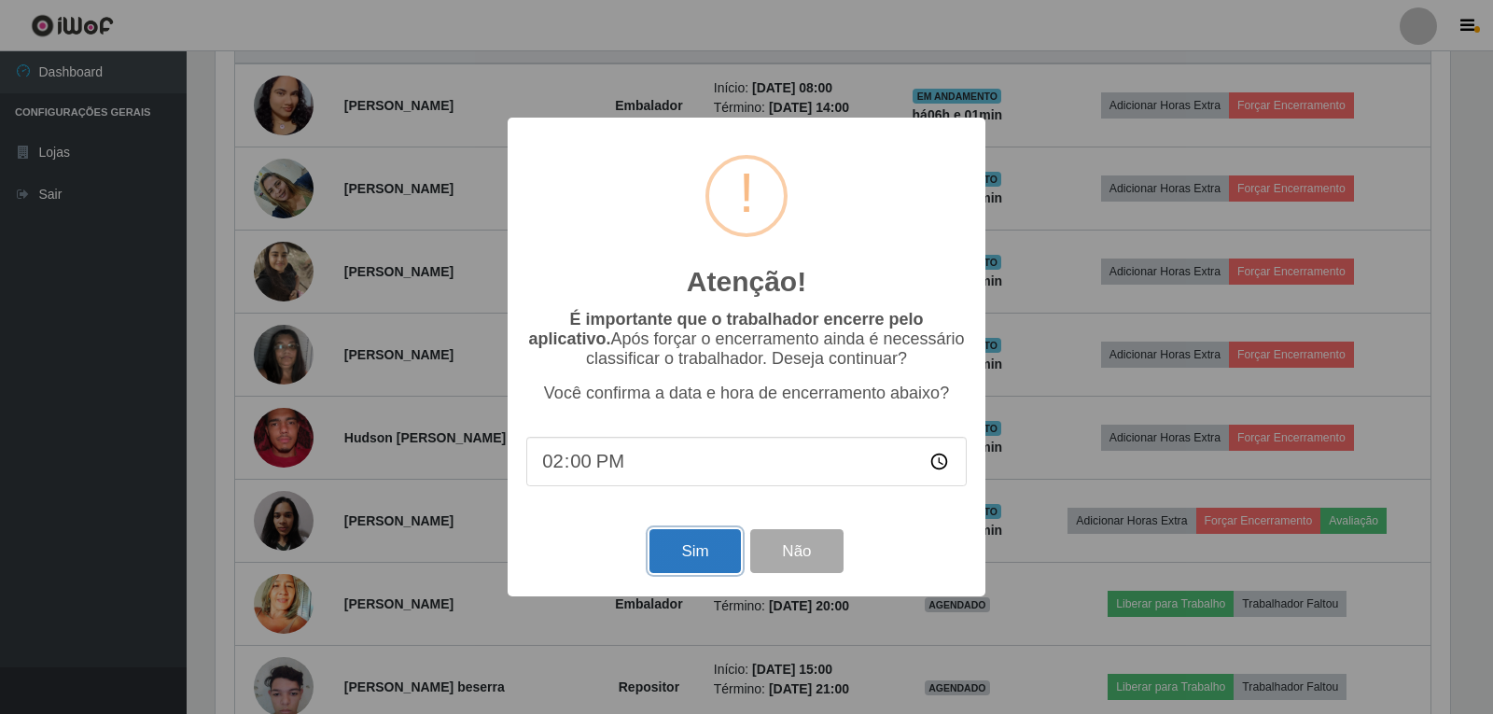
click at [690, 543] on button "Sim" at bounding box center [694, 551] width 90 height 44
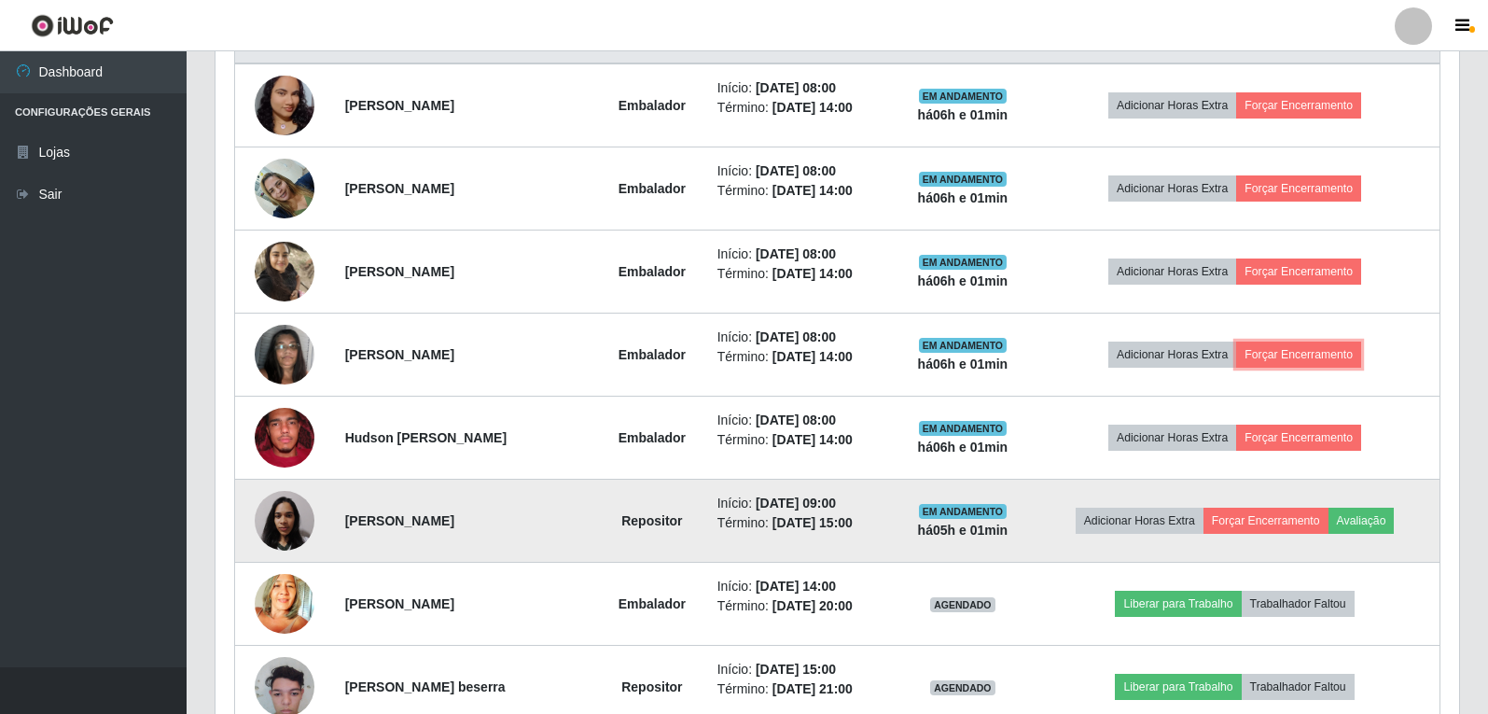
scroll to position [387, 1244]
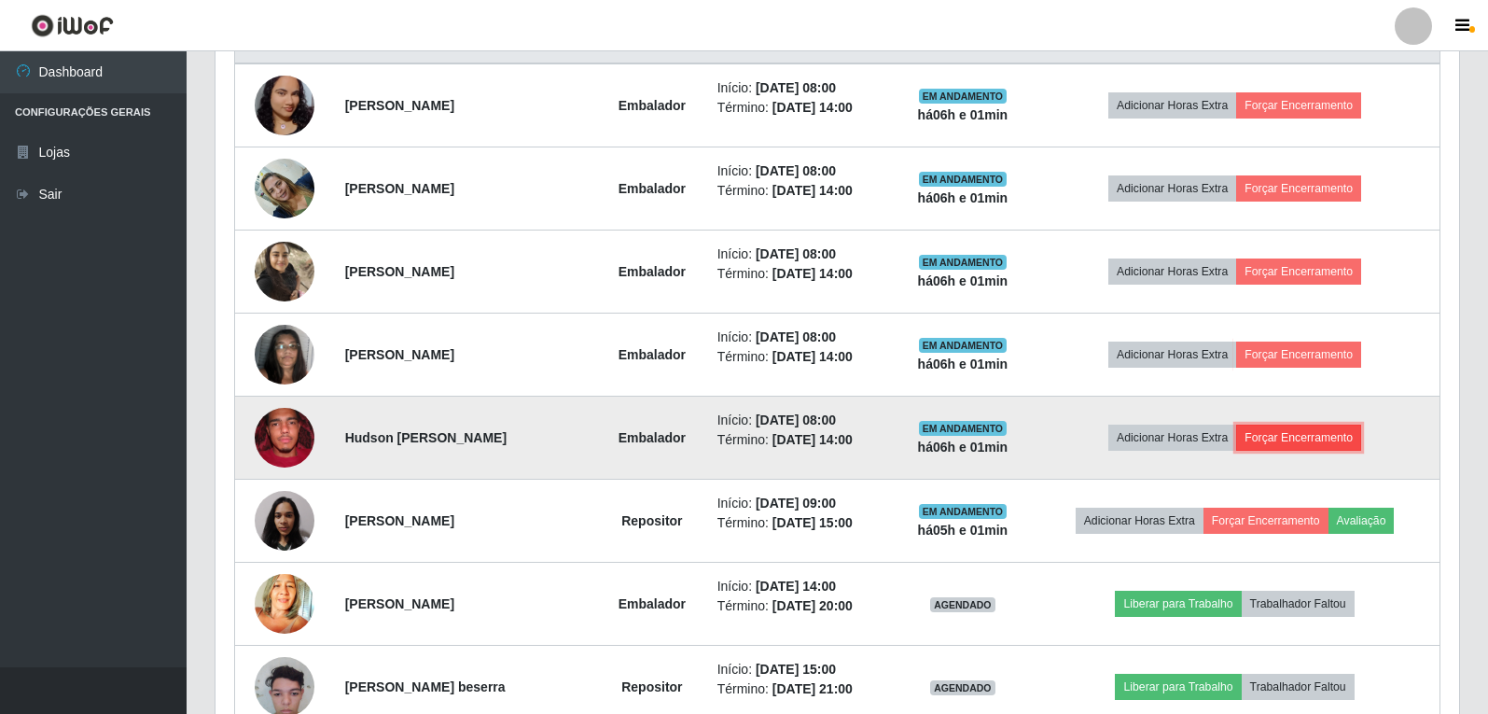
click at [1288, 435] on button "Forçar Encerramento" at bounding box center [1298, 438] width 125 height 26
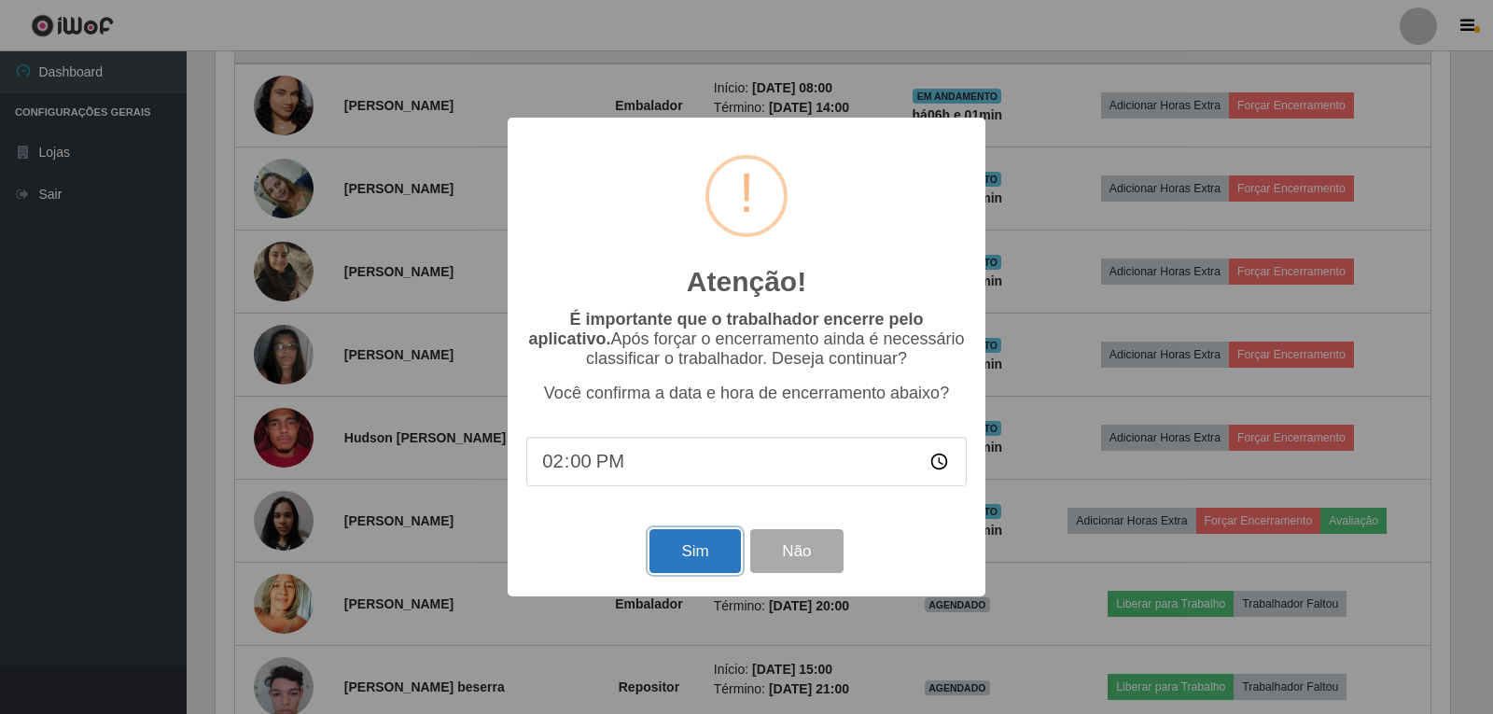
click at [686, 546] on button "Sim" at bounding box center [694, 551] width 90 height 44
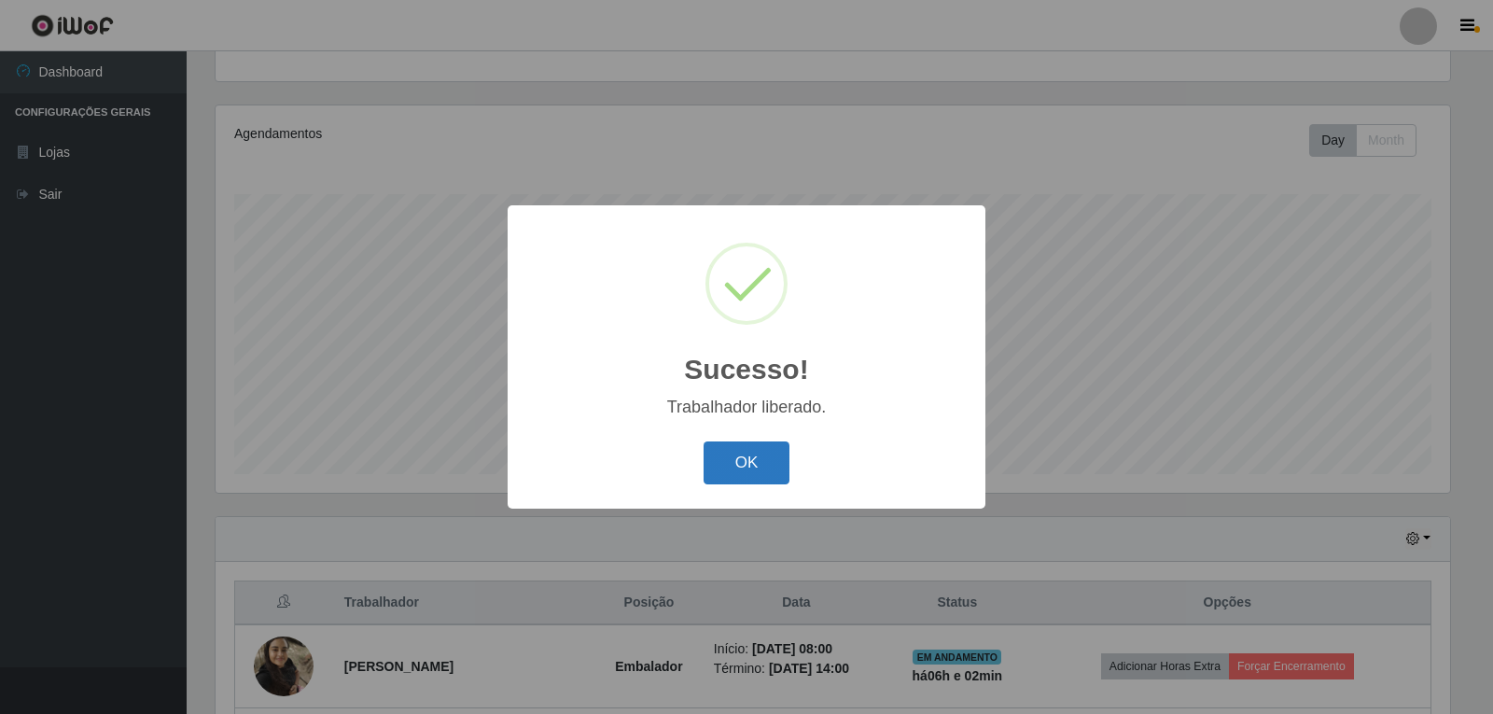
click at [756, 463] on button "OK" at bounding box center [746, 463] width 87 height 44
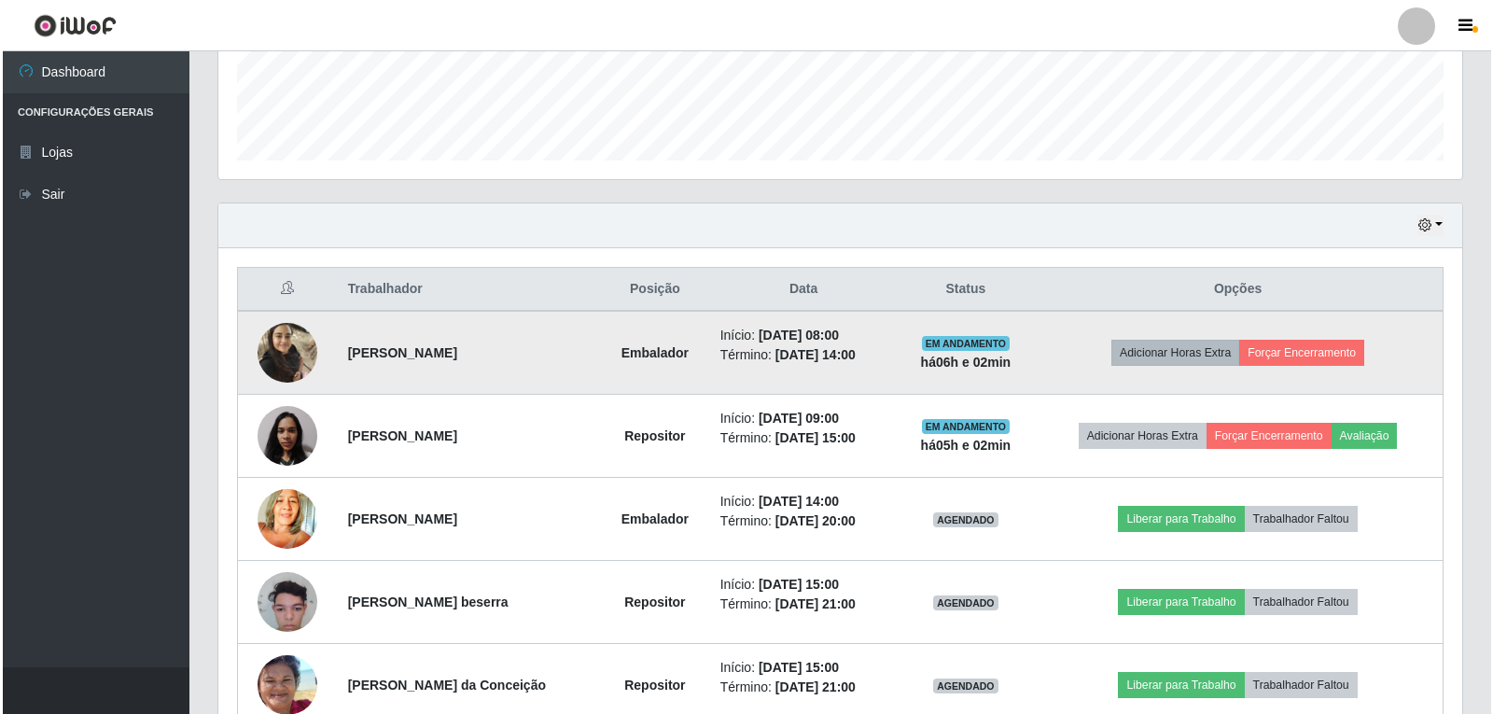
scroll to position [566, 0]
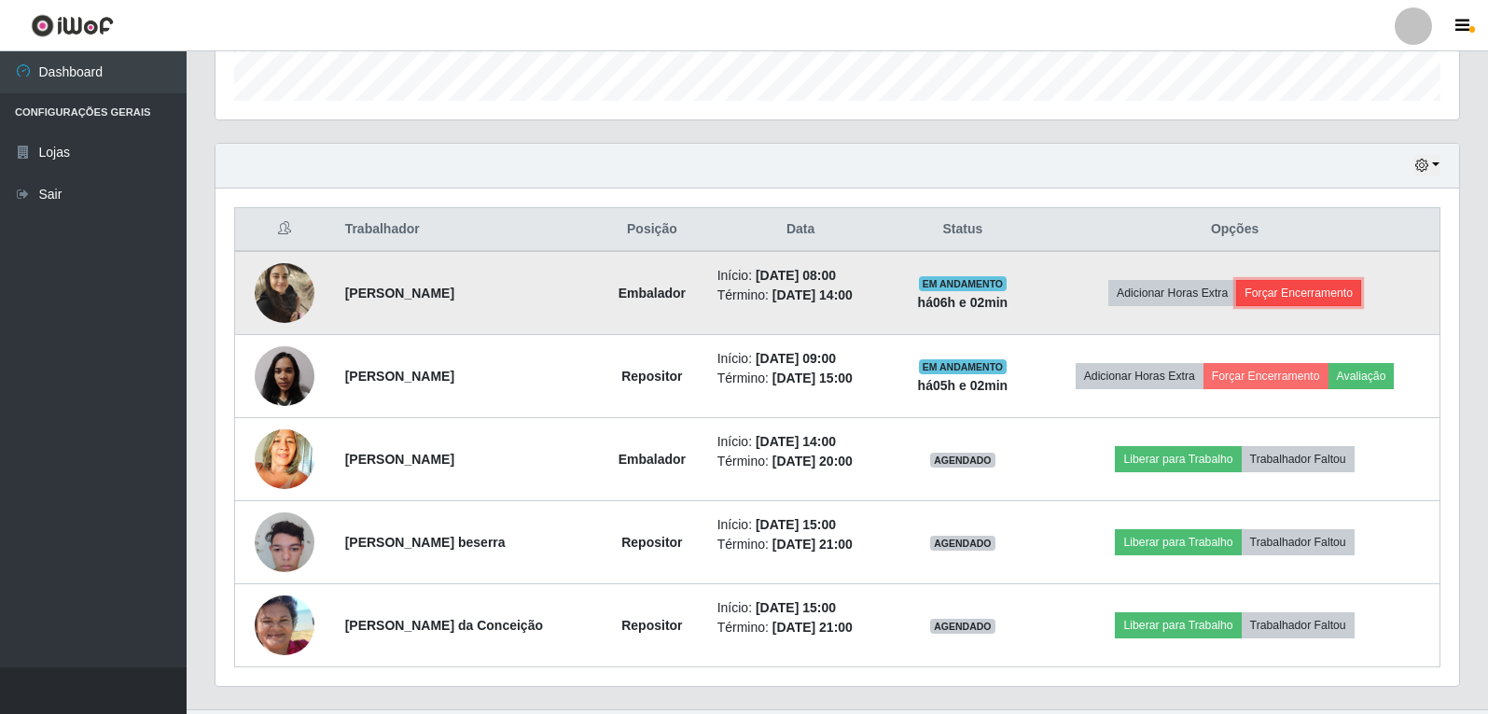
click at [1316, 290] on button "Forçar Encerramento" at bounding box center [1298, 293] width 125 height 26
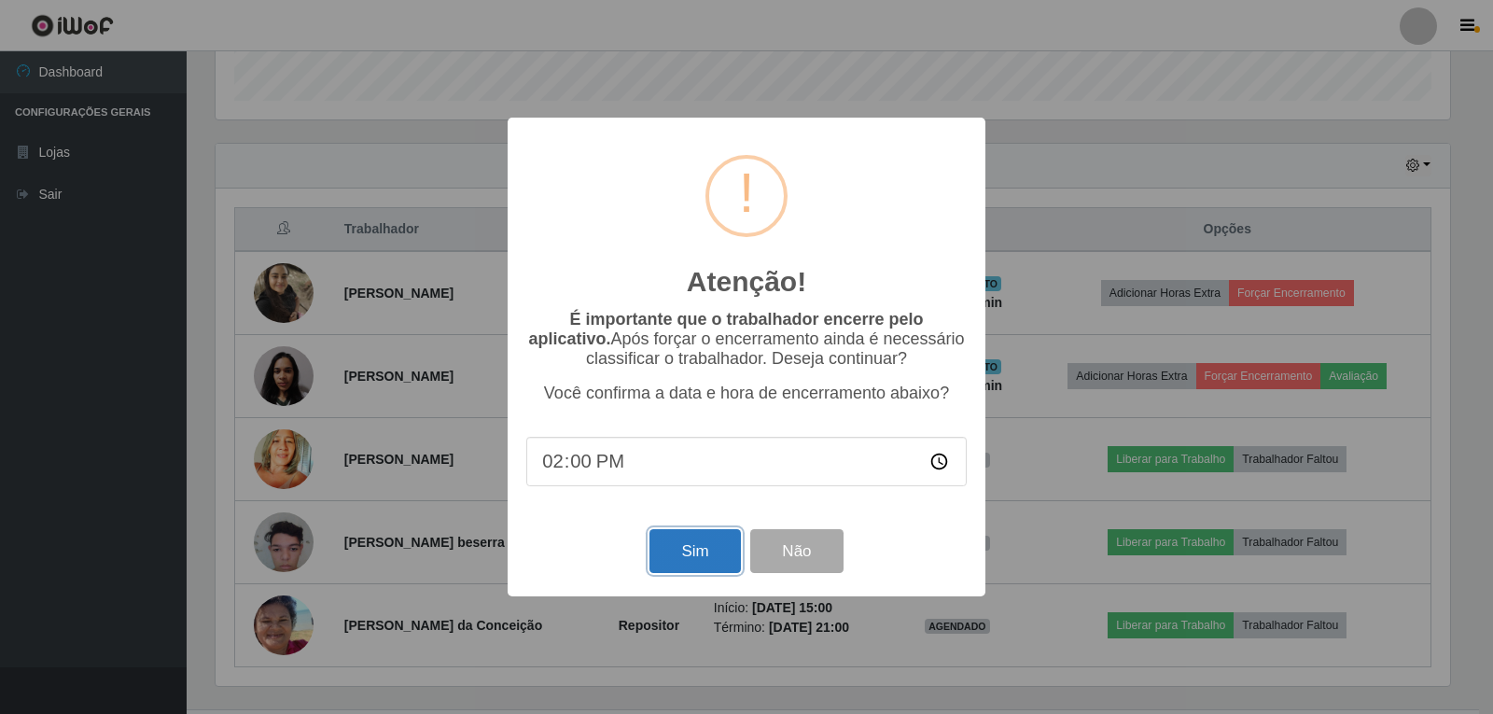
click at [689, 541] on button "Sim" at bounding box center [694, 551] width 90 height 44
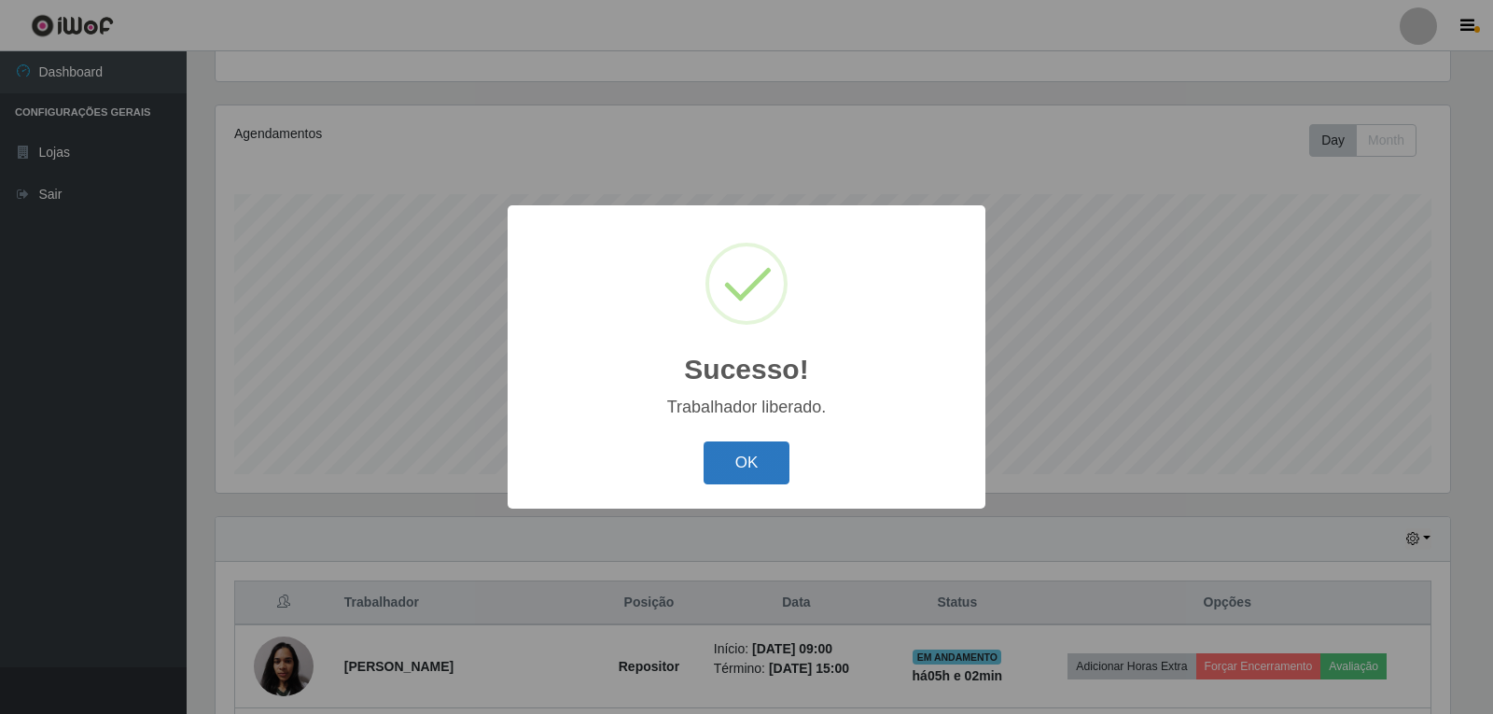
click at [750, 446] on button "OK" at bounding box center [746, 463] width 87 height 44
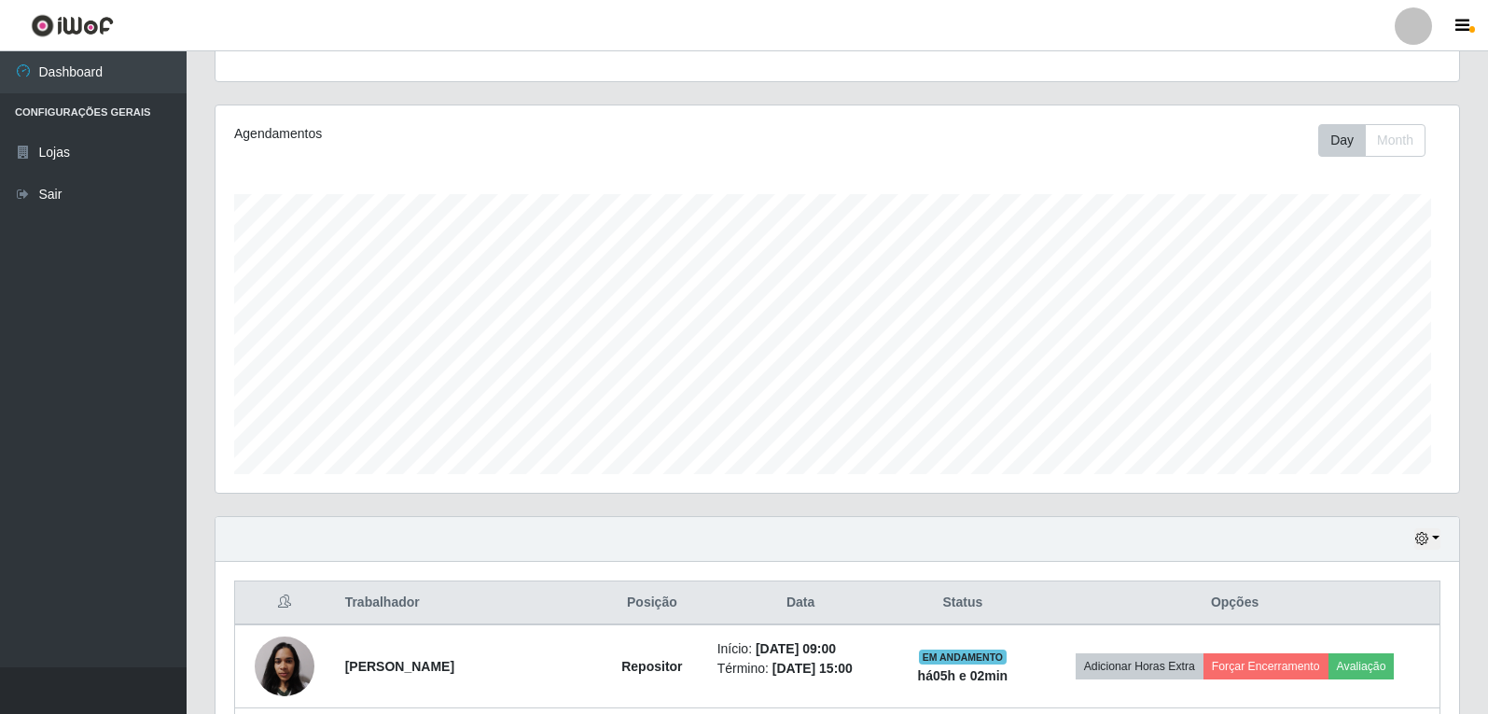
scroll to position [0, 0]
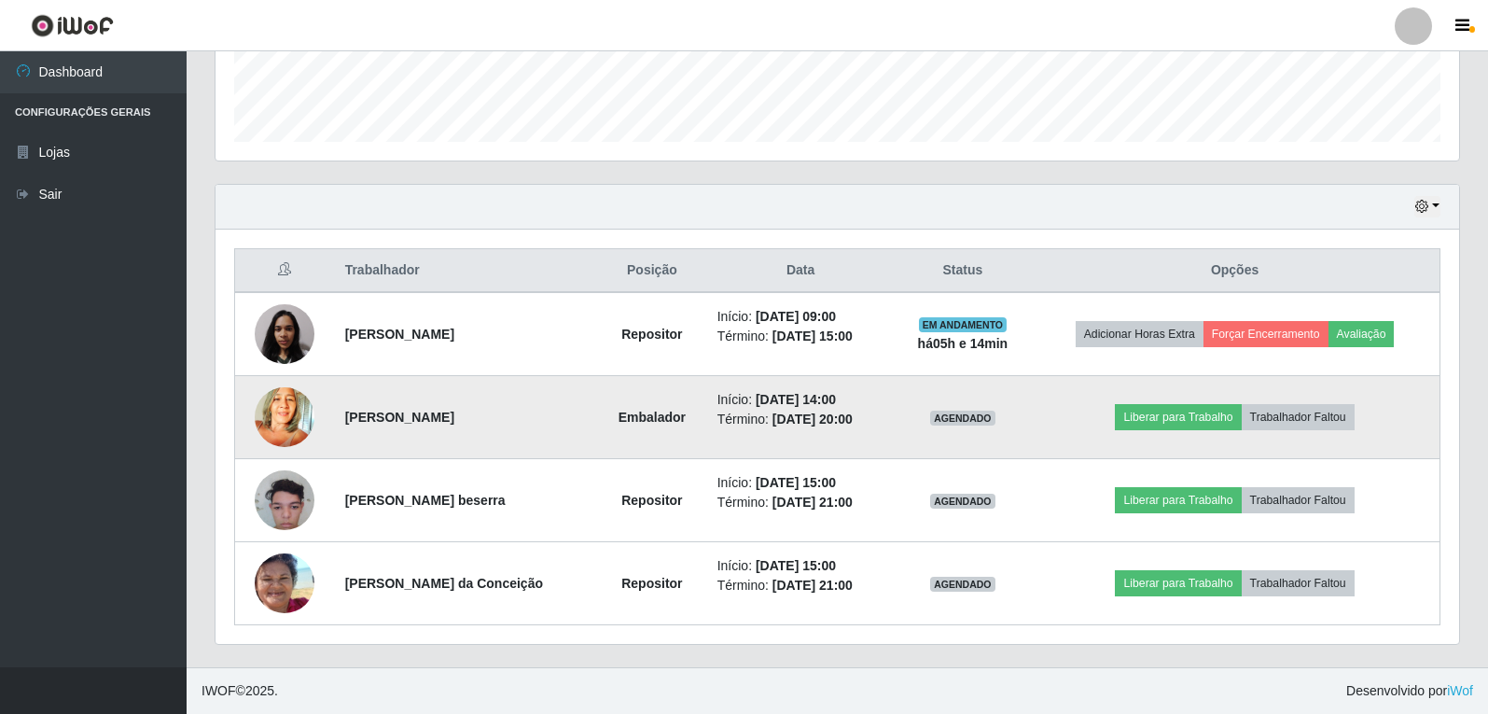
click at [275, 417] on img at bounding box center [285, 416] width 60 height 79
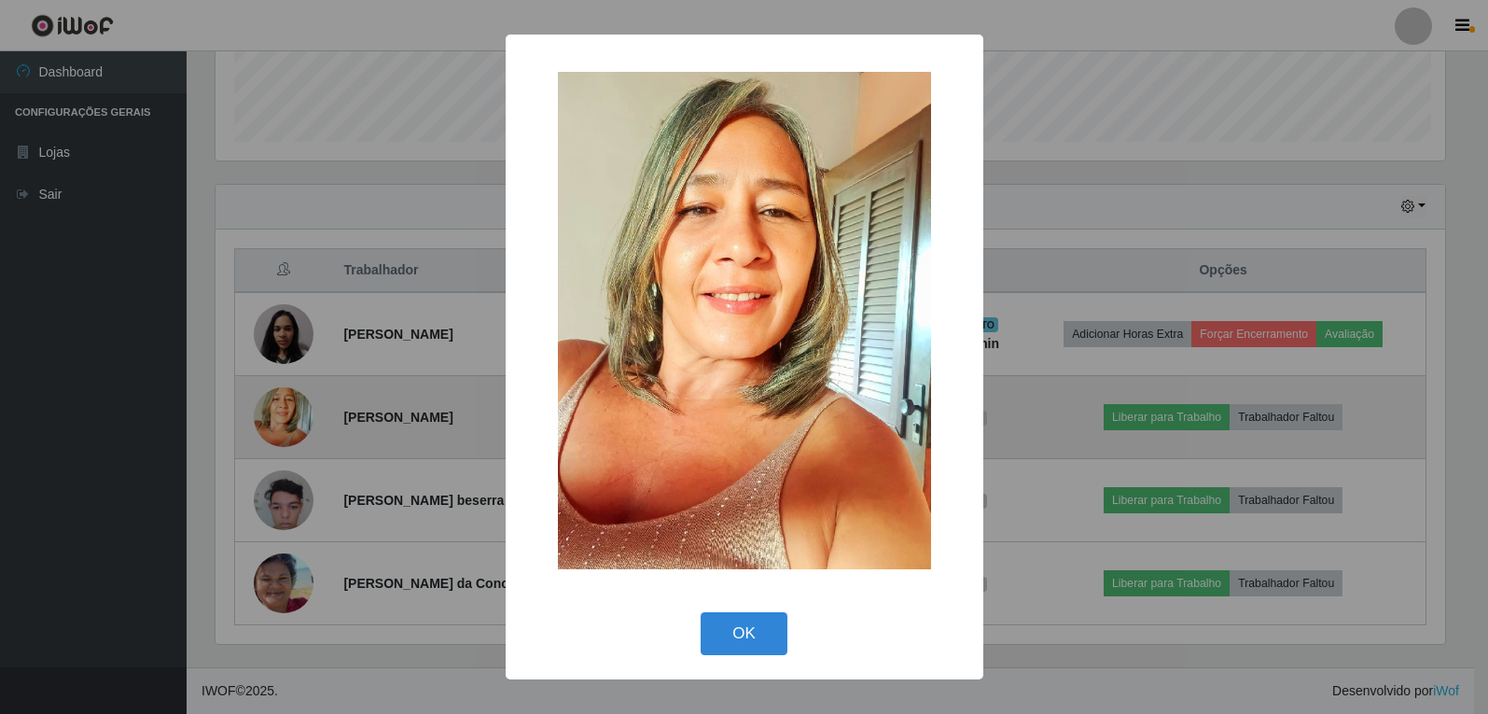
scroll to position [387, 1234]
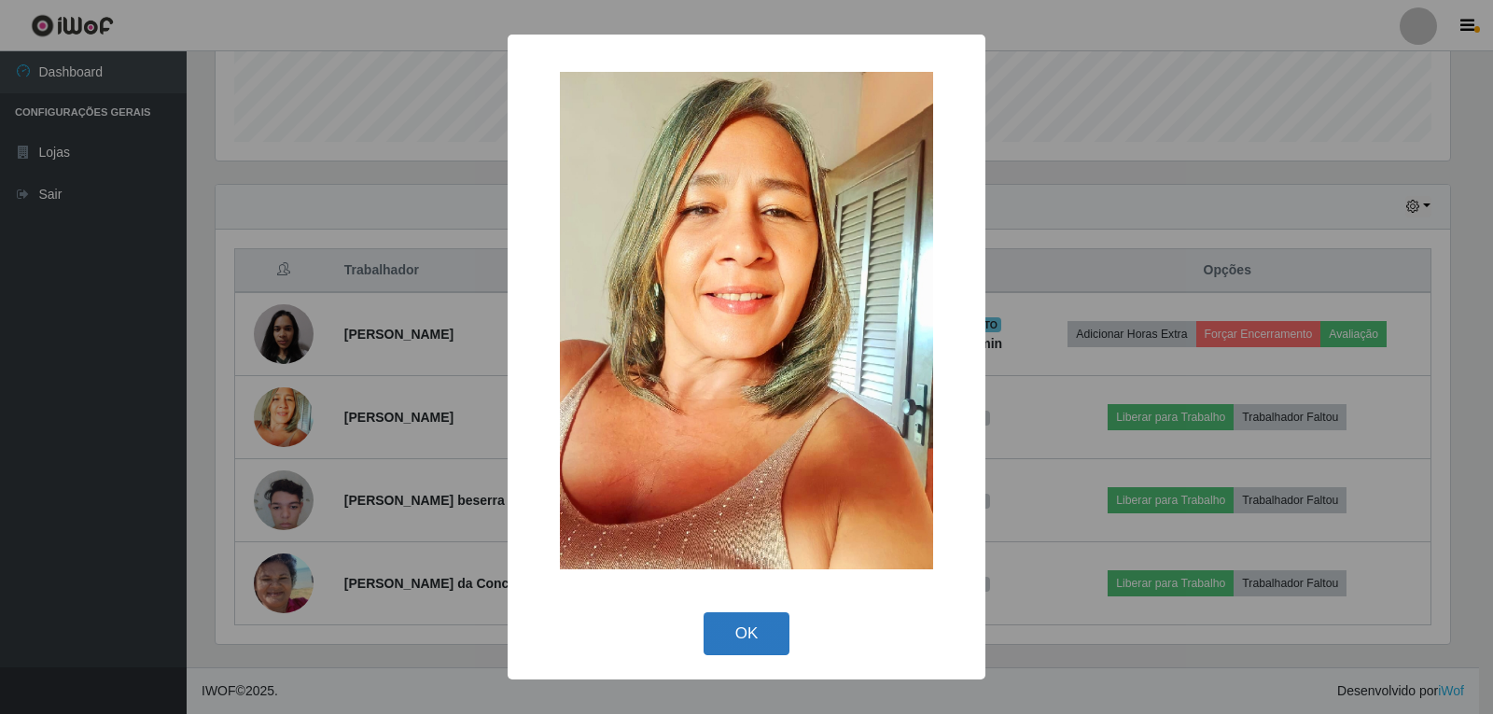
click at [751, 626] on button "OK" at bounding box center [746, 634] width 87 height 44
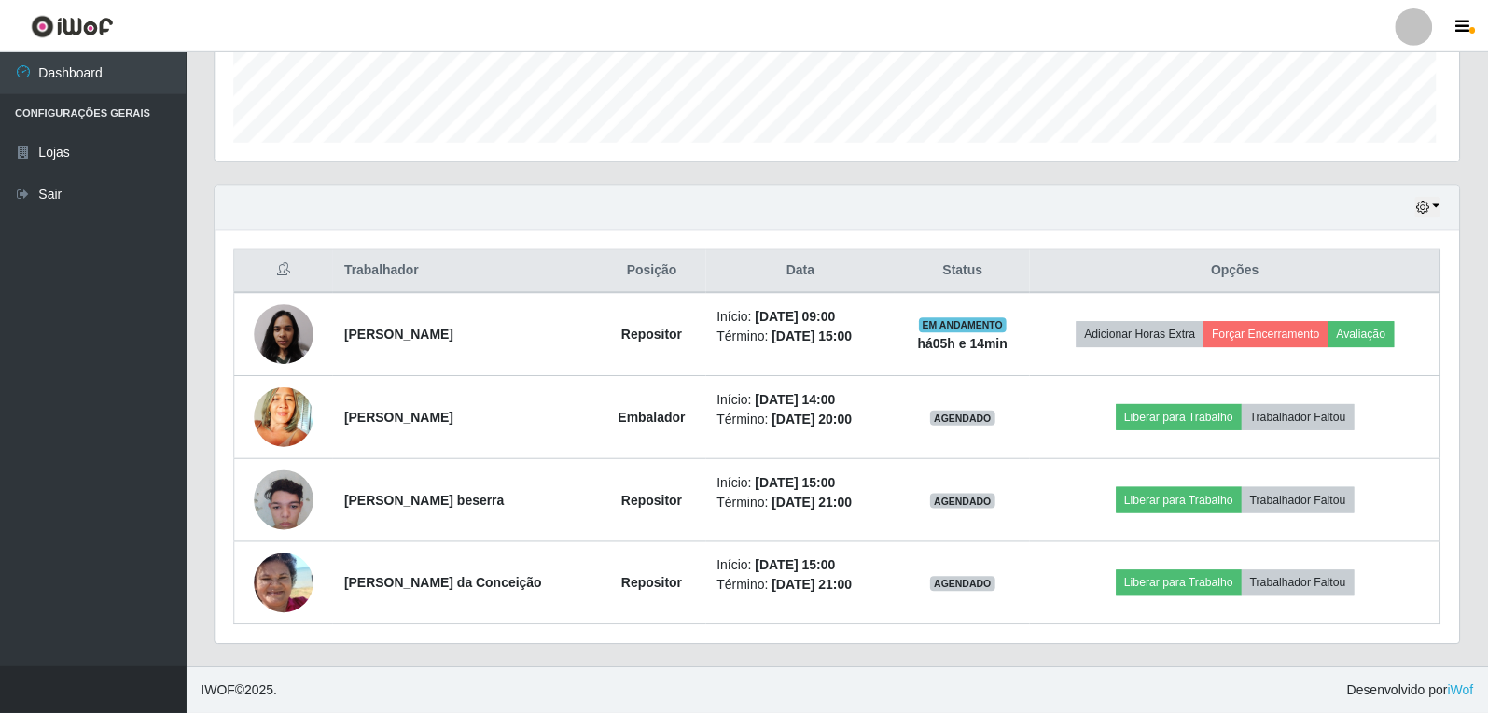
scroll to position [387, 1244]
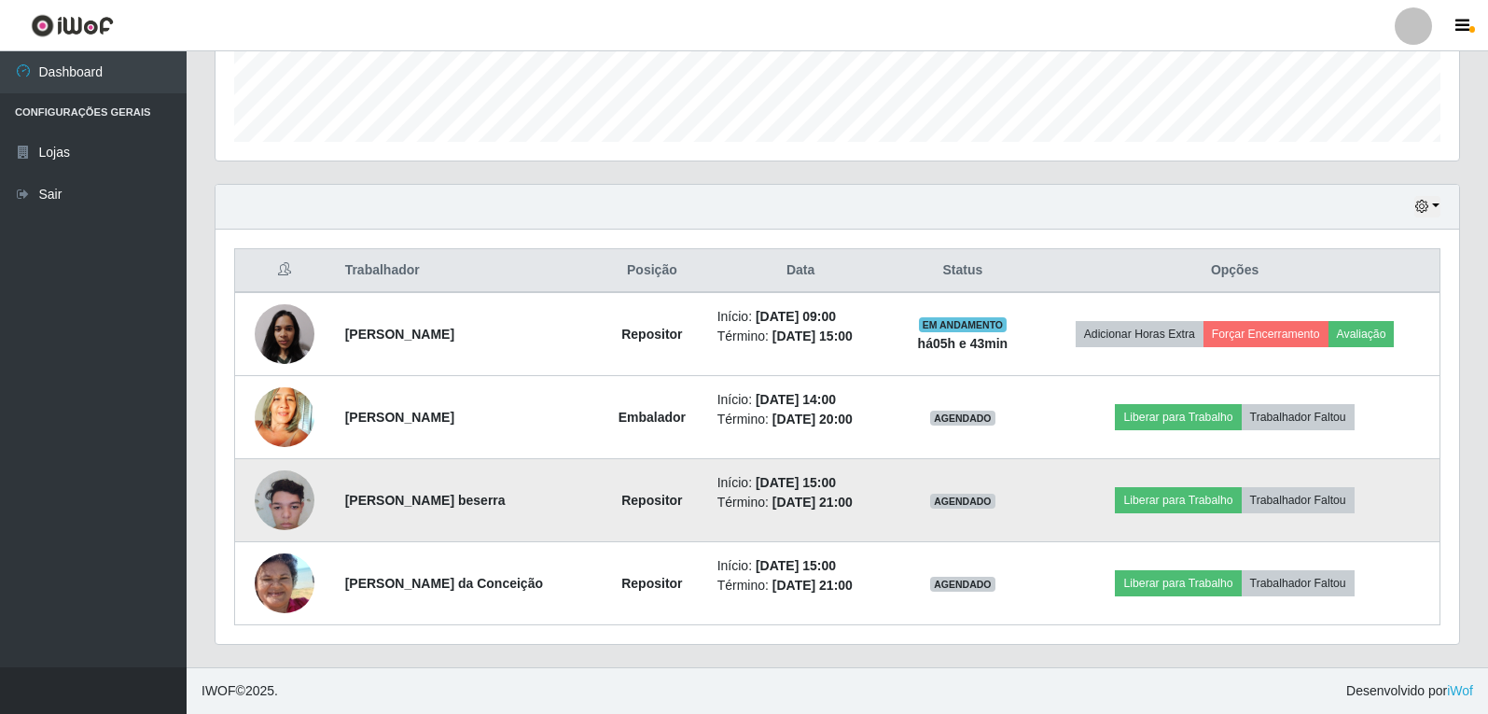
click at [283, 516] on img at bounding box center [285, 500] width 60 height 79
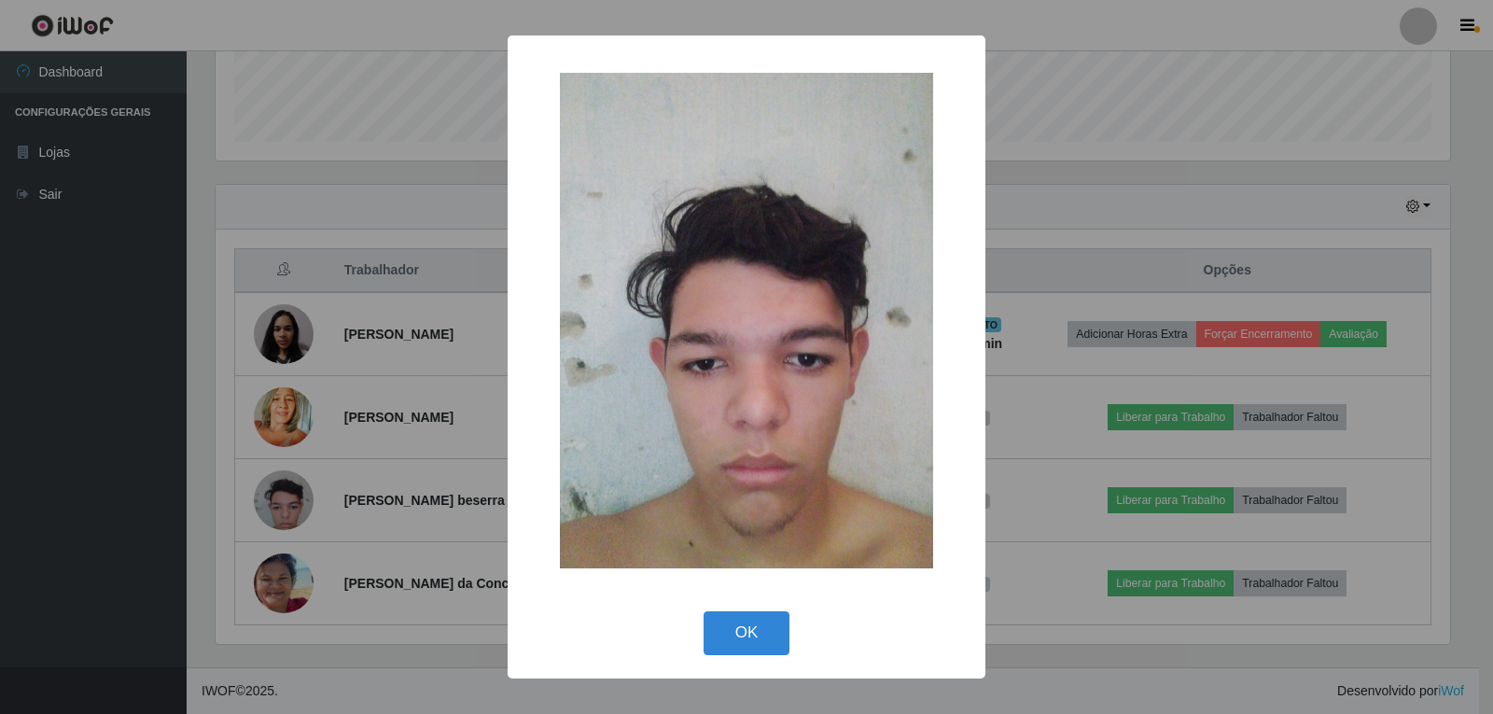
click at [284, 515] on div "× OK Cancel" at bounding box center [746, 357] width 1493 height 714
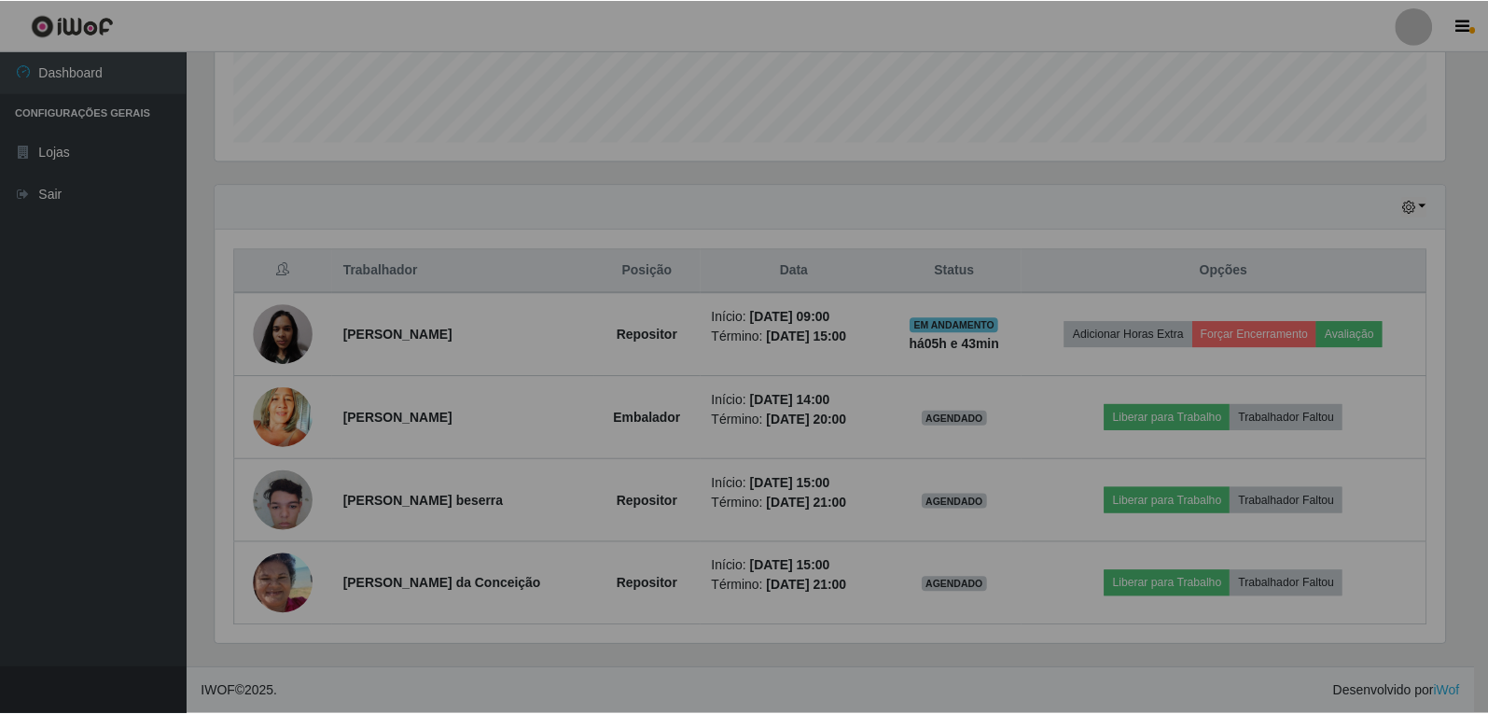
scroll to position [387, 1244]
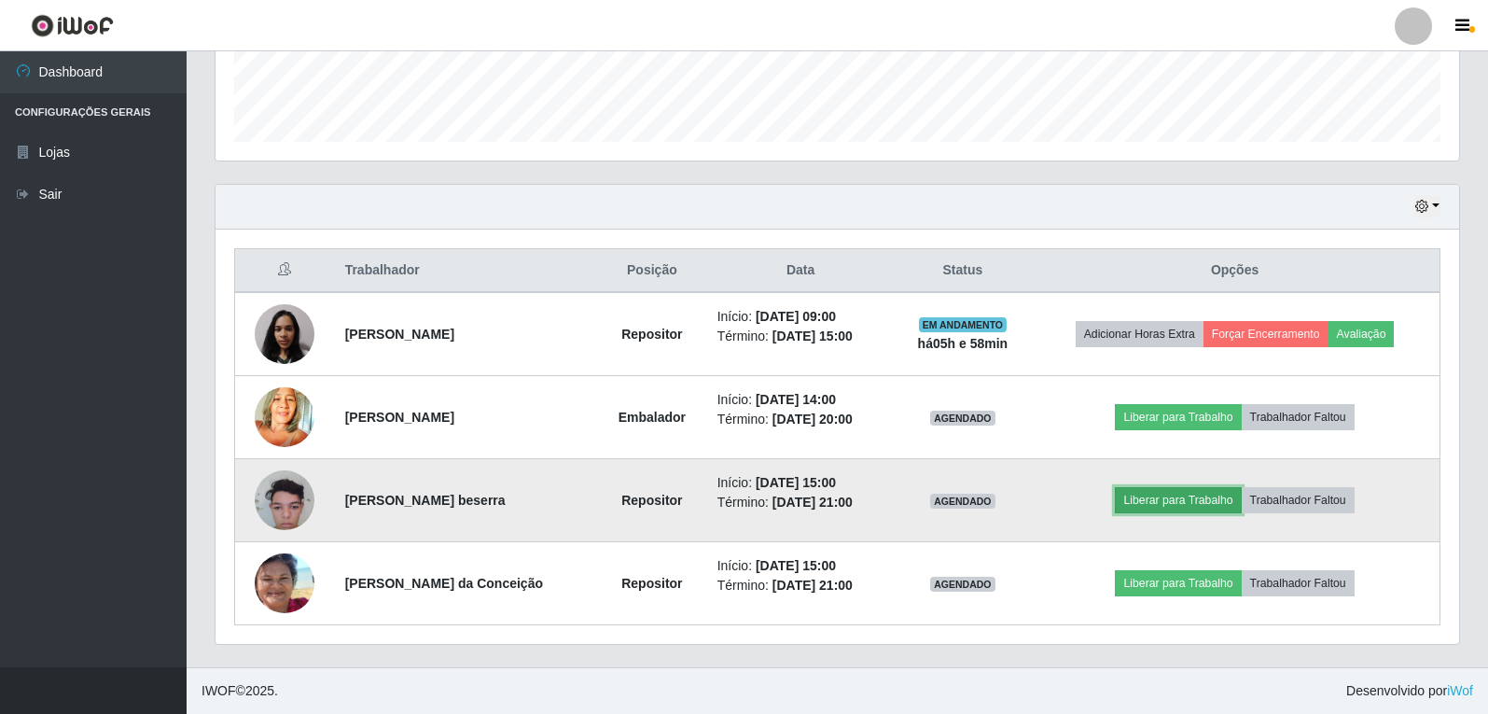
click at [1182, 501] on button "Liberar para Trabalho" at bounding box center [1178, 500] width 126 height 26
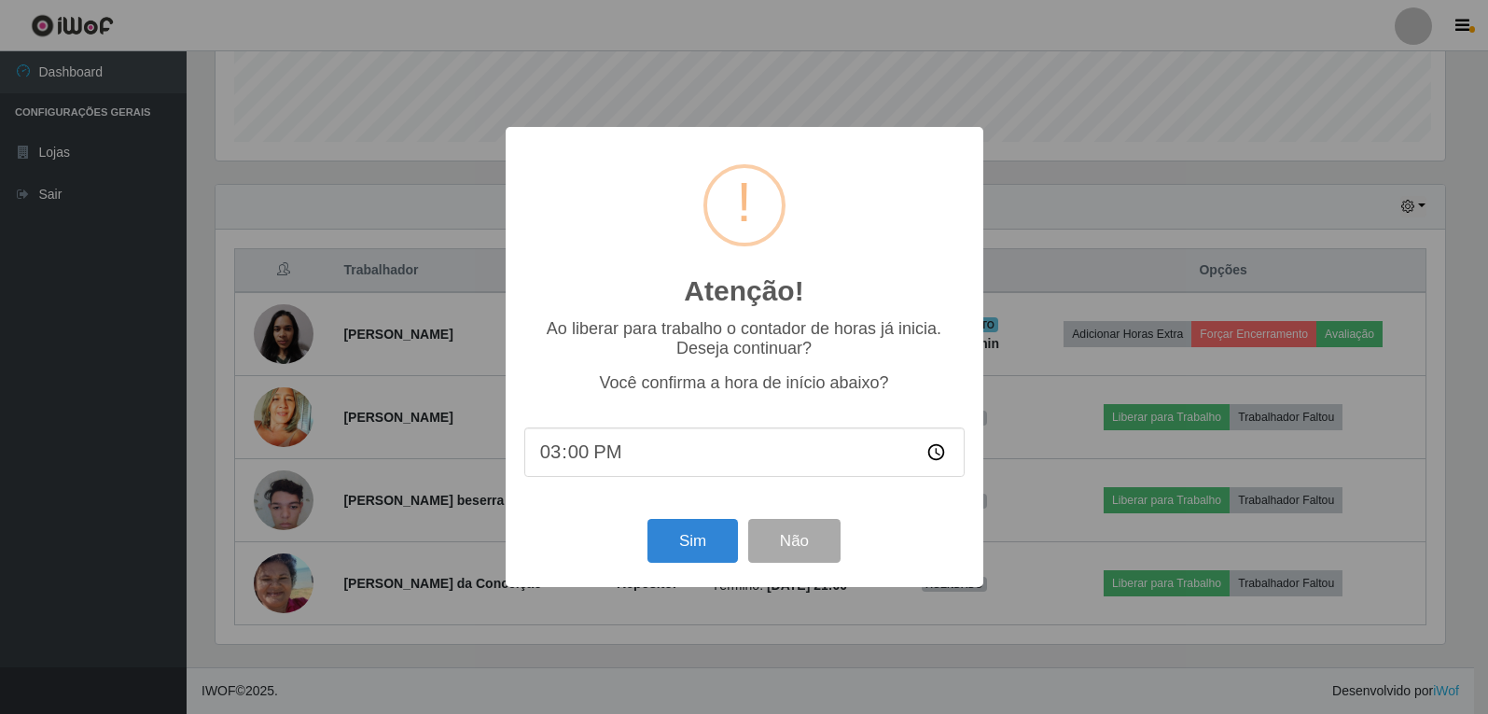
scroll to position [387, 1234]
click at [709, 540] on button "Sim" at bounding box center [694, 541] width 90 height 44
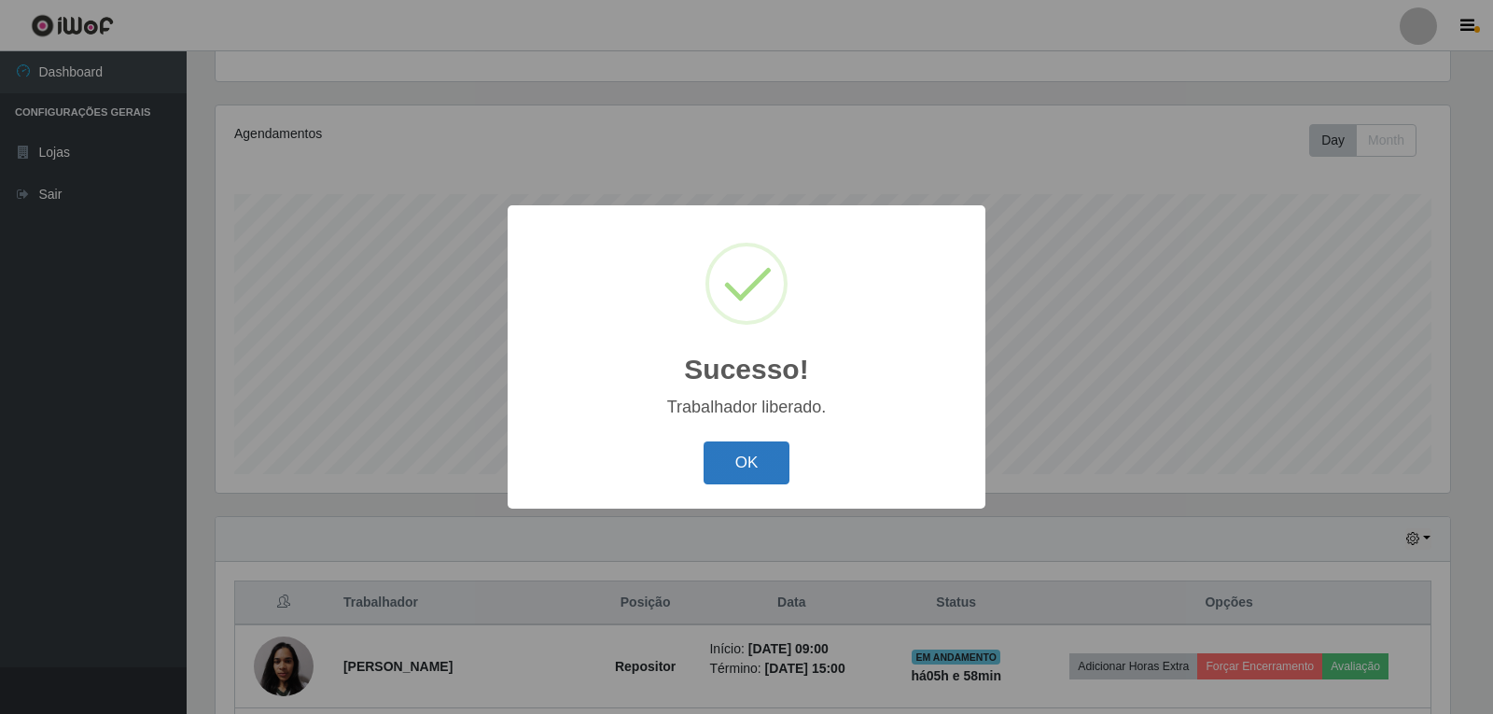
click at [741, 470] on button "OK" at bounding box center [746, 463] width 87 height 44
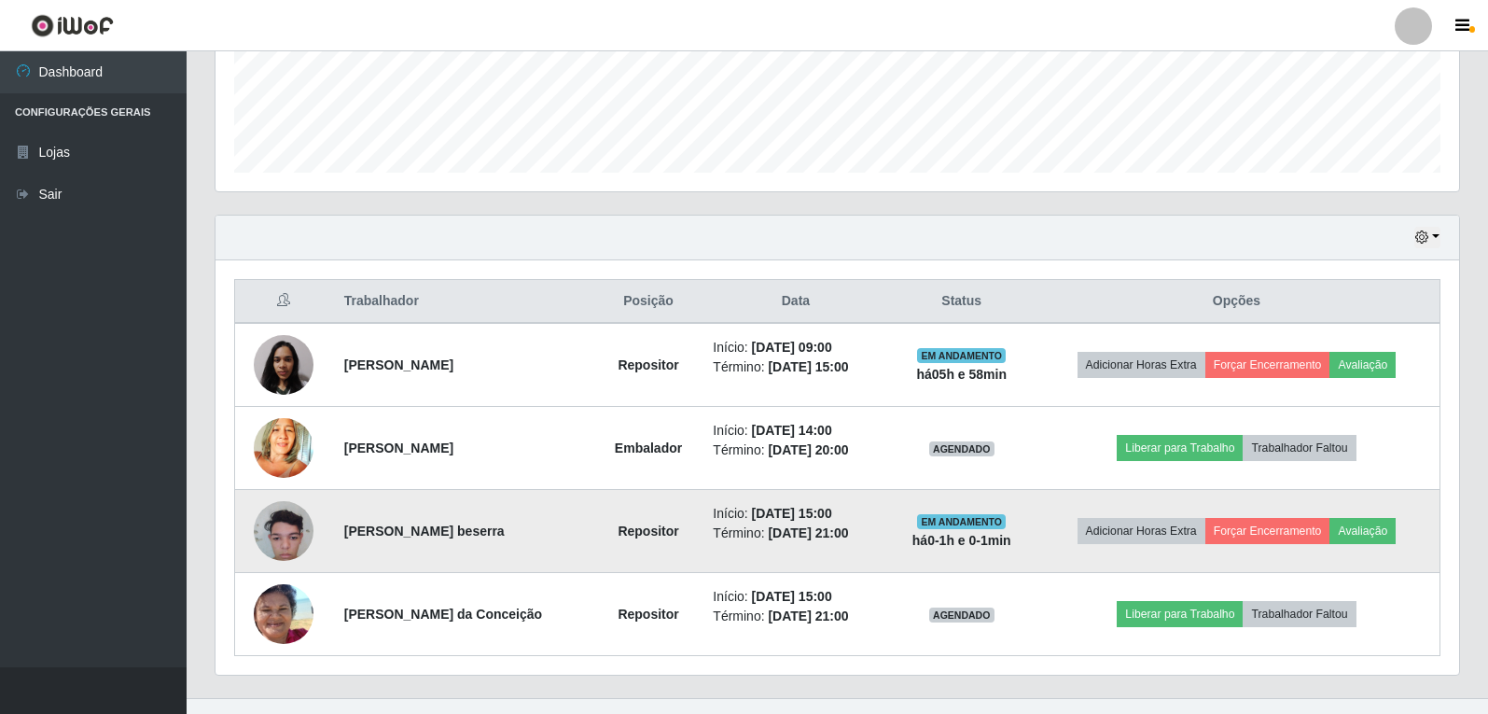
scroll to position [525, 0]
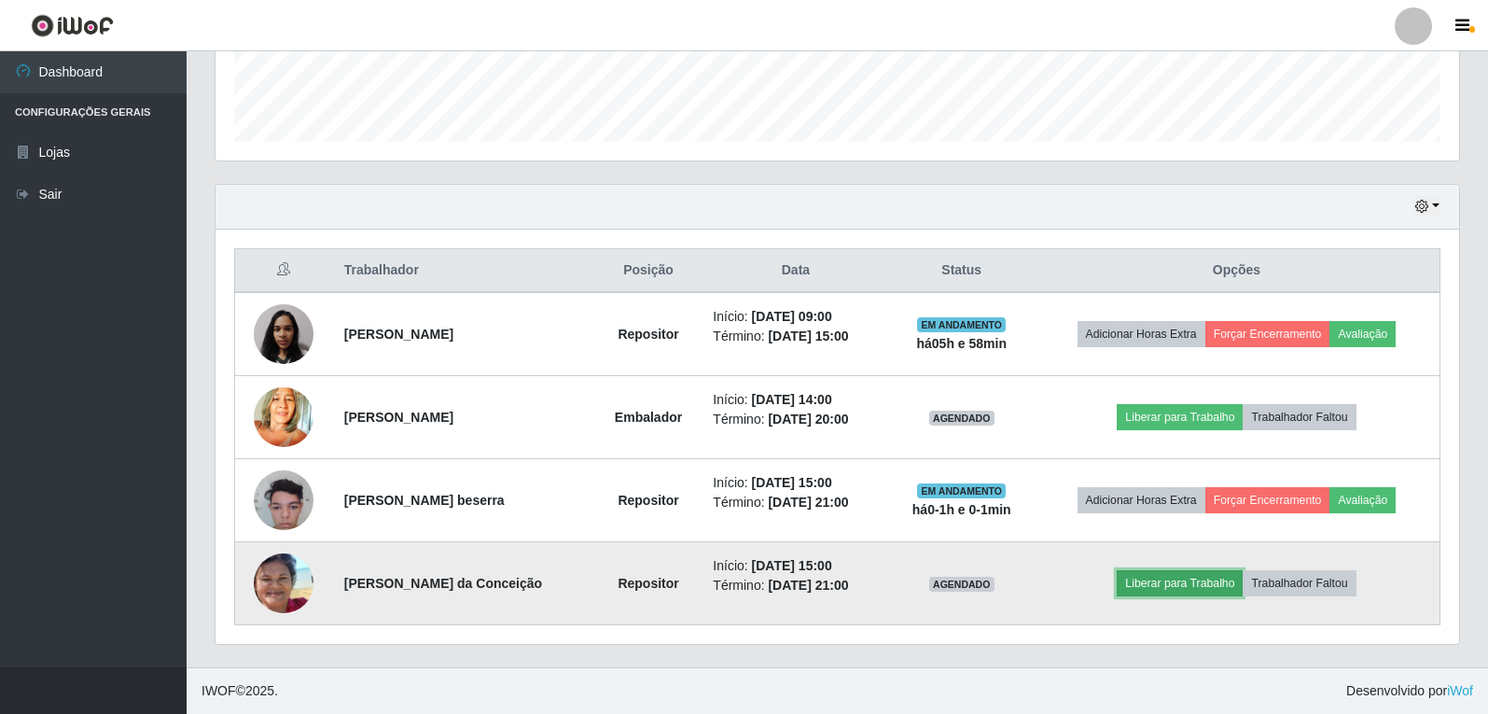
click at [1189, 592] on button "Liberar para Trabalho" at bounding box center [1180, 583] width 126 height 26
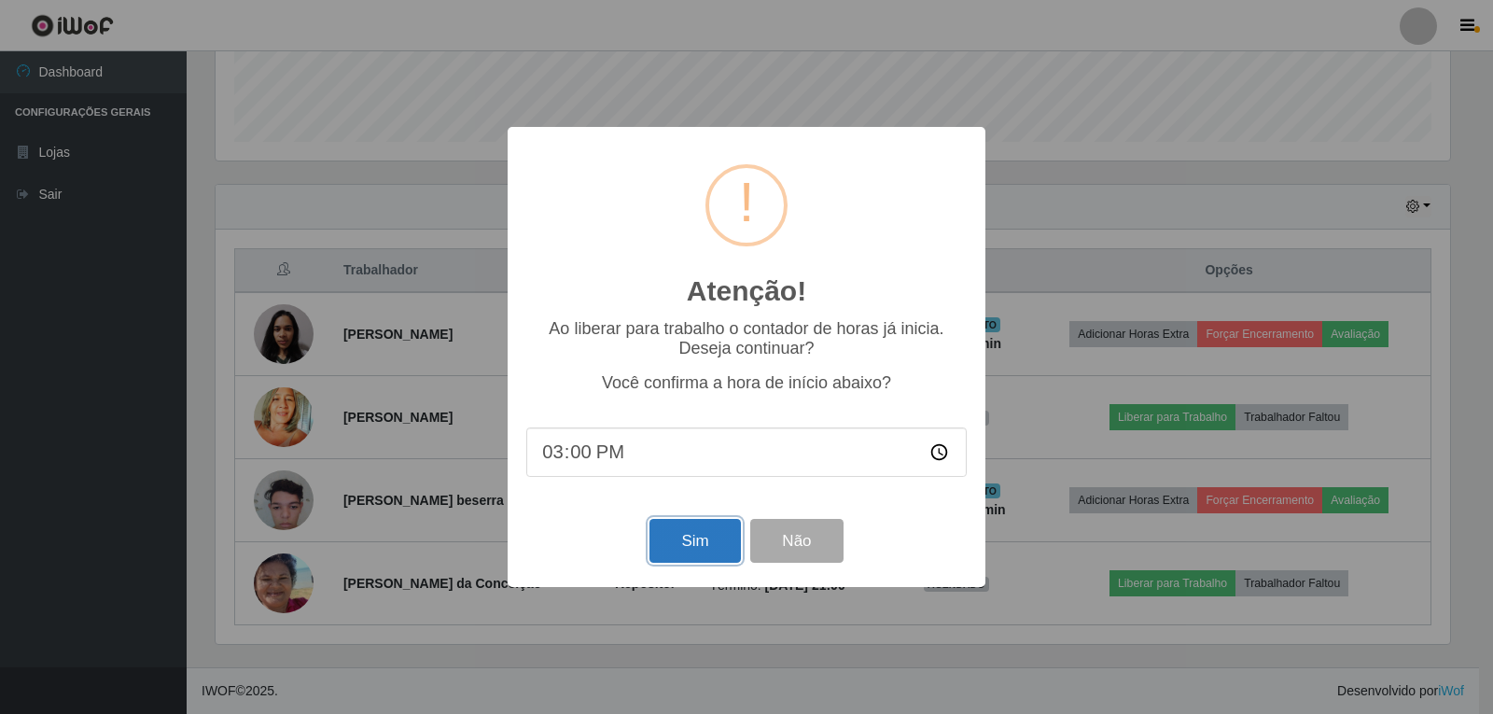
click at [716, 545] on button "Sim" at bounding box center [694, 541] width 90 height 44
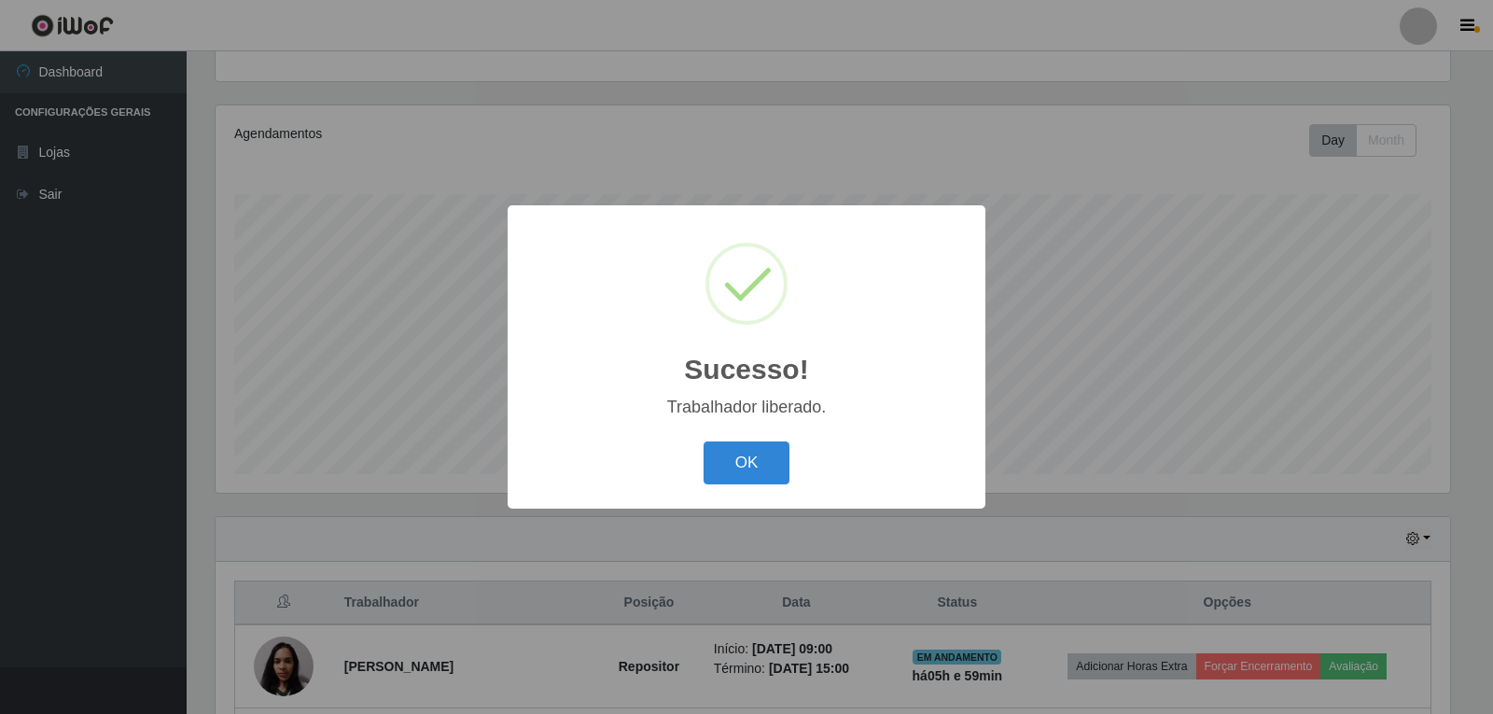
click at [745, 471] on button "OK" at bounding box center [746, 463] width 87 height 44
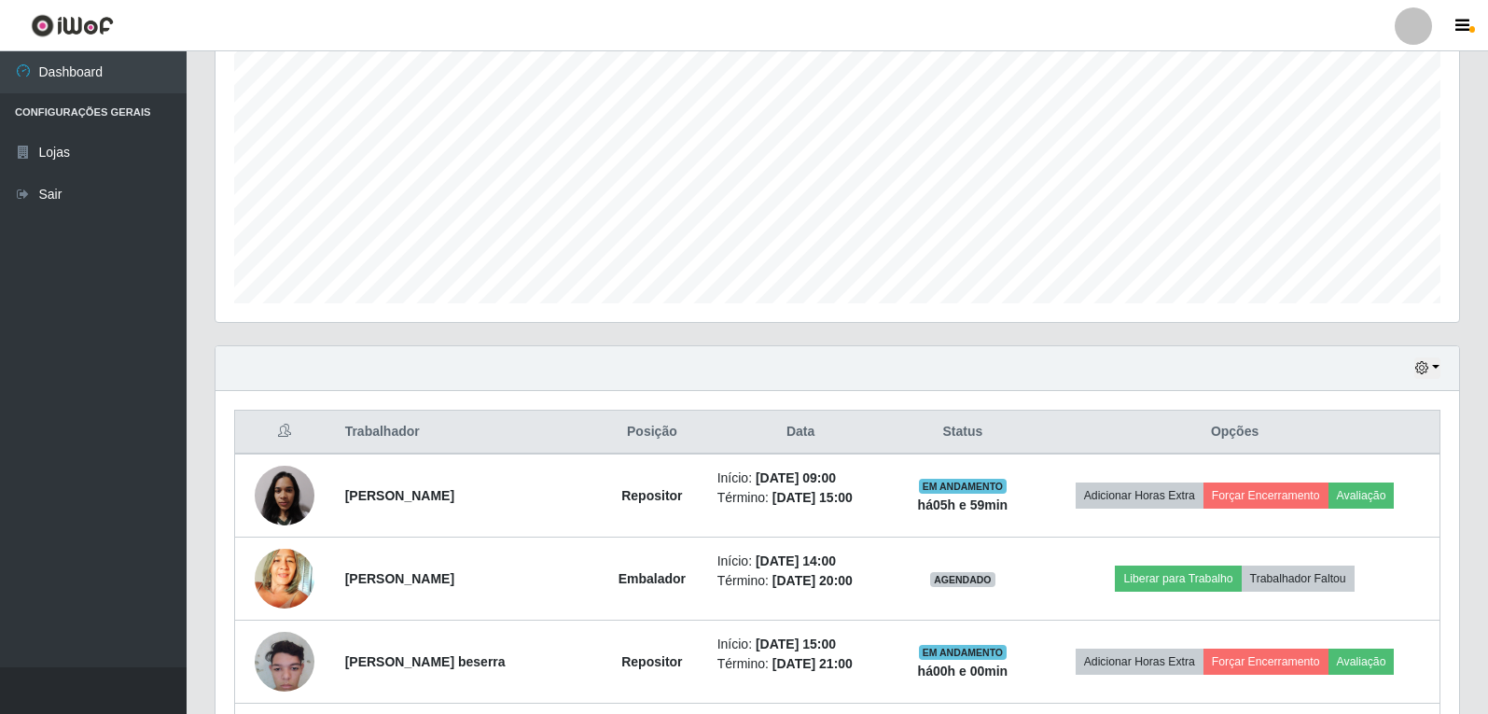
scroll to position [339, 0]
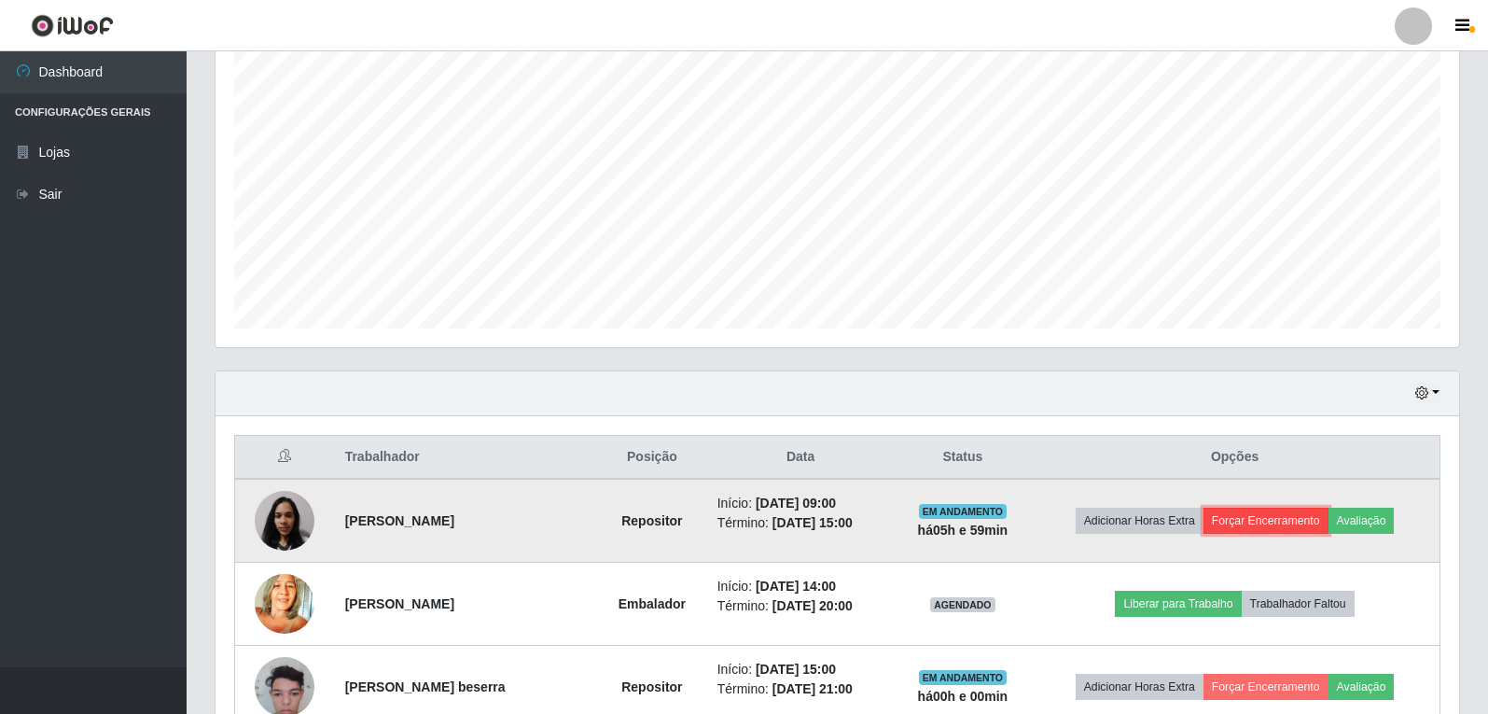
click at [1267, 528] on button "Forçar Encerramento" at bounding box center [1266, 521] width 125 height 26
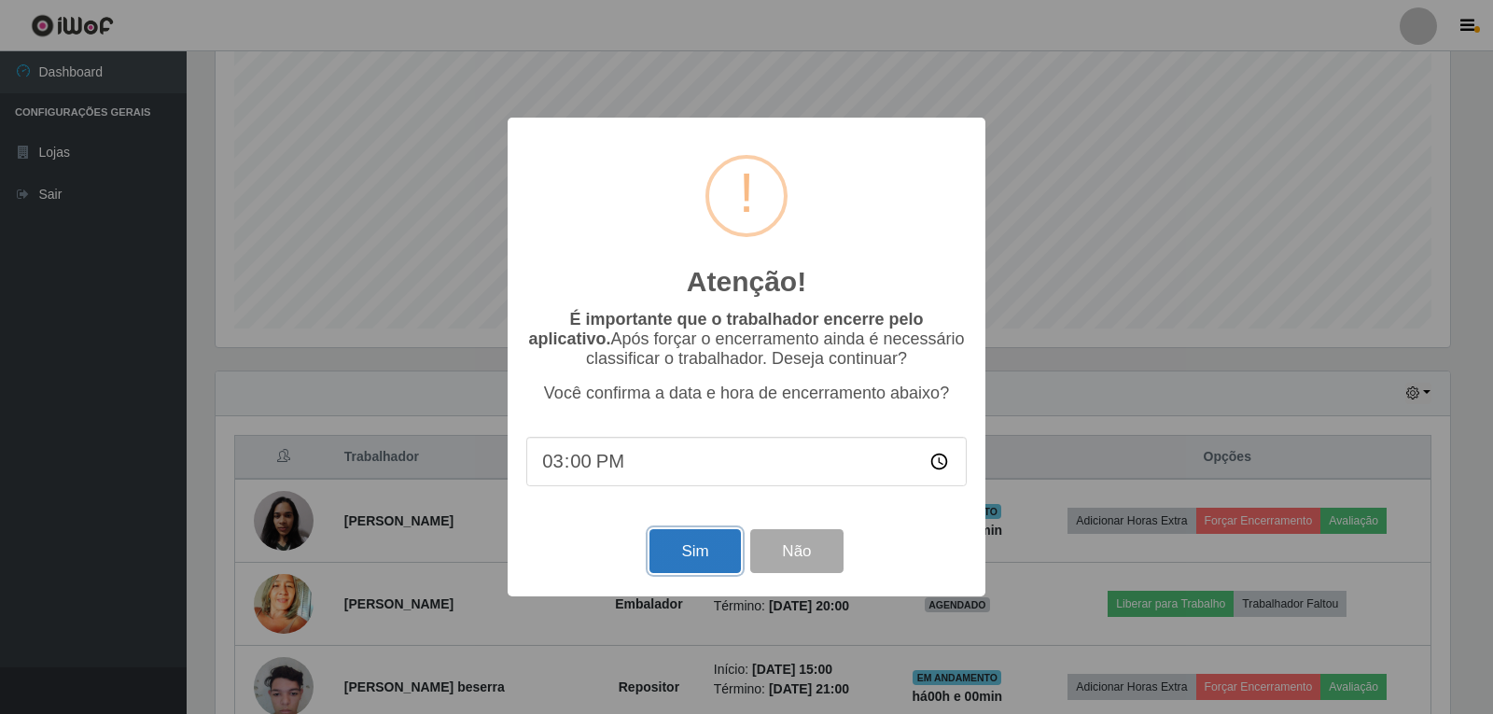
click at [698, 558] on button "Sim" at bounding box center [694, 551] width 90 height 44
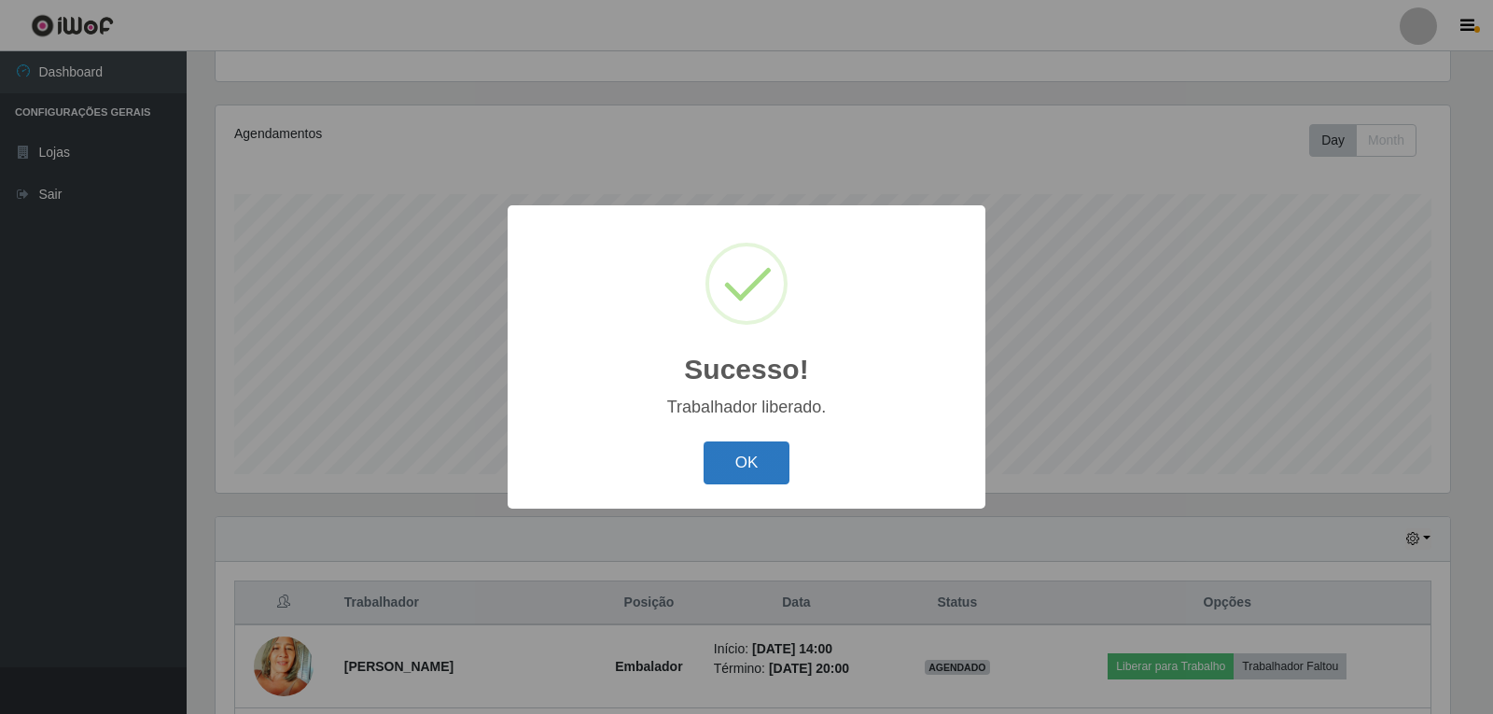
click at [773, 467] on button "OK" at bounding box center [746, 463] width 87 height 44
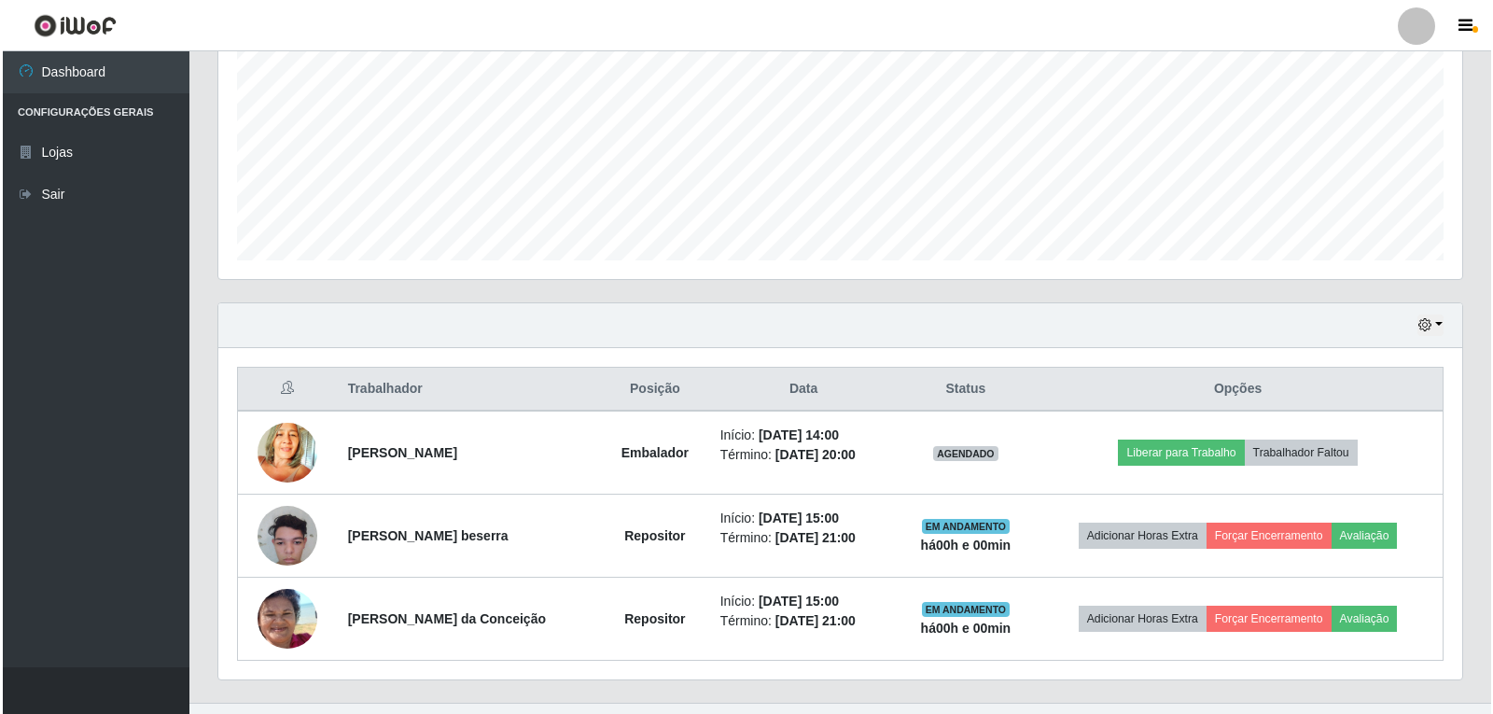
scroll to position [442, 0]
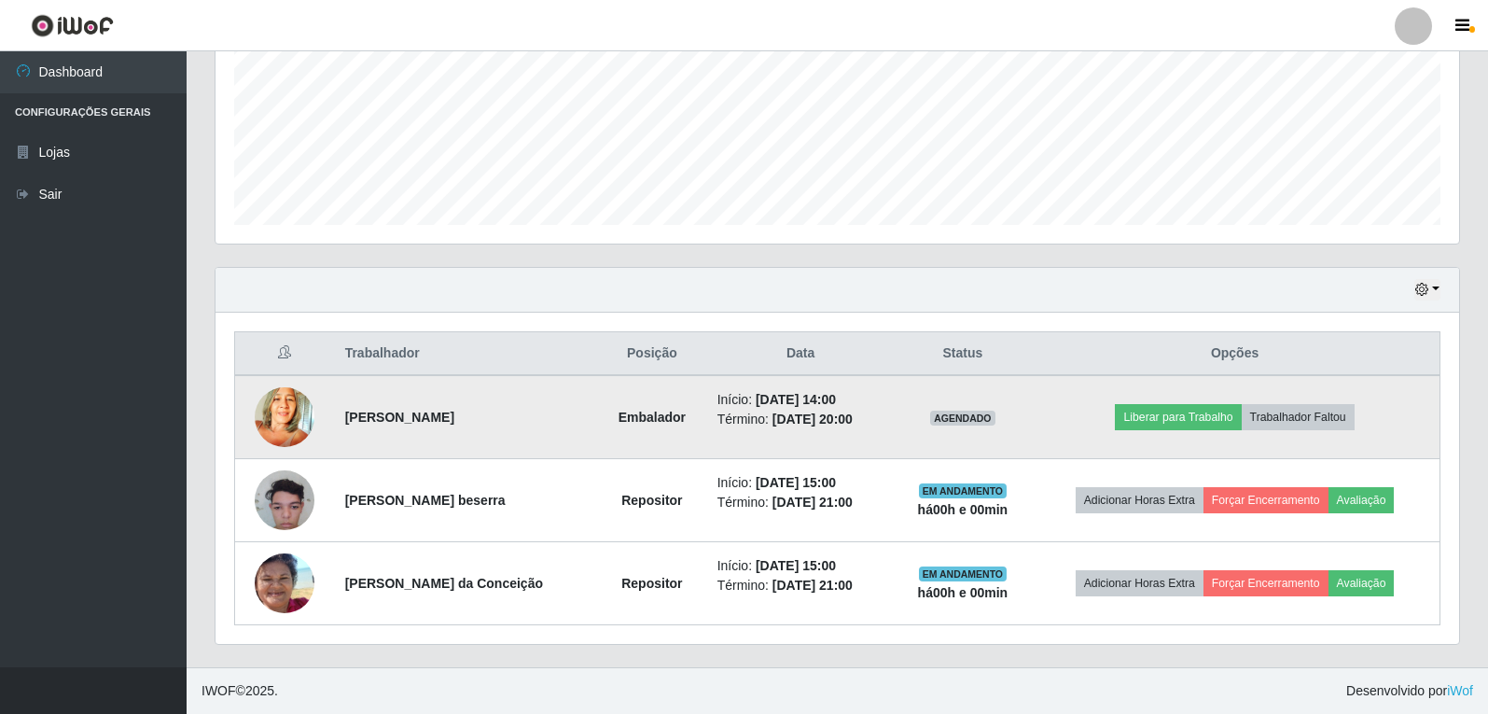
click at [285, 431] on img at bounding box center [285, 416] width 60 height 79
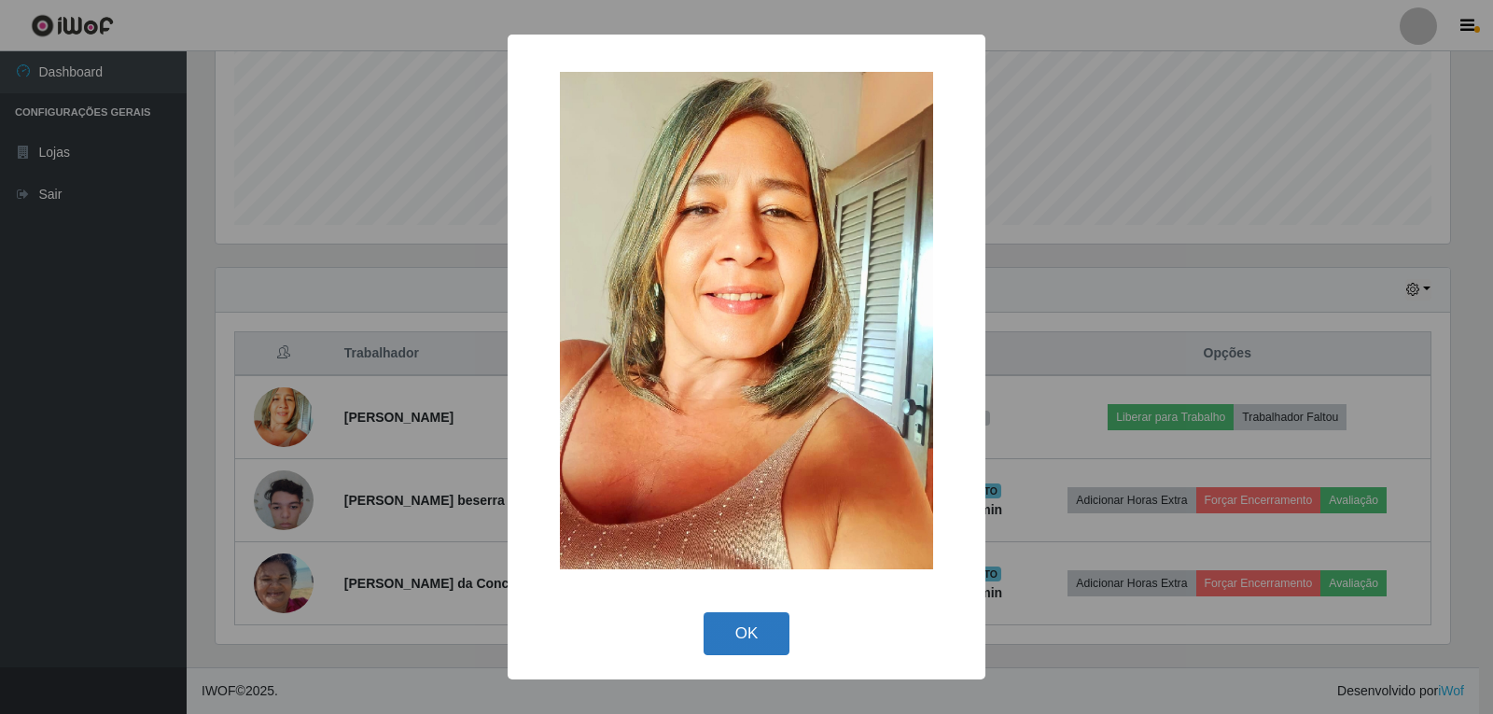
click at [746, 628] on button "OK" at bounding box center [746, 634] width 87 height 44
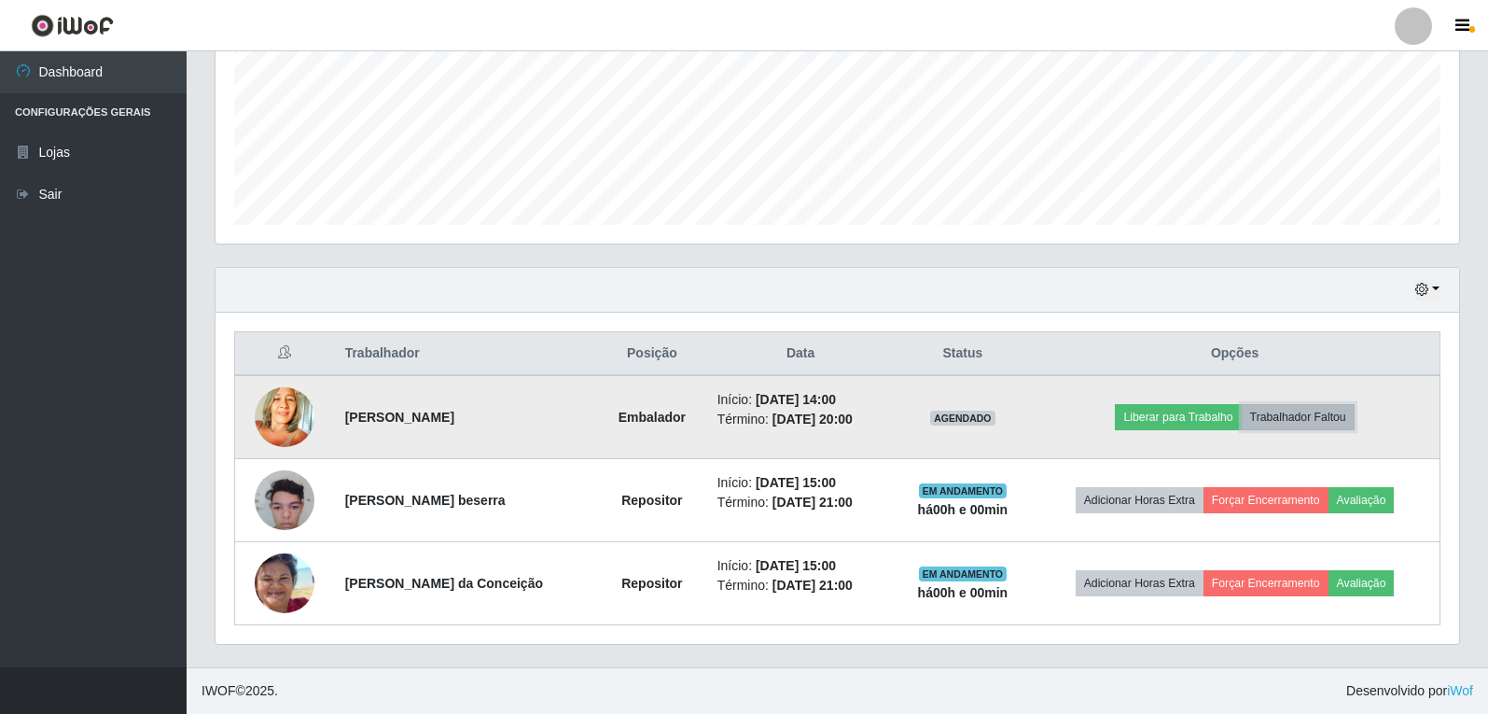
click at [1329, 422] on button "Trabalhador Faltou" at bounding box center [1298, 417] width 113 height 26
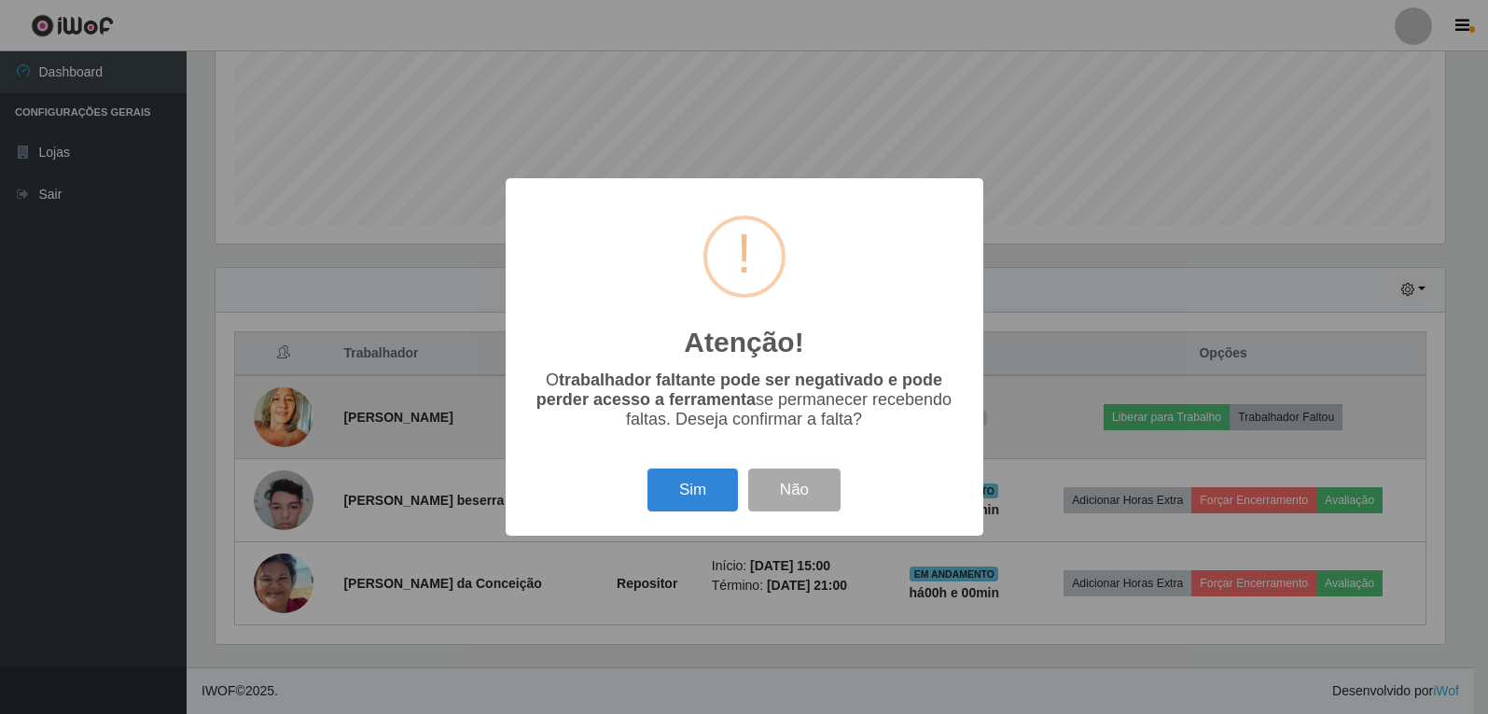
scroll to position [387, 1234]
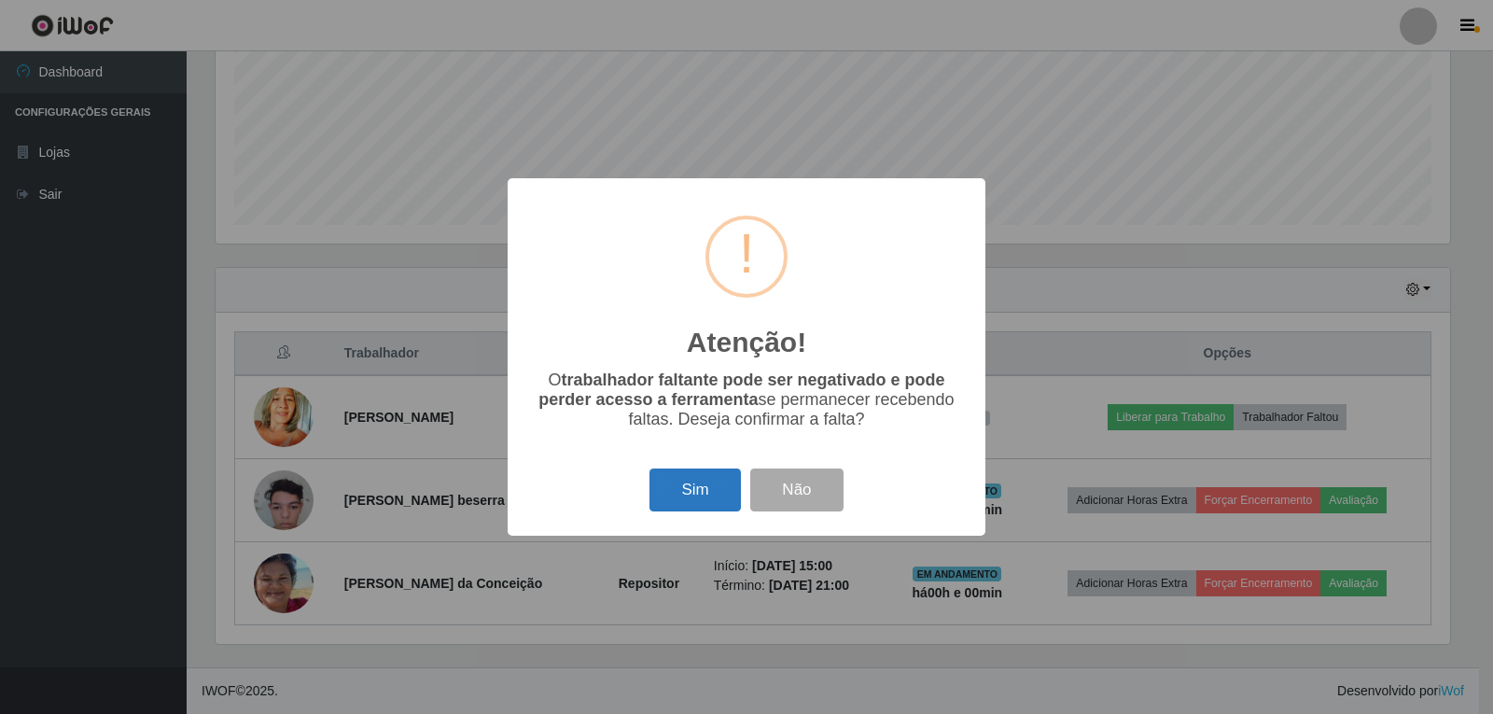
click at [673, 487] on button "Sim" at bounding box center [694, 490] width 90 height 44
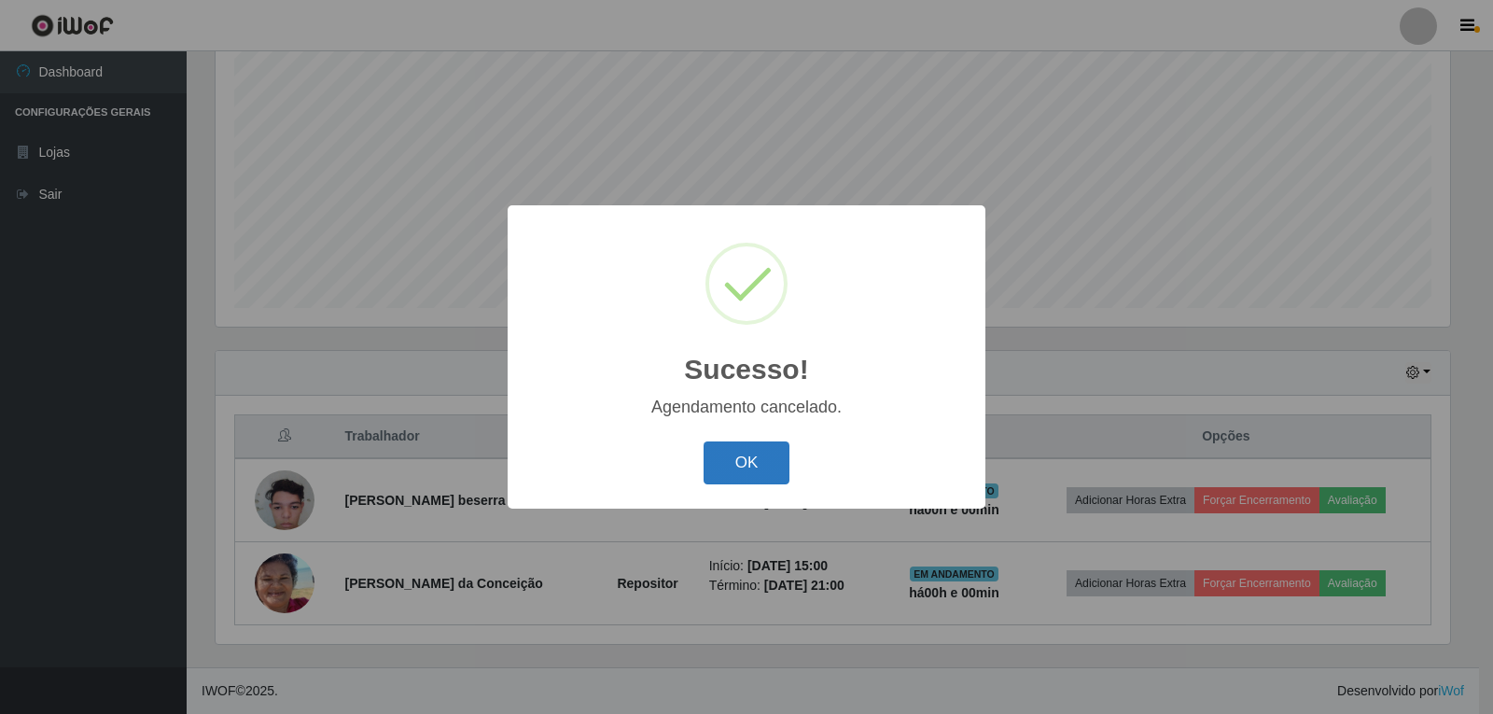
click at [746, 464] on button "OK" at bounding box center [746, 463] width 87 height 44
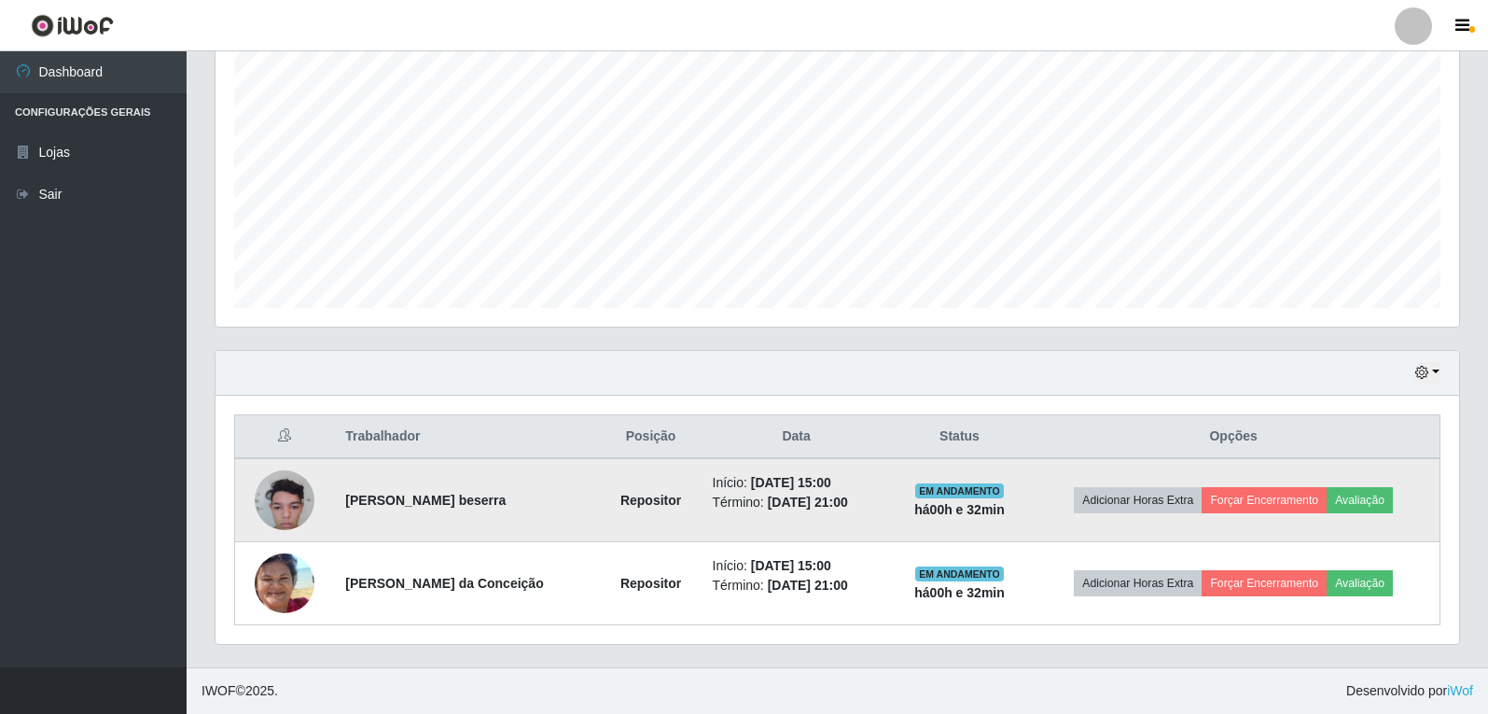
click at [285, 496] on img at bounding box center [285, 500] width 60 height 79
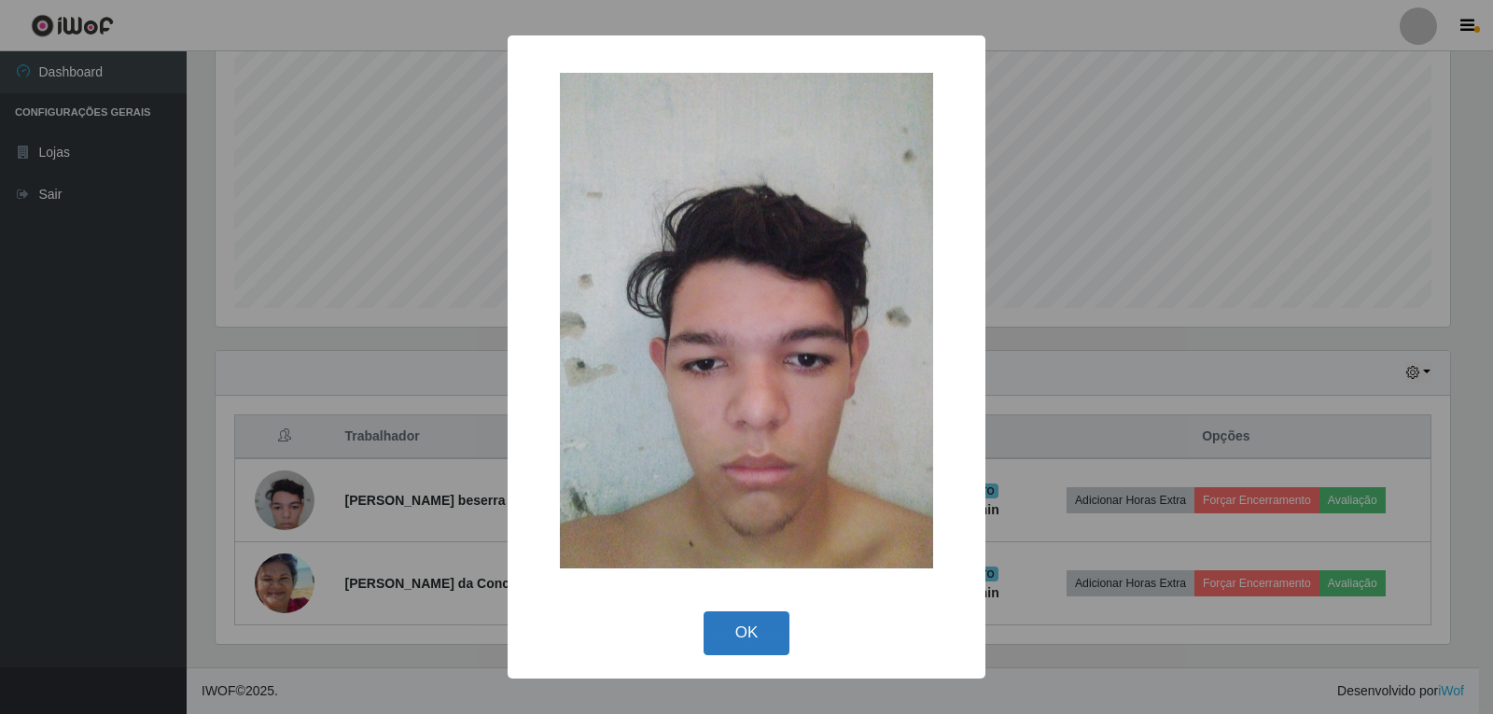
click at [753, 633] on button "OK" at bounding box center [746, 633] width 87 height 44
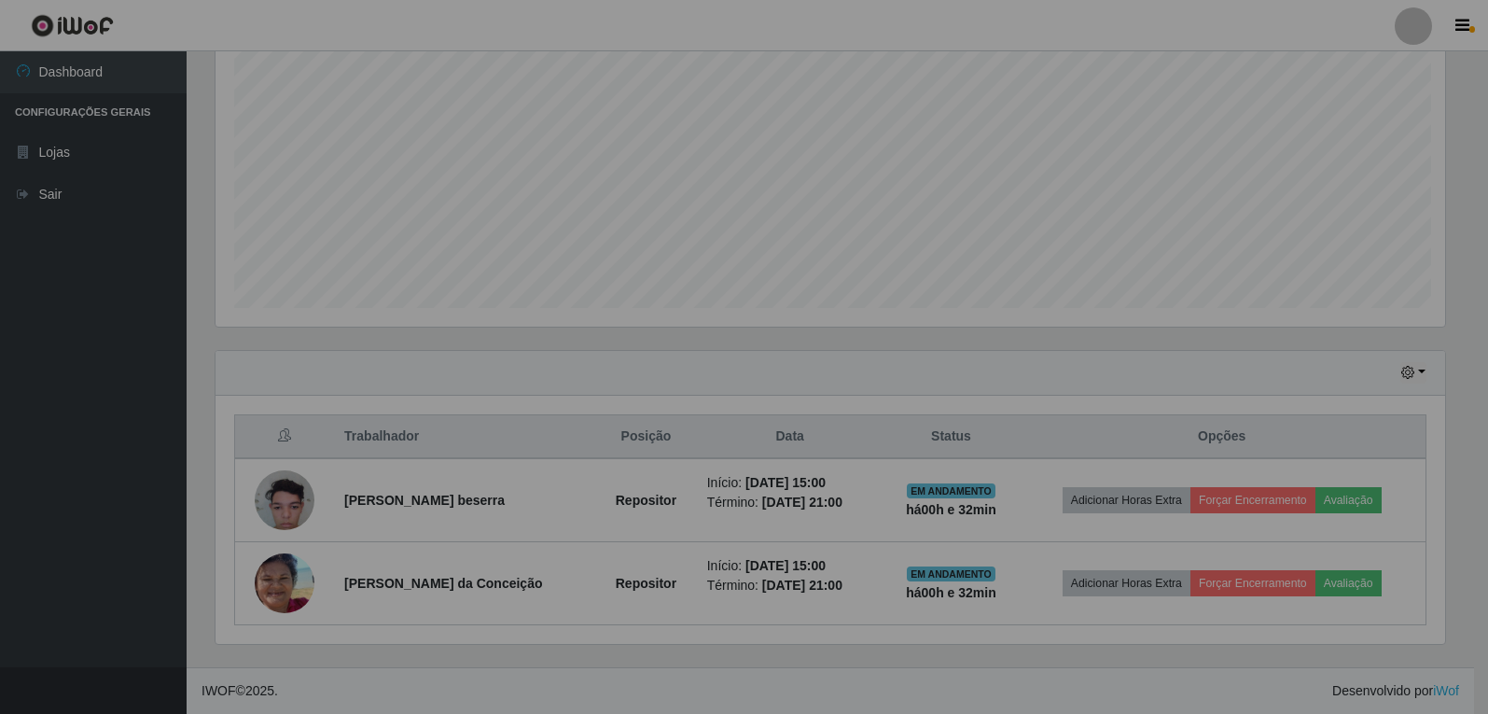
scroll to position [387, 1244]
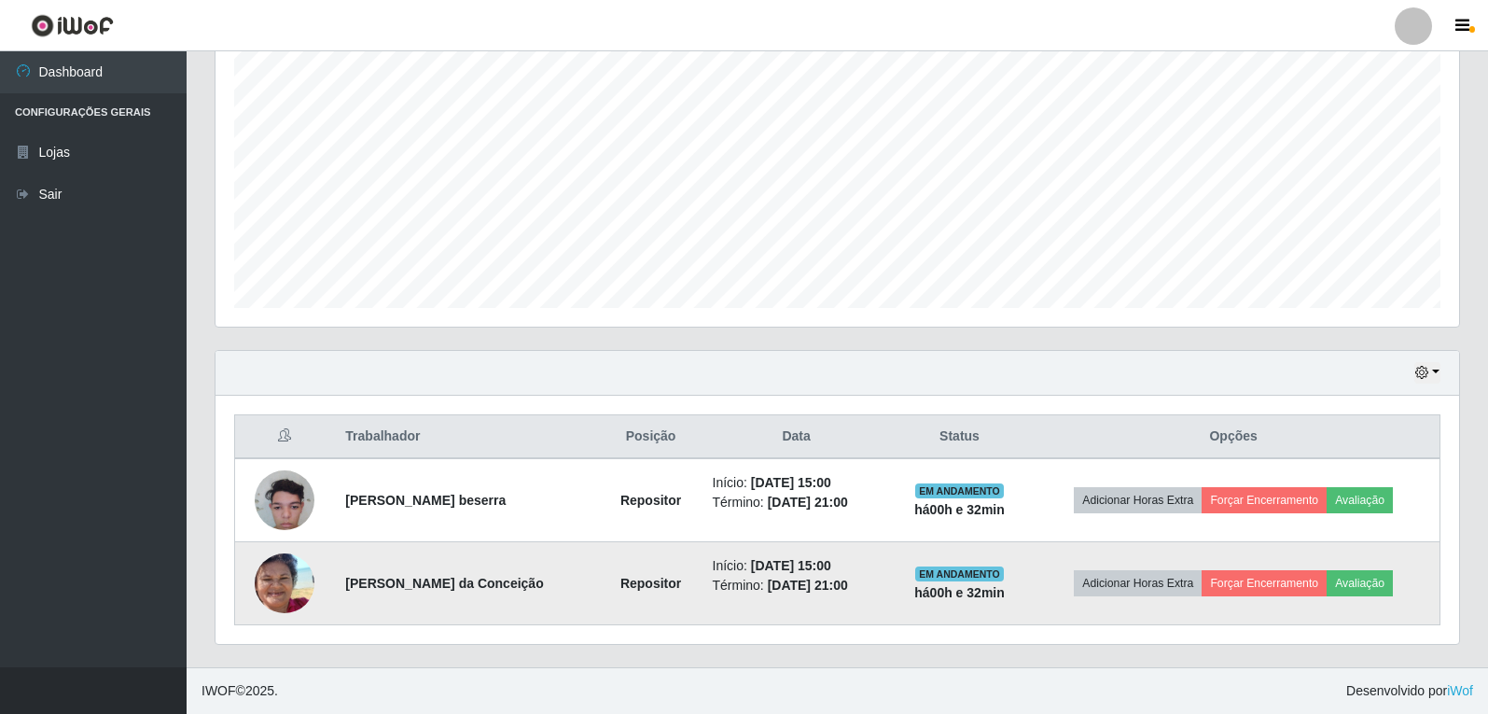
click at [284, 595] on img at bounding box center [285, 584] width 60 height 130
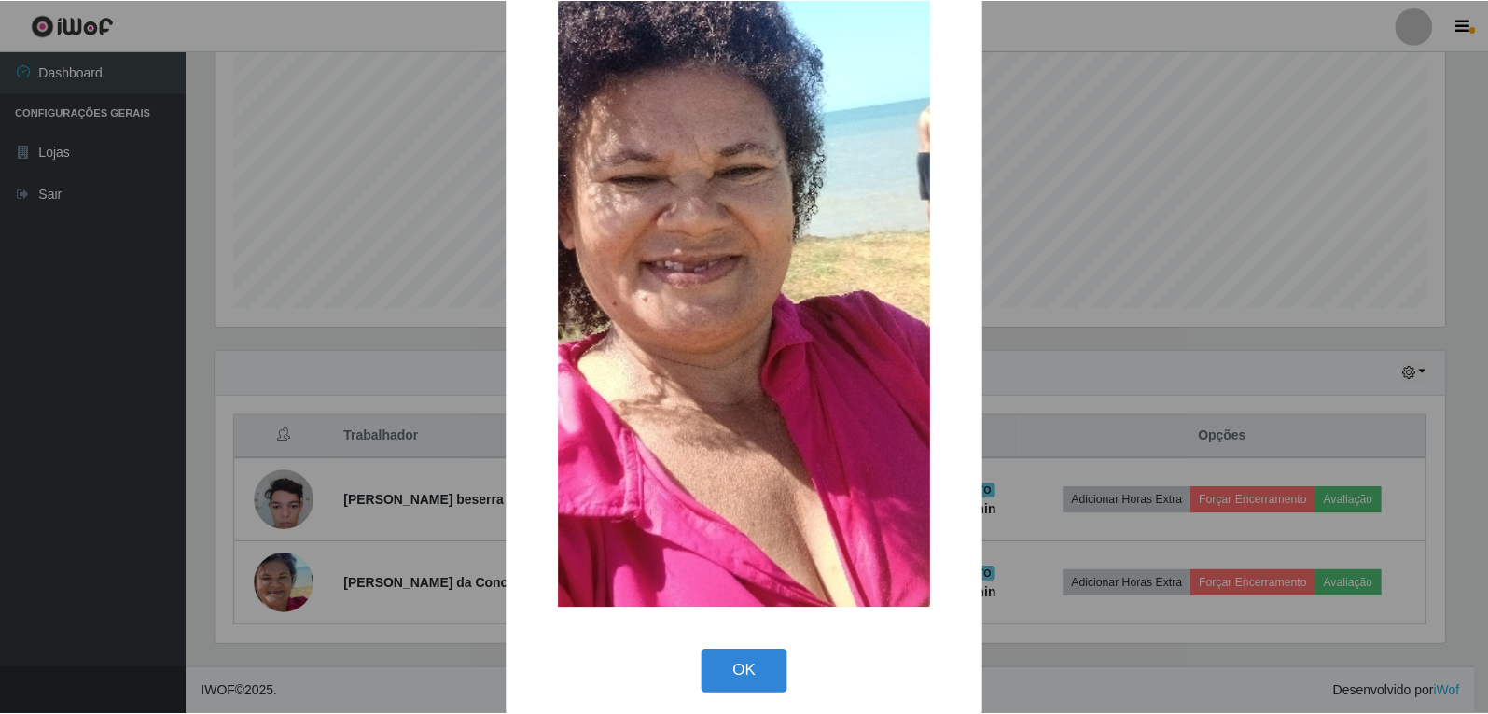
scroll to position [259, 0]
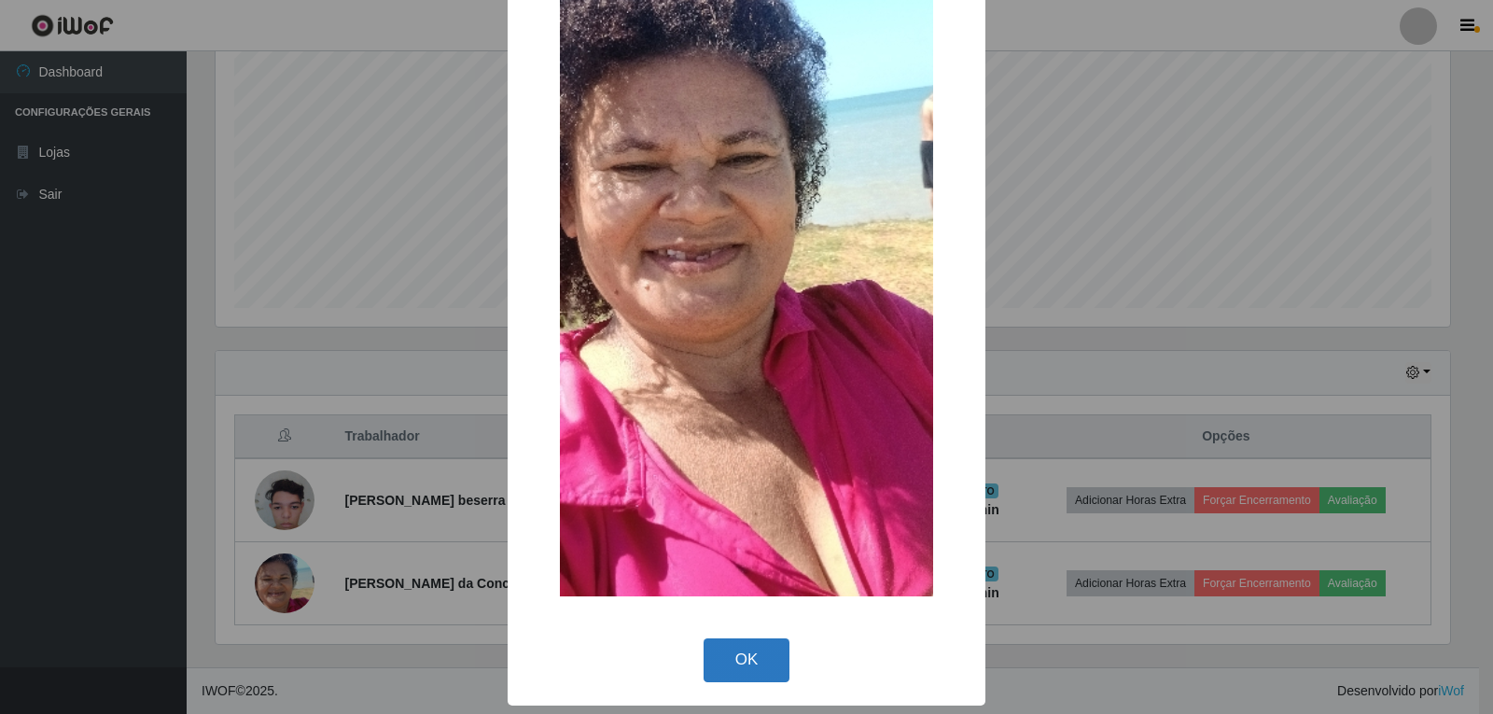
click at [741, 661] on button "OK" at bounding box center [746, 660] width 87 height 44
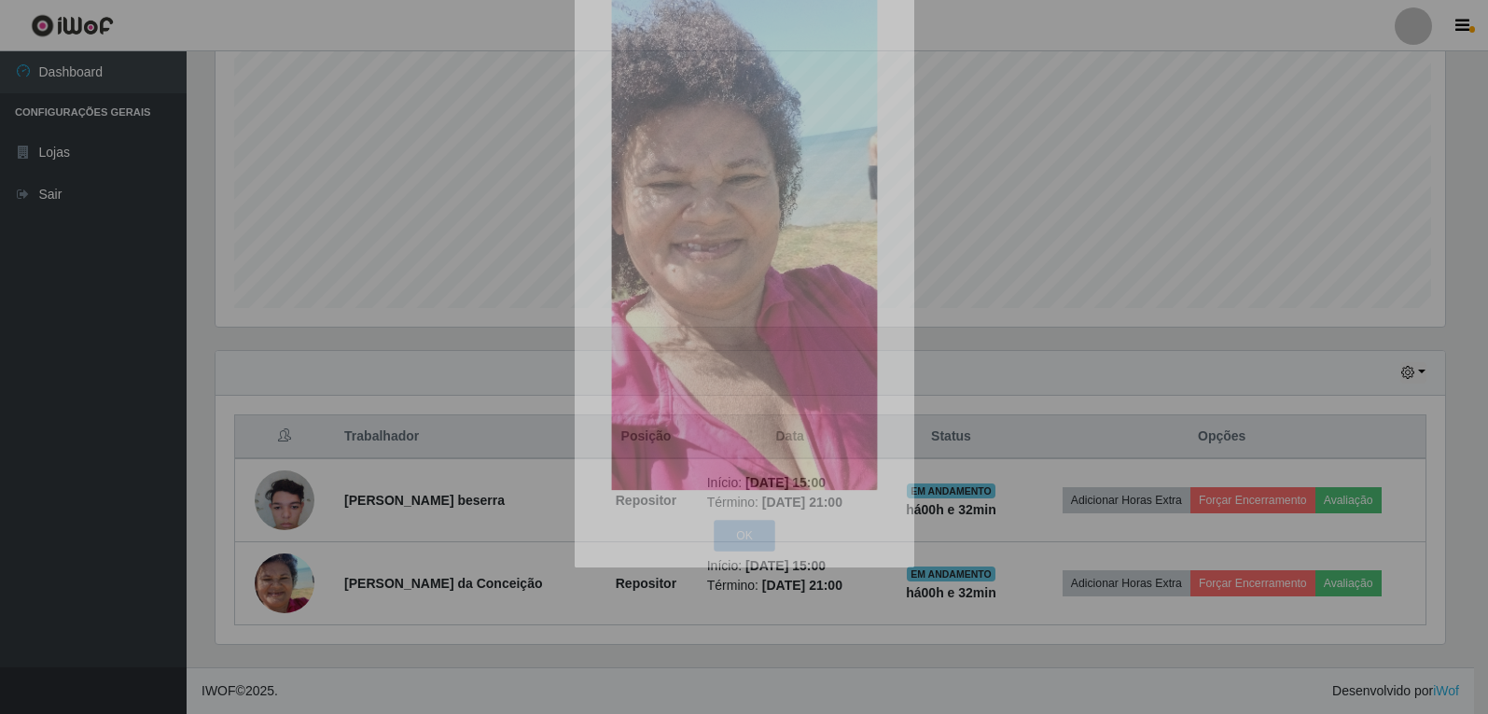
scroll to position [387, 1244]
